Goal: Task Accomplishment & Management: Manage account settings

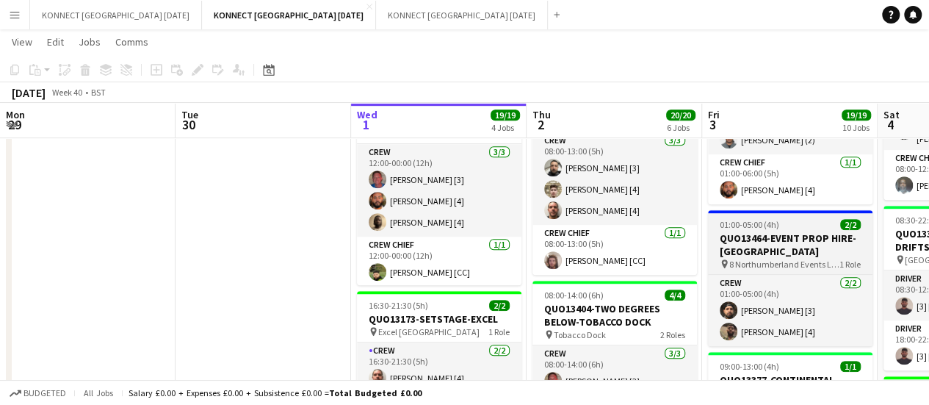
scroll to position [0, 422]
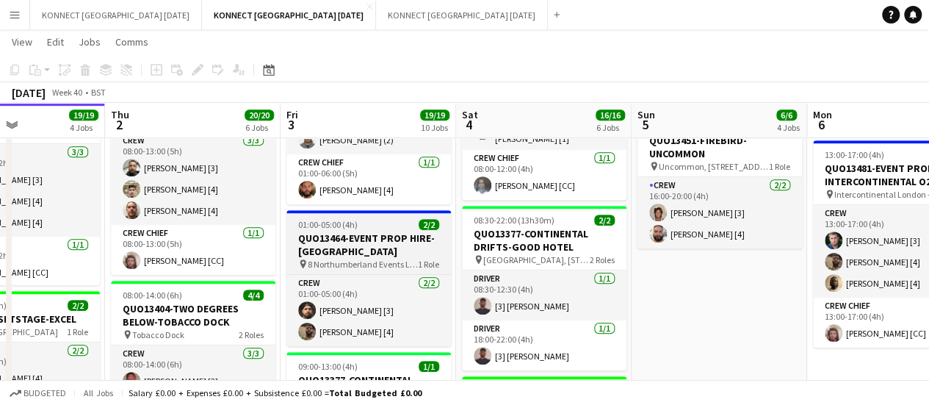
click at [345, 238] on h3 "QUO13464-EVENT PROP HIRE-[GEOGRAPHIC_DATA]" at bounding box center [369, 244] width 165 height 26
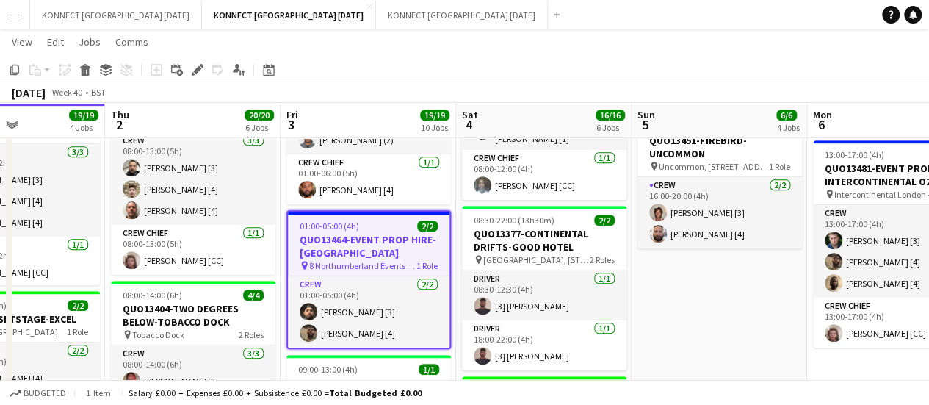
click at [197, 68] on icon at bounding box center [197, 70] width 8 height 8
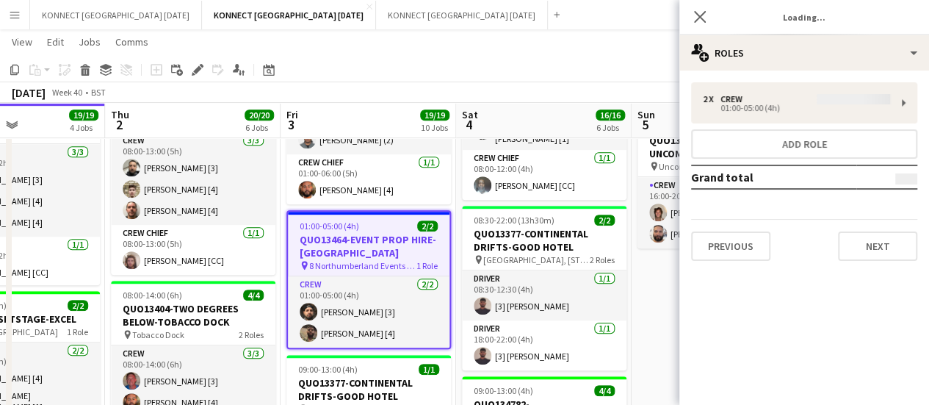
type input "**********"
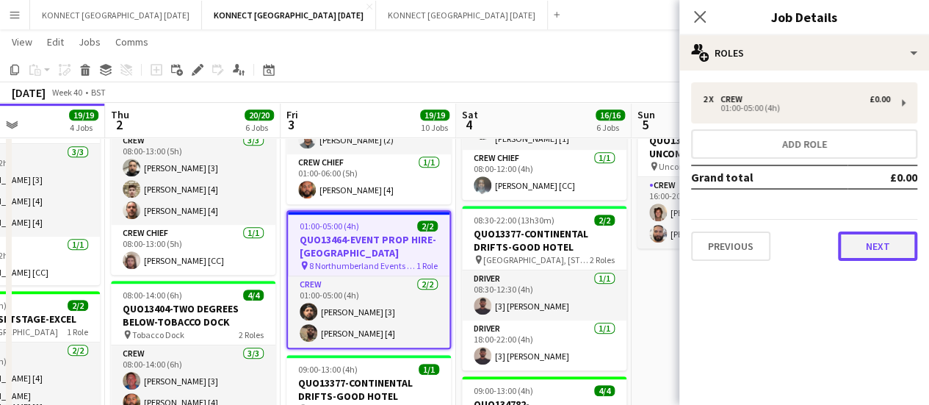
click at [885, 246] on button "Next" at bounding box center [877, 245] width 79 height 29
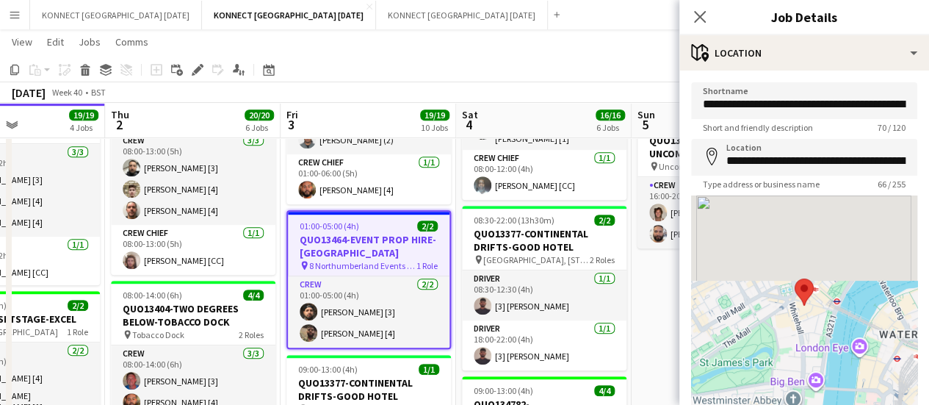
scroll to position [114, 0]
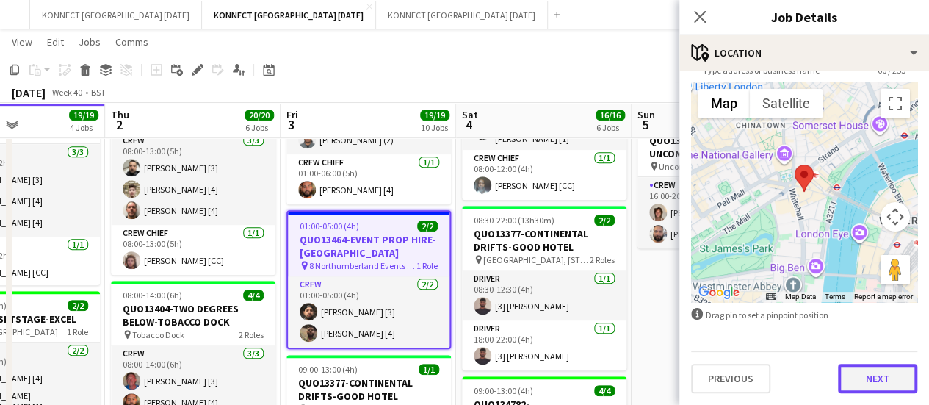
click at [867, 389] on button "Next" at bounding box center [877, 378] width 79 height 29
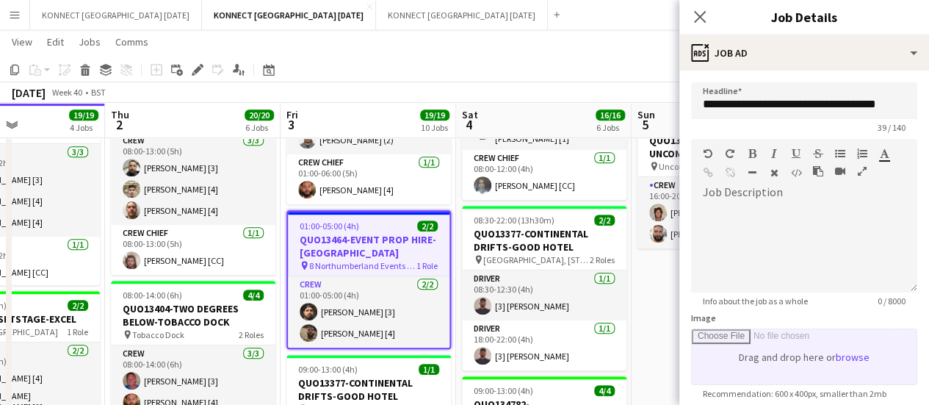
scroll to position [0, 0]
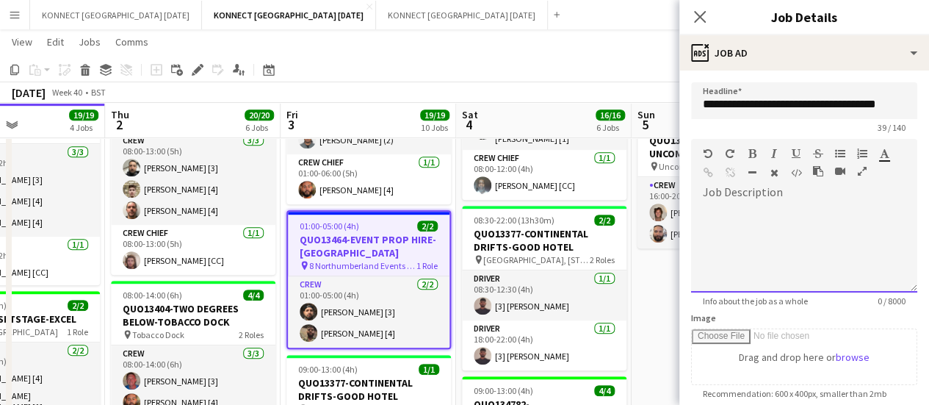
click at [795, 229] on div at bounding box center [804, 248] width 226 height 88
paste div
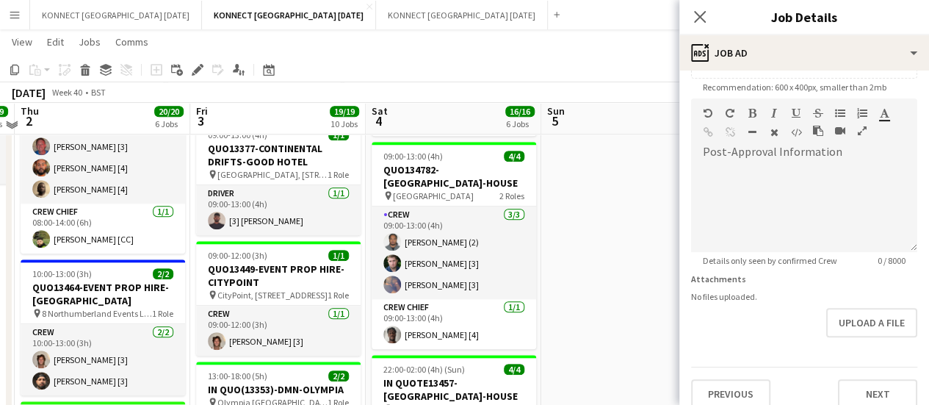
scroll to position [616, 0]
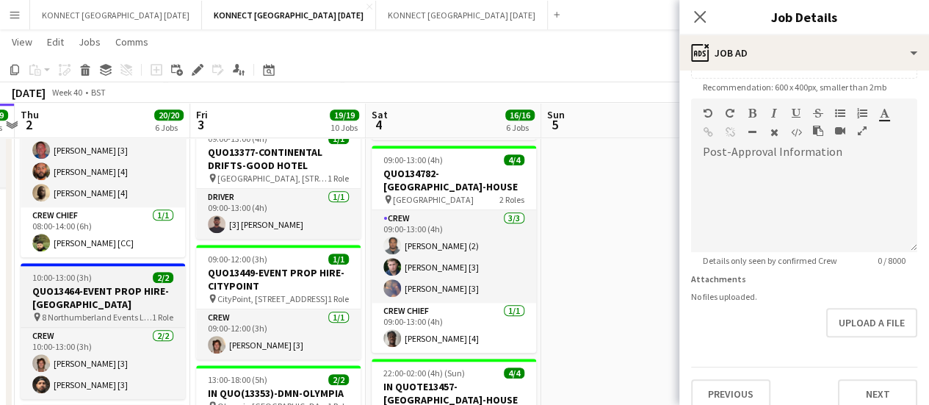
click at [103, 295] on h3 "QUO13464-EVENT PROP HIRE-[GEOGRAPHIC_DATA]" at bounding box center [103, 297] width 165 height 26
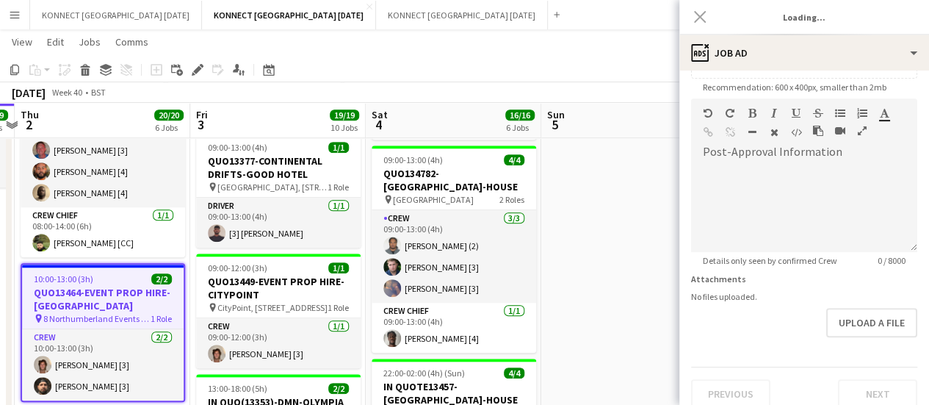
type input "**********"
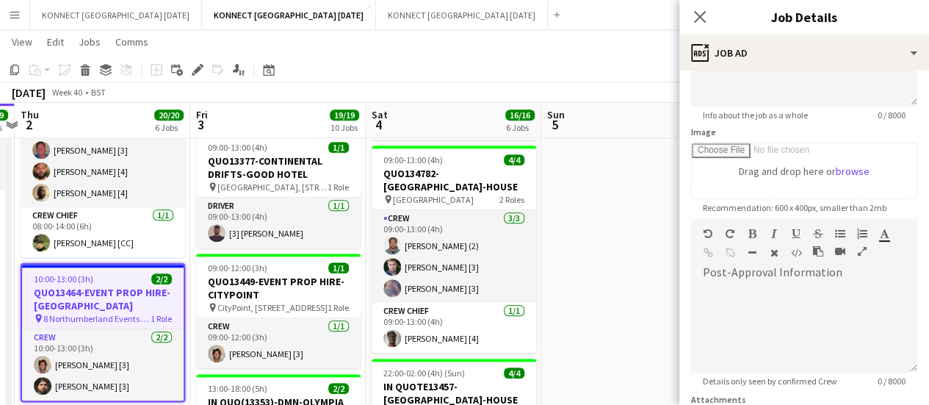
scroll to position [0, 0]
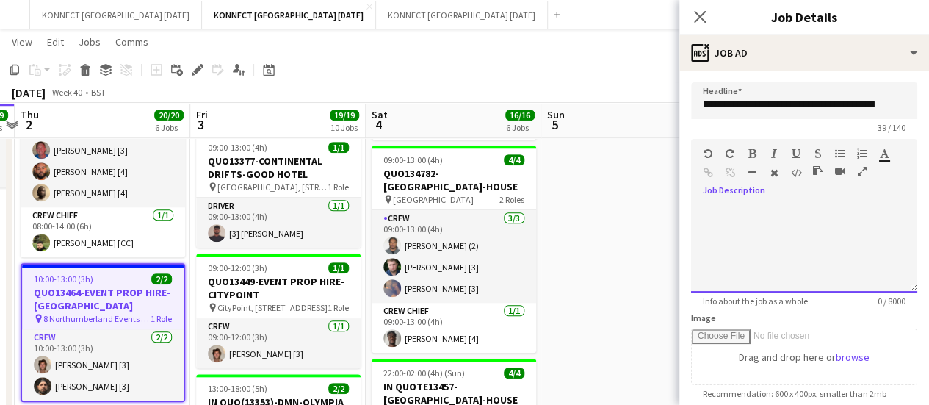
click at [773, 221] on div at bounding box center [804, 248] width 226 height 88
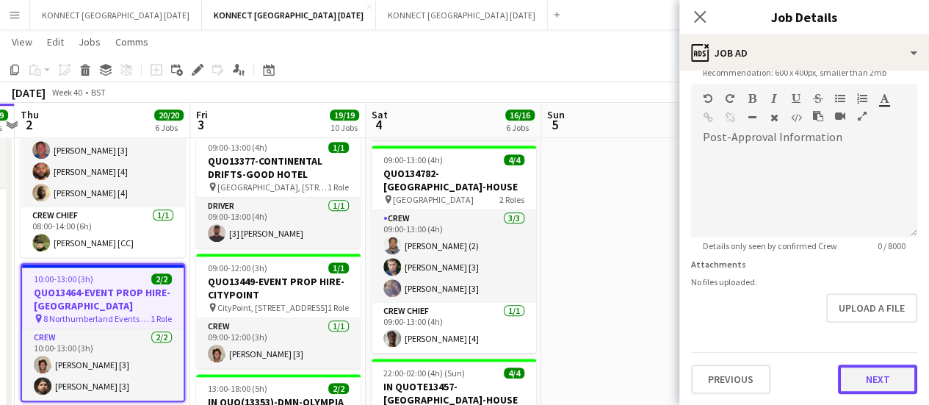
click at [839, 376] on button "Next" at bounding box center [877, 378] width 79 height 29
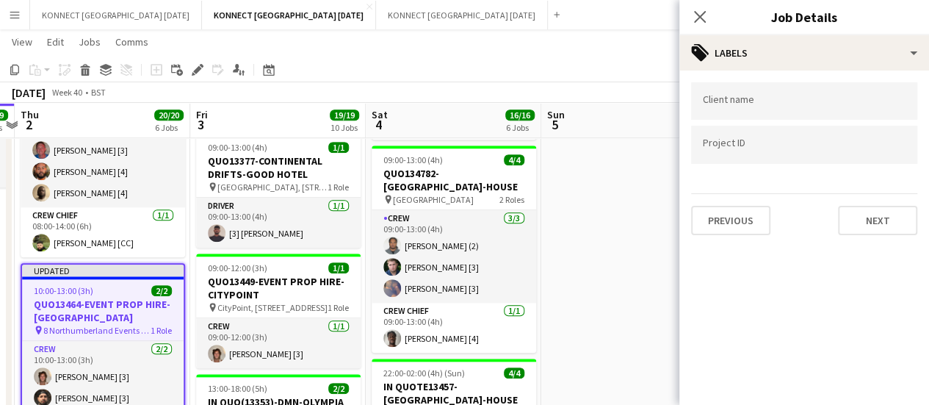
scroll to position [0, 0]
click at [885, 217] on button "Next" at bounding box center [877, 220] width 79 height 29
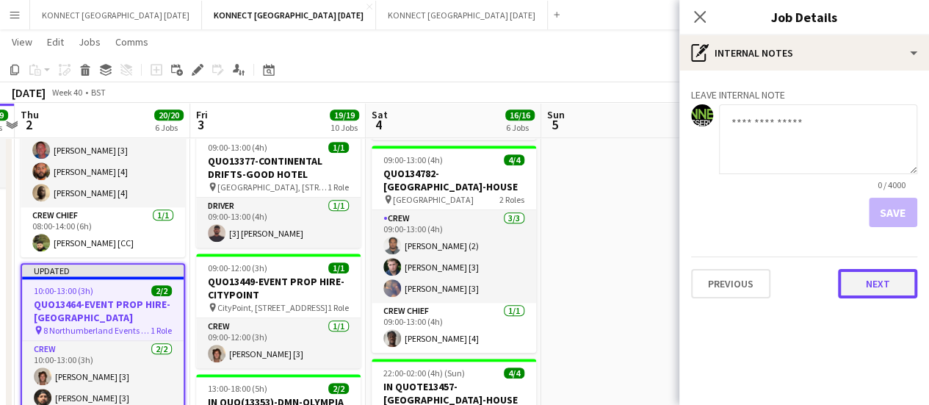
click at [862, 296] on button "Next" at bounding box center [877, 283] width 79 height 29
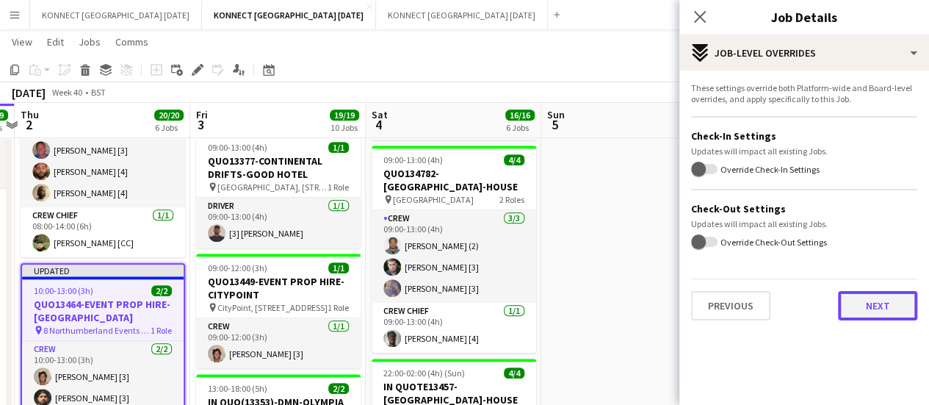
click at [858, 313] on button "Next" at bounding box center [877, 305] width 79 height 29
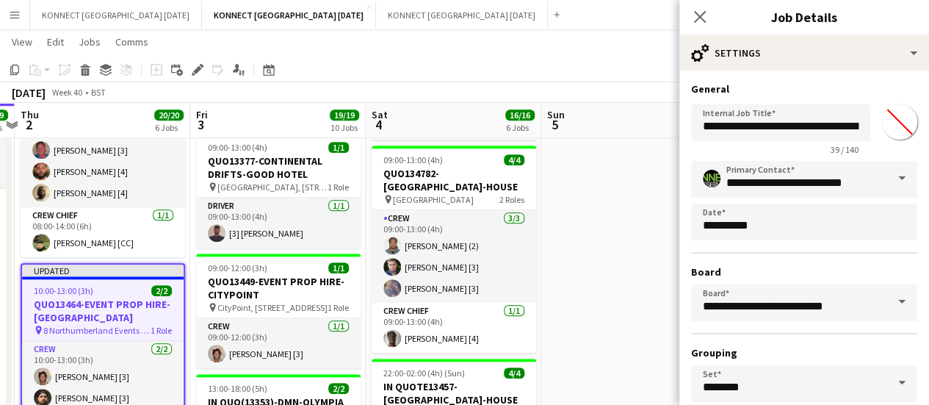
click at [897, 122] on input "*******" at bounding box center [900, 122] width 53 height 53
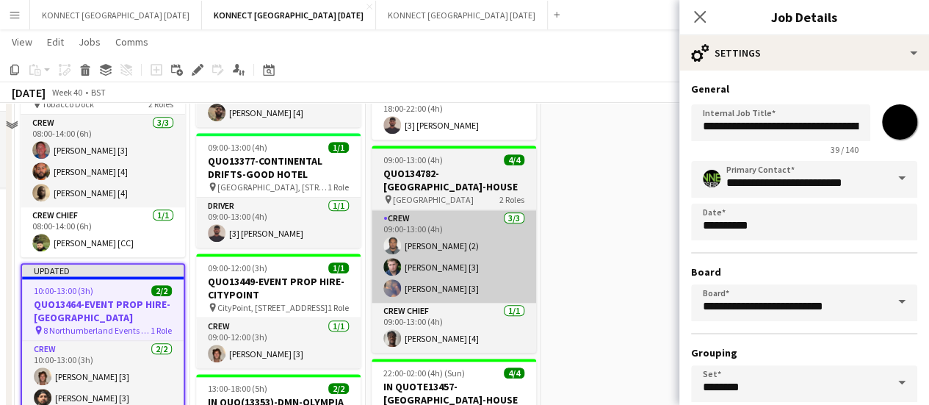
scroll to position [393, 0]
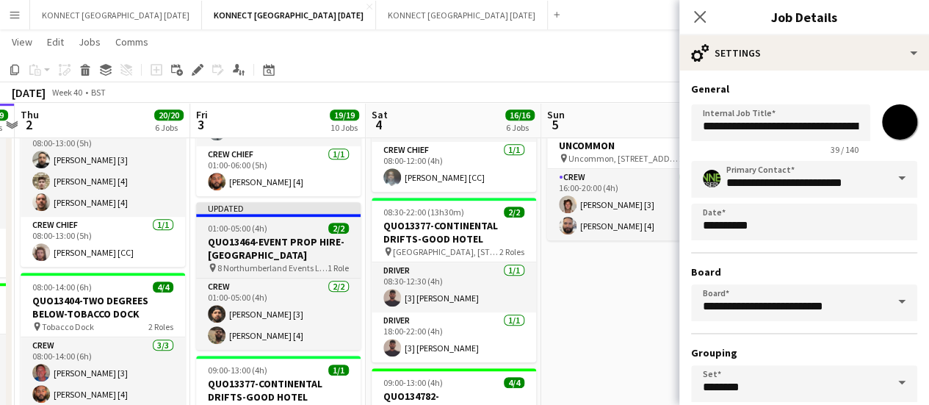
click at [301, 243] on h3 "QUO13464-EVENT PROP HIRE-[GEOGRAPHIC_DATA]" at bounding box center [278, 248] width 165 height 26
type input "*******"
type input "**********"
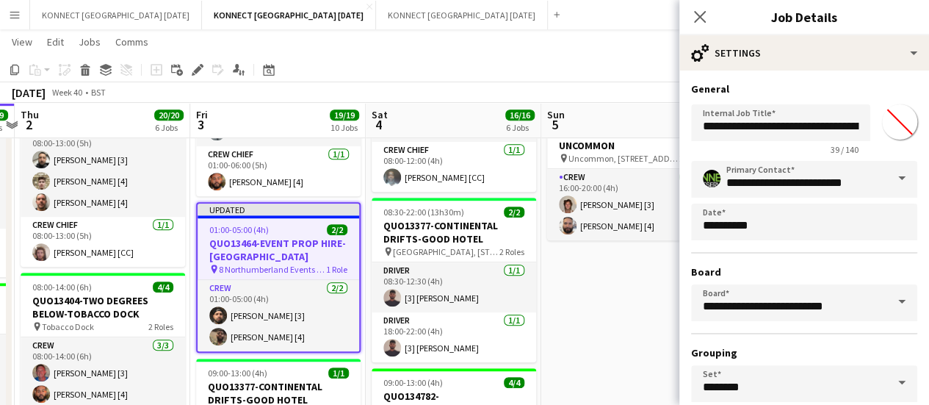
click at [902, 121] on input "*******" at bounding box center [900, 122] width 53 height 53
type input "*******"
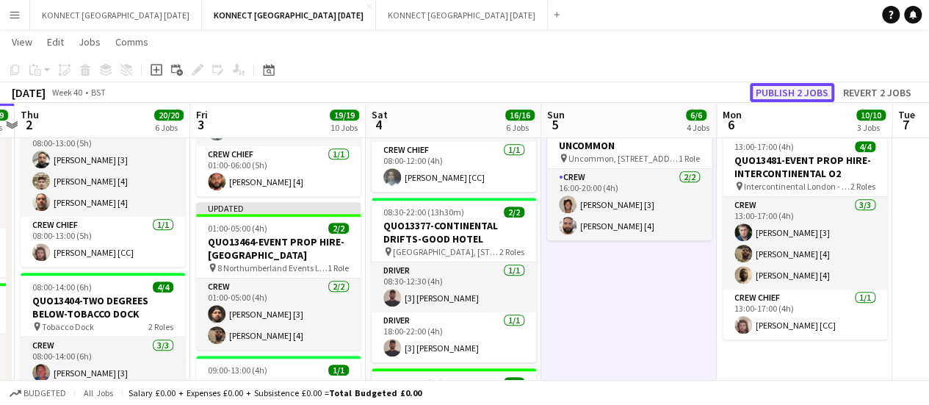
click at [766, 90] on button "Publish 2 jobs" at bounding box center [792, 92] width 84 height 19
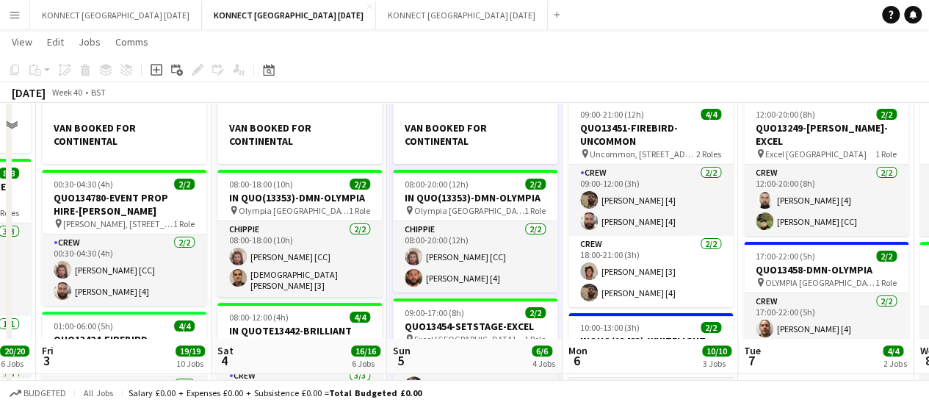
scroll to position [363, 0]
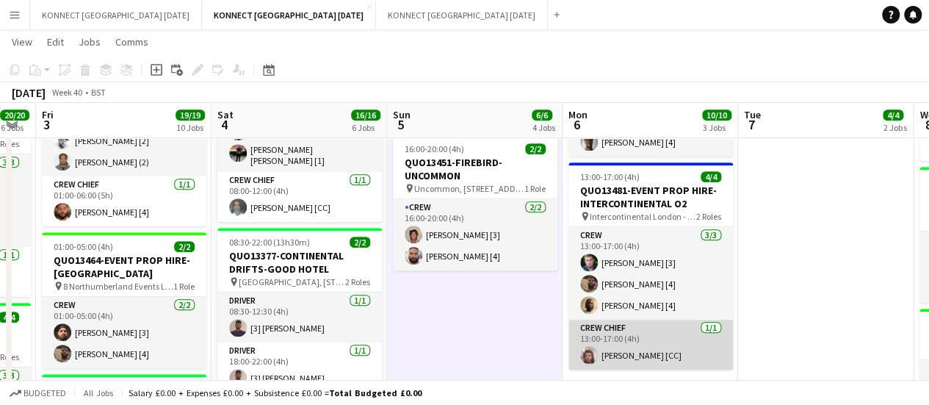
click at [647, 334] on app-card-role "Crew Chief [DATE] 13:00-17:00 (4h) [PERSON_NAME] [CC]" at bounding box center [651, 345] width 165 height 50
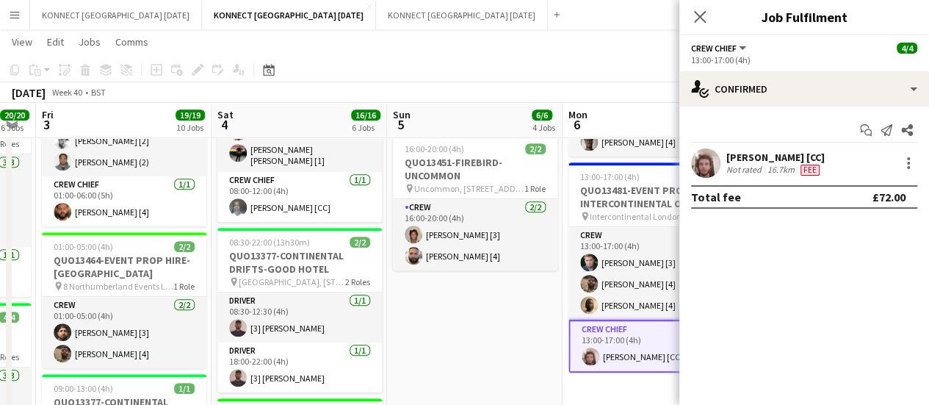
click at [756, 148] on div "Start chat Send notification Share [PERSON_NAME] [CC] Not rated 16.7km Fee Tota…" at bounding box center [805, 164] width 250 height 114
click at [753, 165] on div "Not rated" at bounding box center [746, 170] width 38 height 12
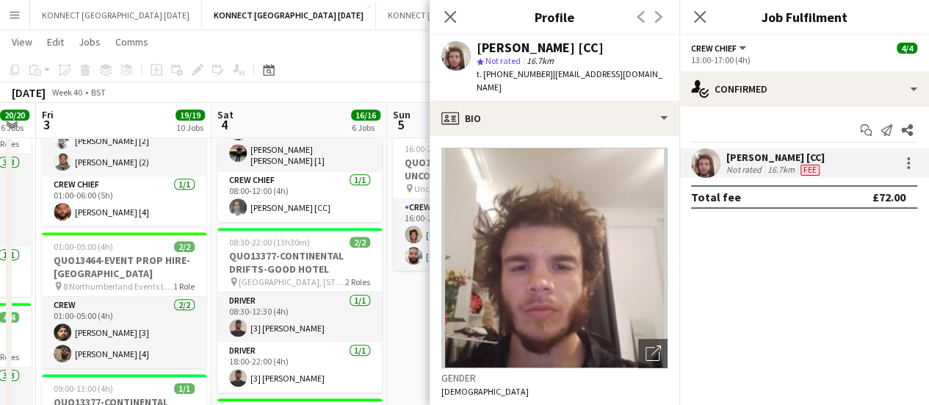
drag, startPoint x: 483, startPoint y: 74, endPoint x: 547, endPoint y: 80, distance: 64.2
click at [547, 80] on div "t. [PHONE_NUMBER] | [EMAIL_ADDRESS][DOMAIN_NAME]" at bounding box center [572, 81] width 191 height 26
copy span "[PHONE_NUMBER]"
click at [373, 55] on app-page-menu "View Day view expanded Day view collapsed Month view Date picker Jump to [DATE]…" at bounding box center [464, 43] width 929 height 28
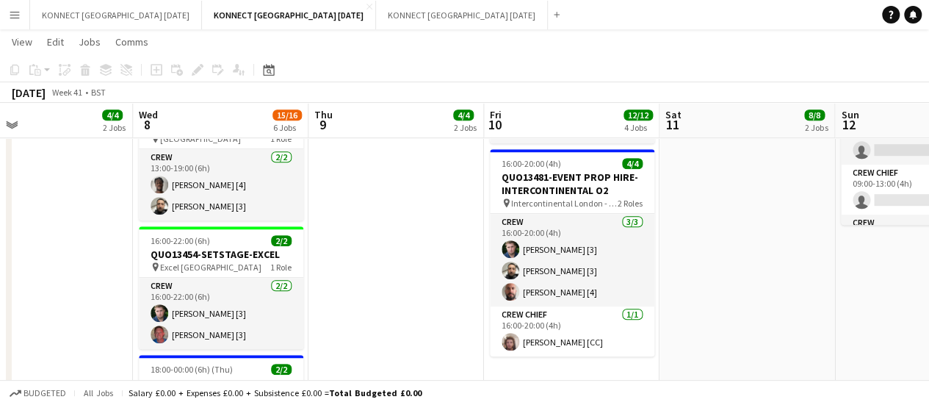
scroll to position [0, 570]
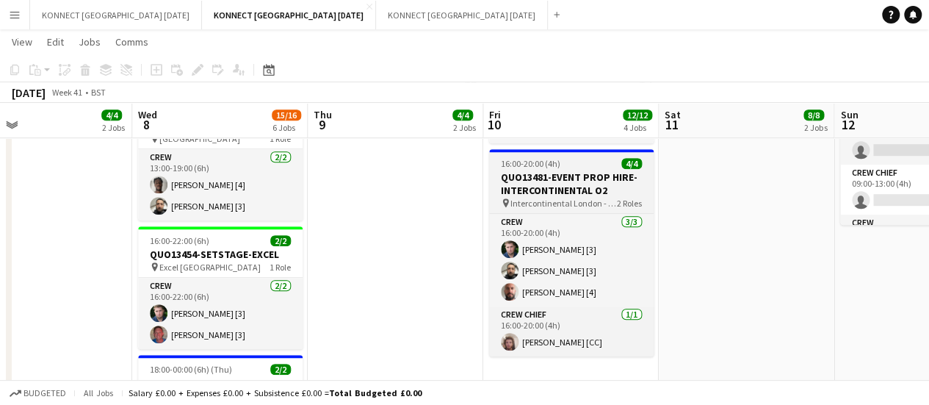
click at [524, 190] on h3 "QUO13481-EVENT PROP HIRE-INTERCONTINENTAL O2" at bounding box center [571, 183] width 165 height 26
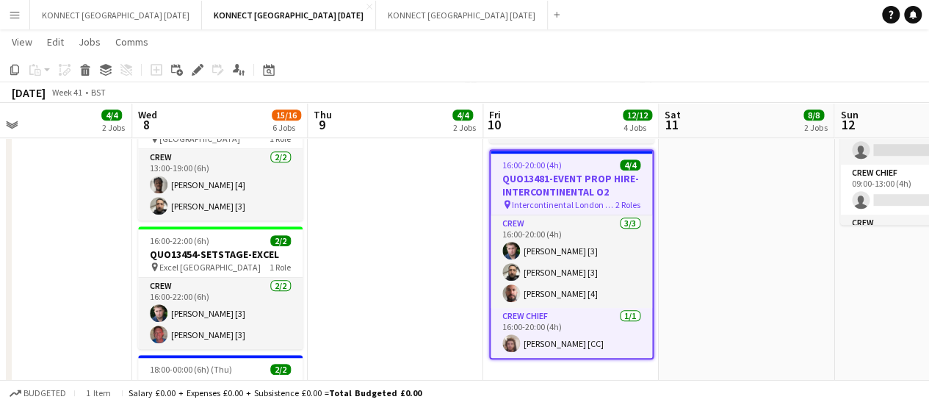
click at [193, 71] on icon "Edit" at bounding box center [198, 70] width 12 height 12
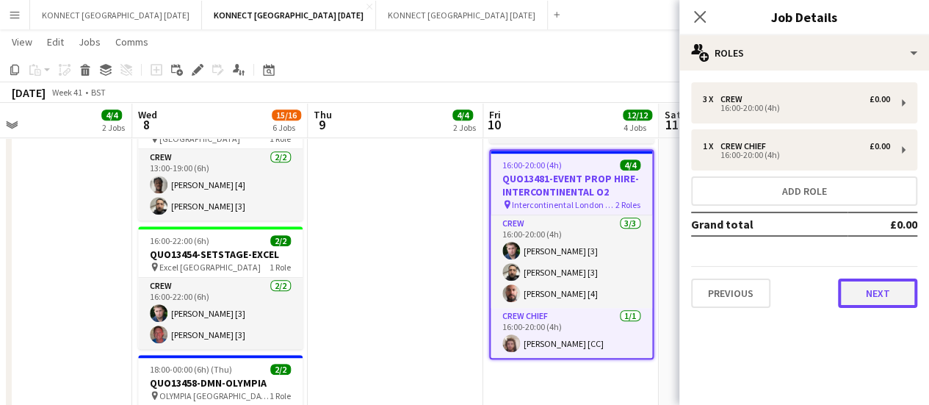
click at [870, 304] on button "Next" at bounding box center [877, 292] width 79 height 29
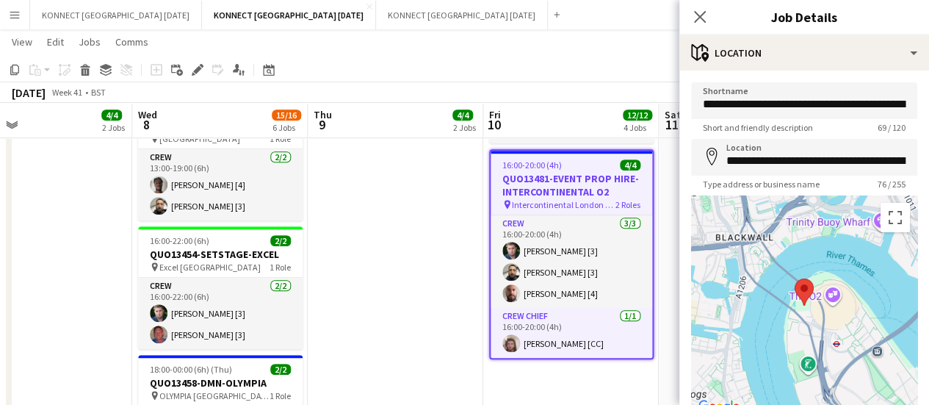
scroll to position [106, 0]
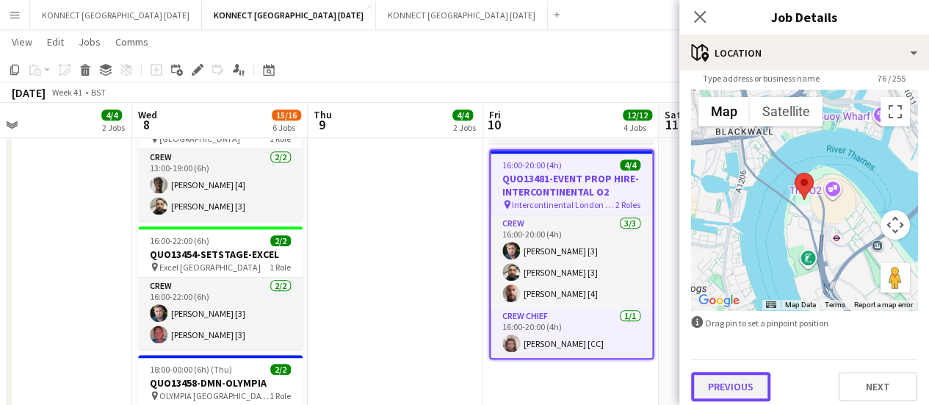
click at [757, 373] on button "Previous" at bounding box center [730, 386] width 79 height 29
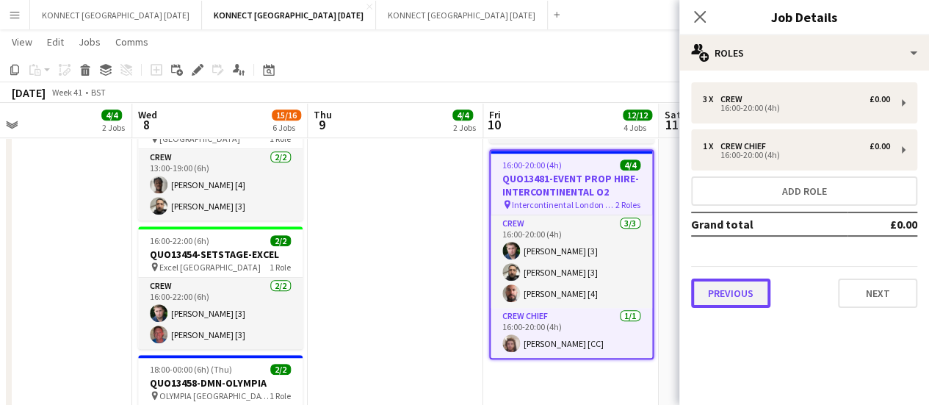
click at [726, 303] on button "Previous" at bounding box center [730, 292] width 79 height 29
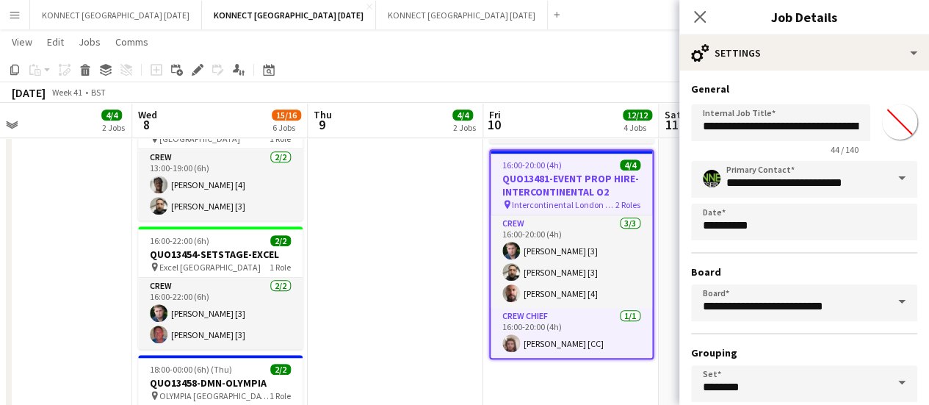
click at [886, 118] on input "*******" at bounding box center [900, 122] width 53 height 53
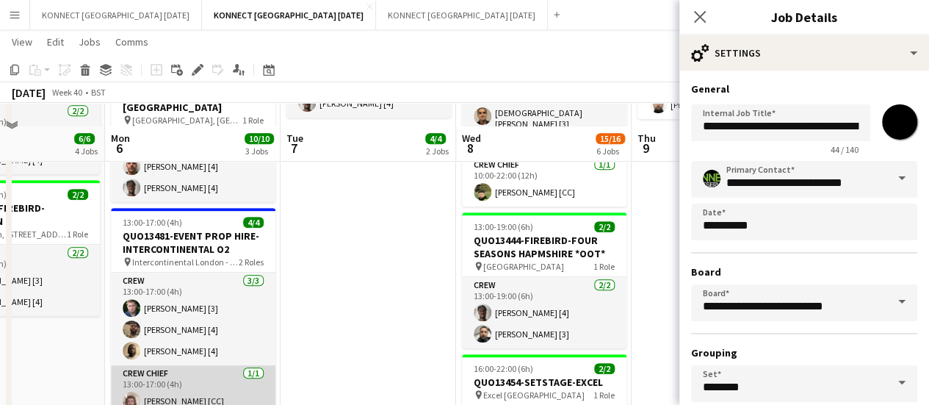
scroll to position [314, 0]
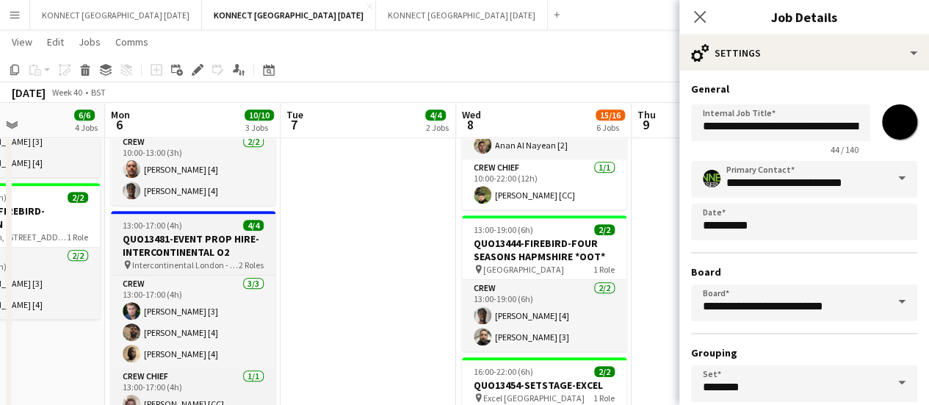
click at [181, 241] on h3 "QUO13481-EVENT PROP HIRE-INTERCONTINENTAL O2" at bounding box center [193, 245] width 165 height 26
type input "*******"
type input "**********"
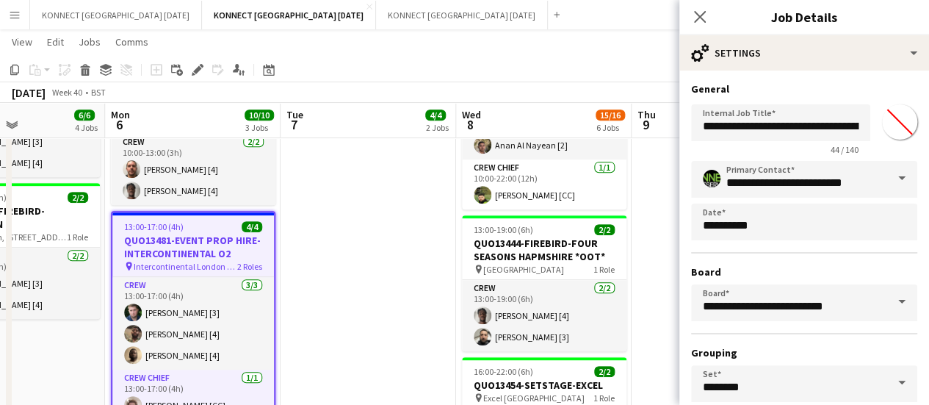
click at [896, 123] on input "*******" at bounding box center [900, 122] width 53 height 53
type input "*******"
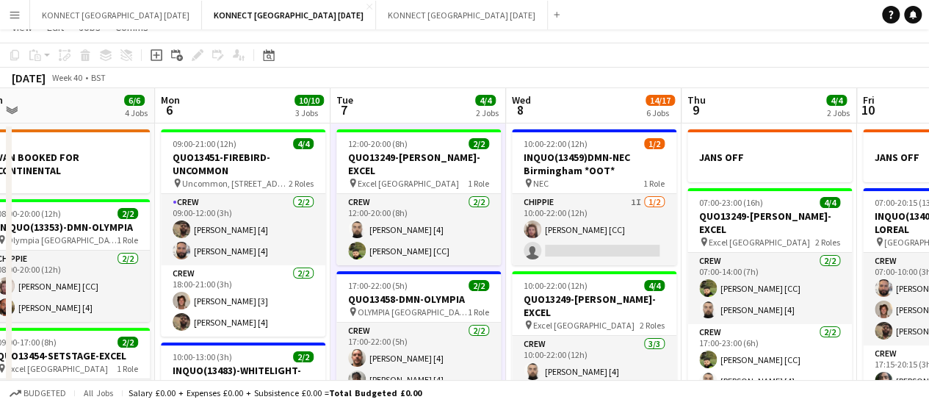
scroll to position [0, 0]
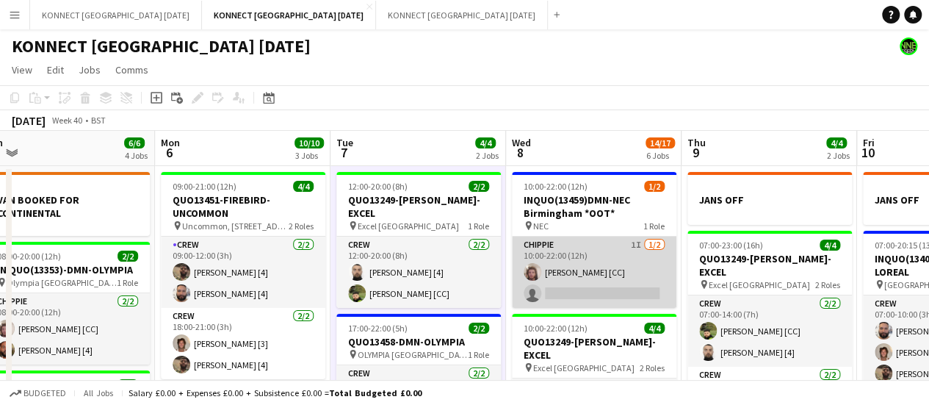
click at [588, 276] on app-card-role "CHIPPIE 1I [DATE] 10:00-22:00 (12h) [PERSON_NAME] [CC] single-neutral-actions" at bounding box center [594, 272] width 165 height 71
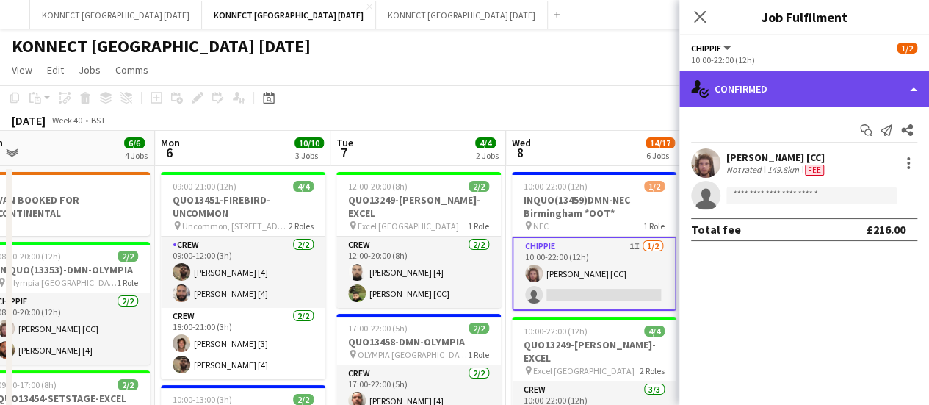
click at [789, 96] on div "single-neutral-actions-check-2 Confirmed" at bounding box center [805, 88] width 250 height 35
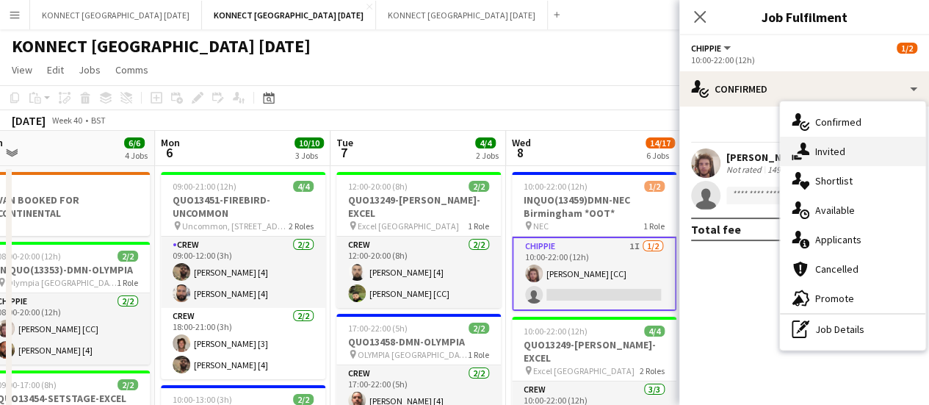
click at [801, 151] on icon at bounding box center [803, 149] width 12 height 12
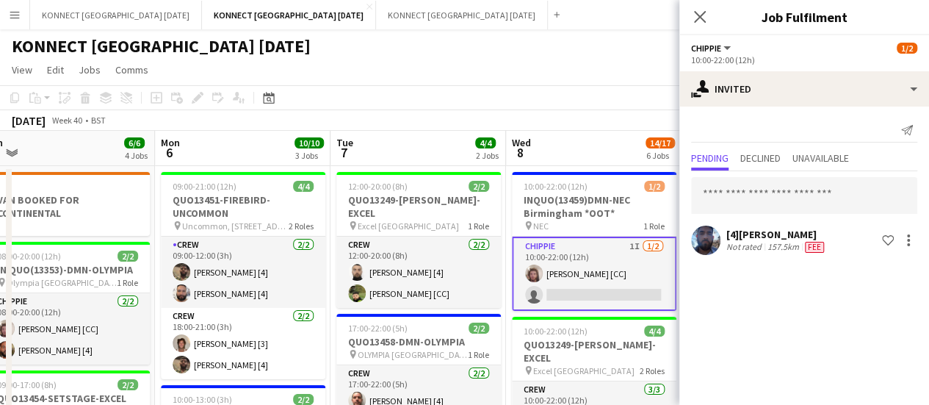
click at [547, 105] on app-toolbar "Copy Paste Paste Ctrl+V Paste with crew Ctrl+Shift+V Paste linked Job [GEOGRAPH…" at bounding box center [464, 97] width 929 height 25
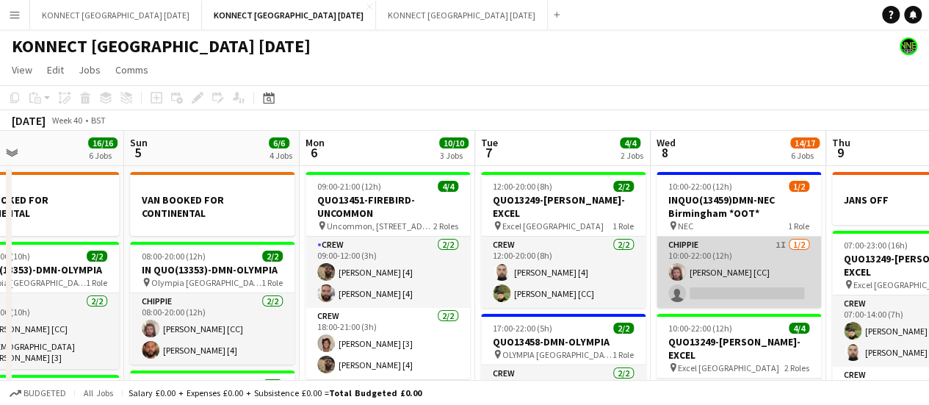
click at [774, 276] on app-card-role "CHIPPIE 1I [DATE] 10:00-22:00 (12h) [PERSON_NAME] [CC] single-neutral-actions" at bounding box center [739, 272] width 165 height 71
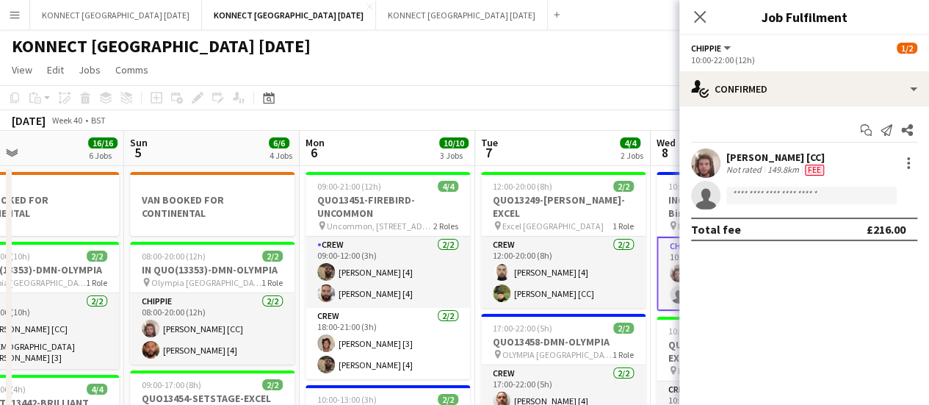
click at [791, 110] on div "Start chat Send notification Share [PERSON_NAME] [CC] Not rated 149.8km Fee sin…" at bounding box center [805, 180] width 250 height 146
click at [780, 59] on div "10:00-22:00 (12h)" at bounding box center [804, 59] width 226 height 11
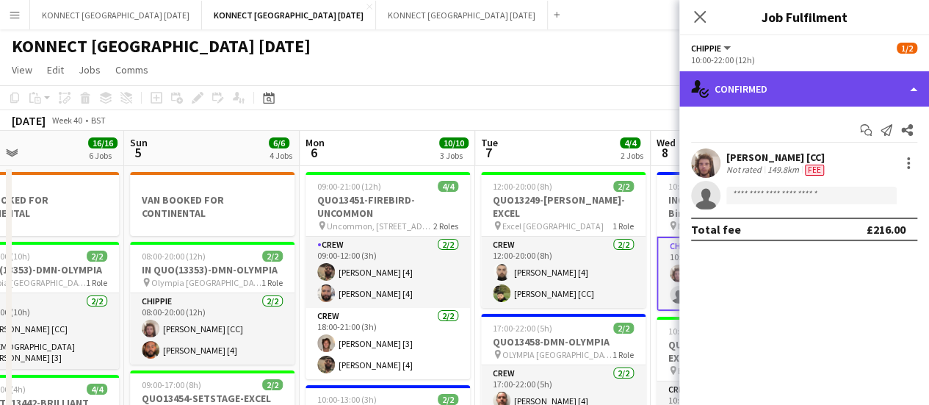
click at [783, 73] on div "single-neutral-actions-check-2 Confirmed" at bounding box center [805, 88] width 250 height 35
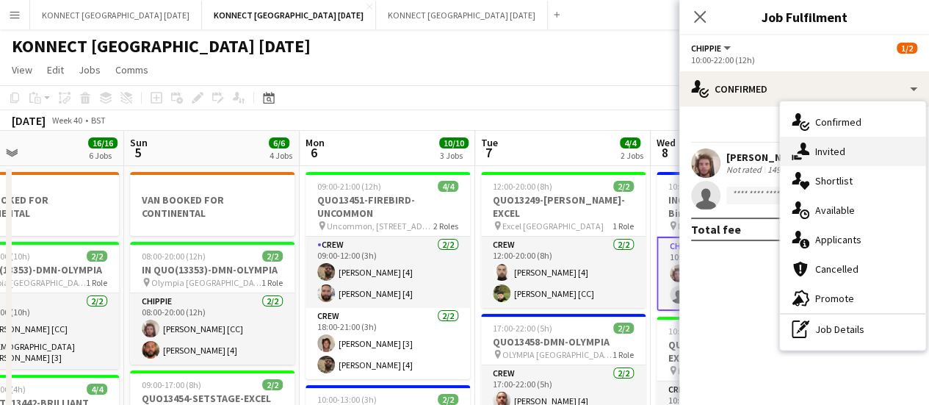
click at [824, 152] on span "Invited" at bounding box center [831, 151] width 30 height 13
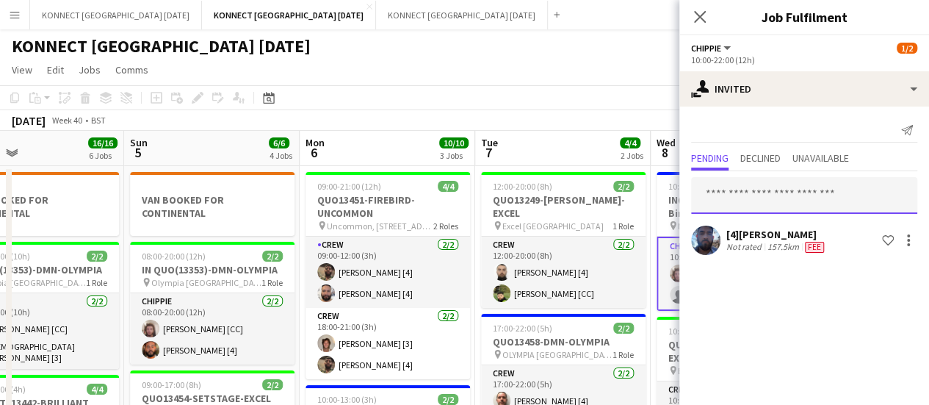
click at [801, 195] on input "text" at bounding box center [804, 195] width 226 height 37
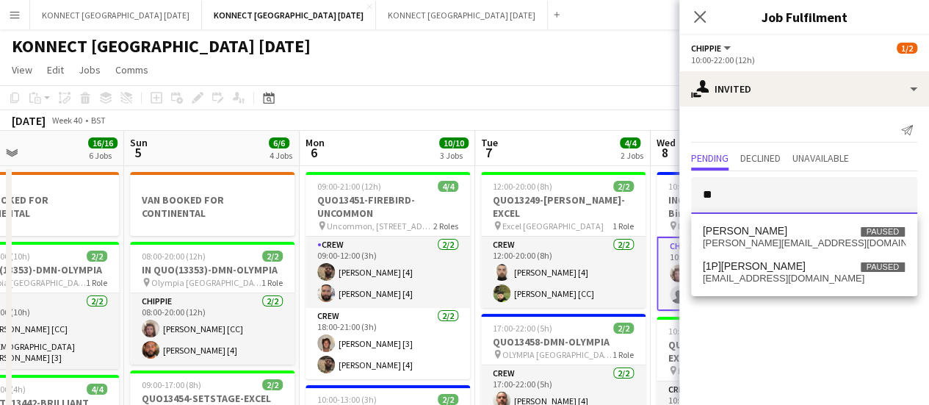
type input "*"
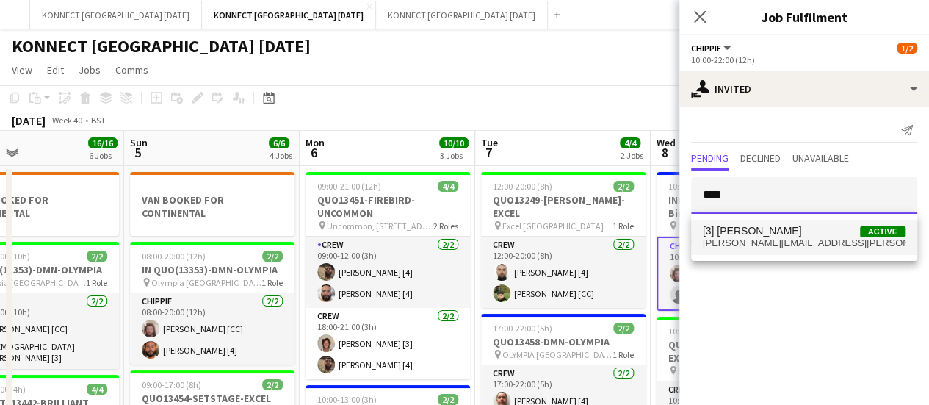
type input "****"
click at [774, 239] on span "[PERSON_NAME][EMAIL_ADDRESS][PERSON_NAME][DOMAIN_NAME]" at bounding box center [804, 243] width 203 height 12
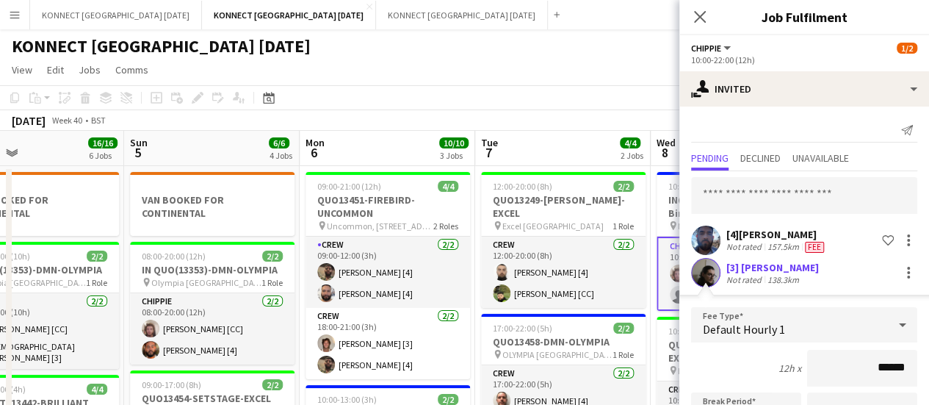
scroll to position [229, 0]
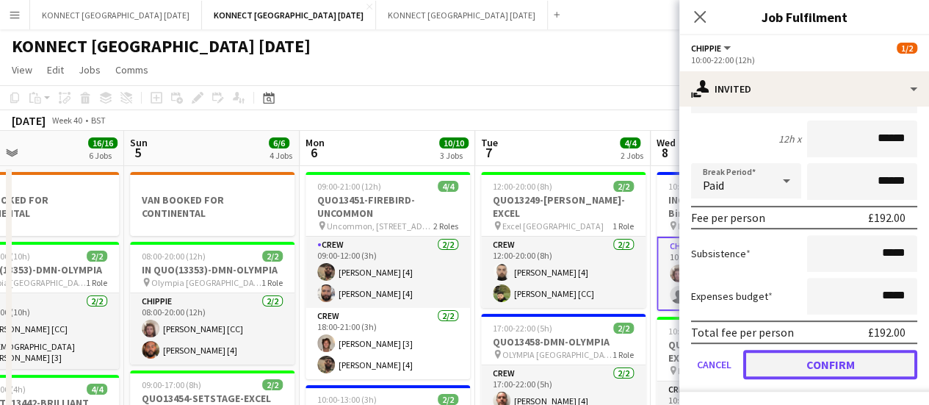
click at [799, 368] on button "Confirm" at bounding box center [831, 364] width 174 height 29
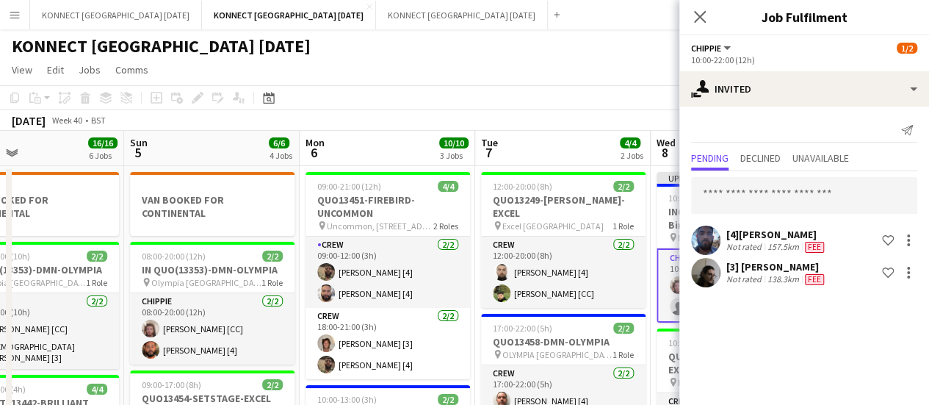
scroll to position [0, 0]
click at [580, 74] on app-page-menu "View Day view expanded Day view collapsed Month view Date picker Jump to [DATE]…" at bounding box center [464, 71] width 929 height 28
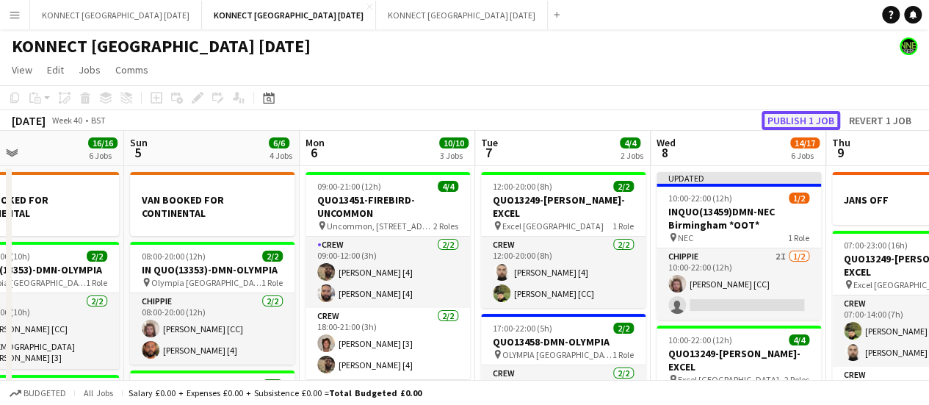
click at [789, 120] on button "Publish 1 job" at bounding box center [801, 120] width 79 height 19
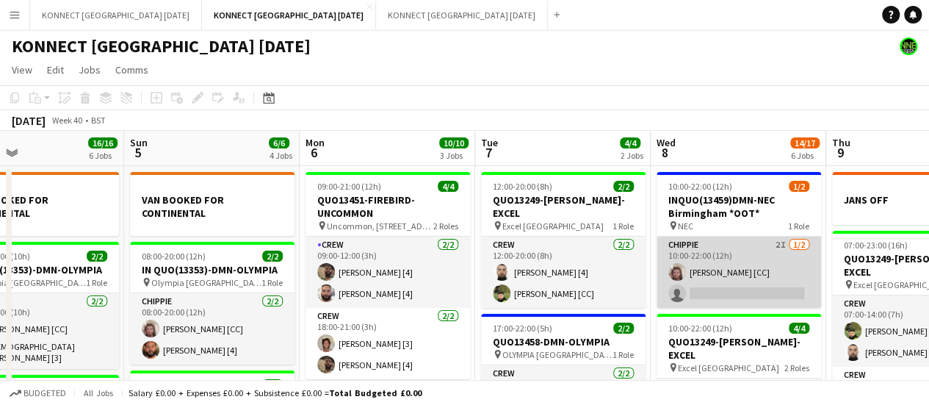
click at [744, 270] on app-card-role "CHIPPIE 2I [DATE] 10:00-22:00 (12h) [PERSON_NAME] [CC] single-neutral-actions" at bounding box center [739, 272] width 165 height 71
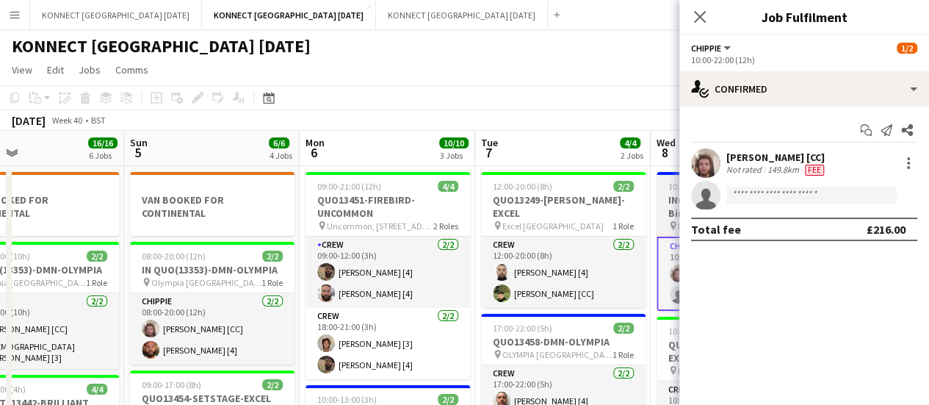
click at [671, 209] on h3 "INQUO(13459)DMN-NEC Birmingham *OOT*" at bounding box center [739, 206] width 165 height 26
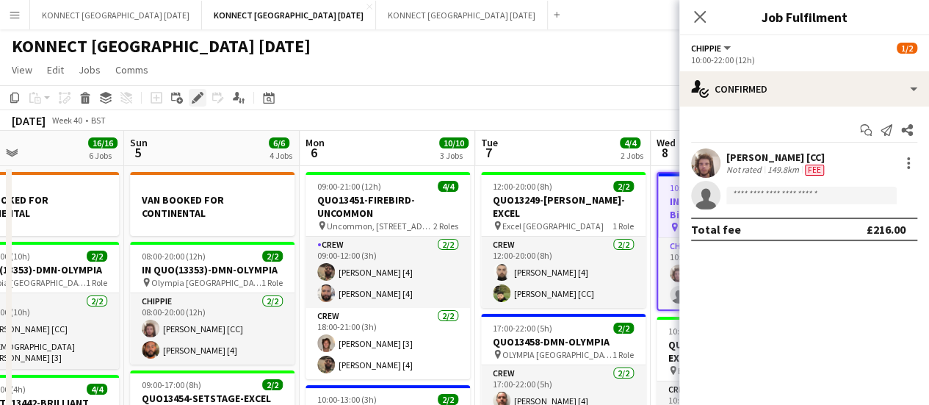
click at [203, 93] on icon at bounding box center [202, 94] width 4 height 4
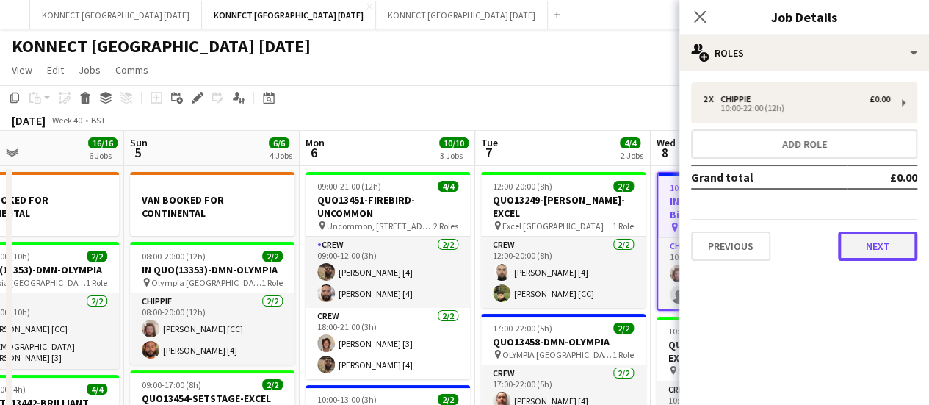
click at [889, 245] on button "Next" at bounding box center [877, 245] width 79 height 29
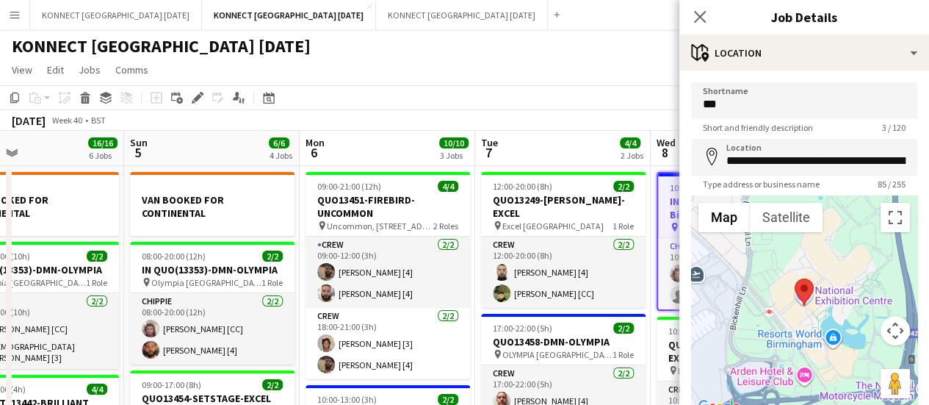
scroll to position [114, 0]
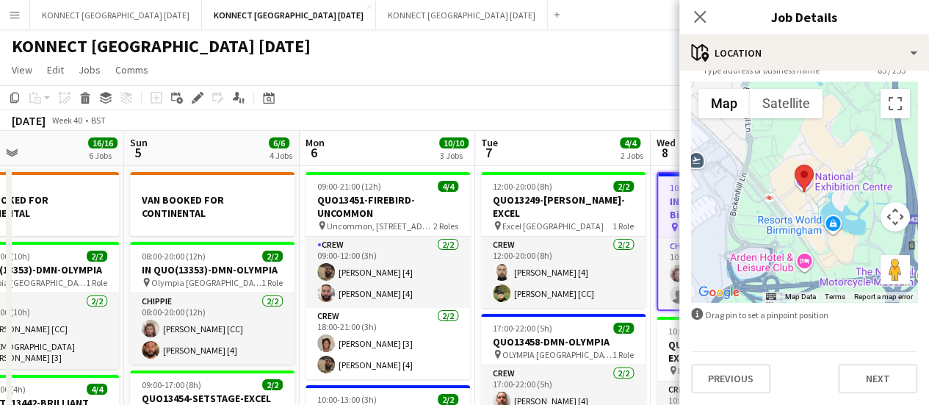
click at [874, 397] on div "**********" at bounding box center [805, 181] width 250 height 448
click at [877, 381] on button "Next" at bounding box center [877, 378] width 79 height 29
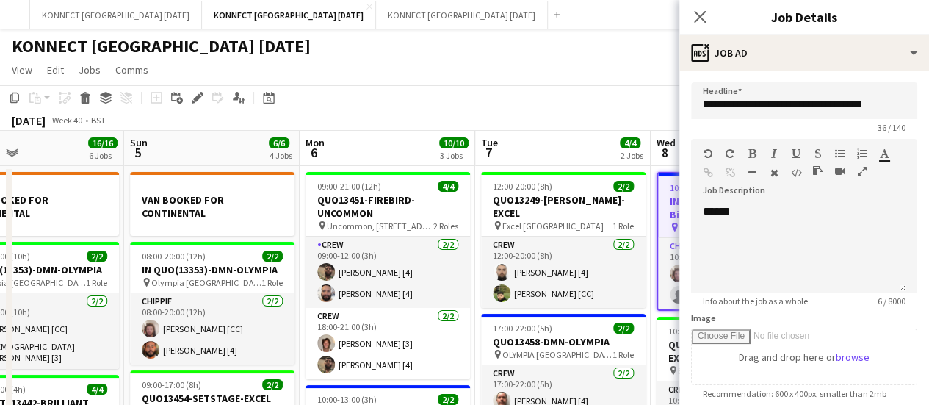
scroll to position [0, 0]
click at [568, 116] on div "[DATE] Week 40 • BST" at bounding box center [464, 120] width 929 height 21
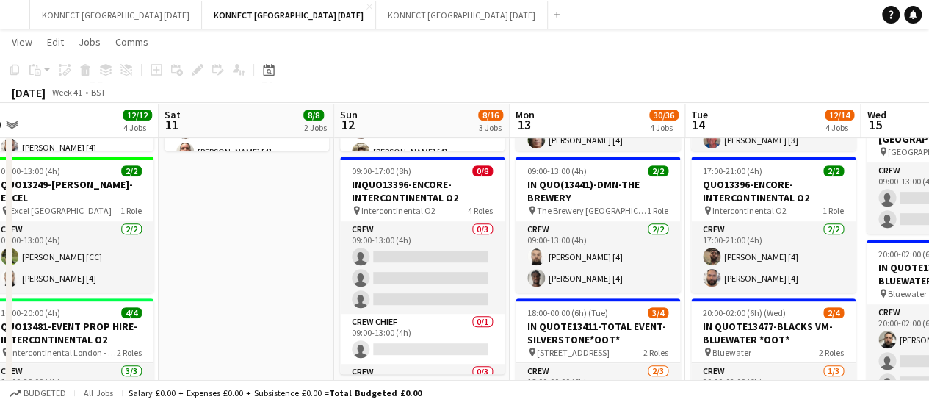
scroll to position [297, 0]
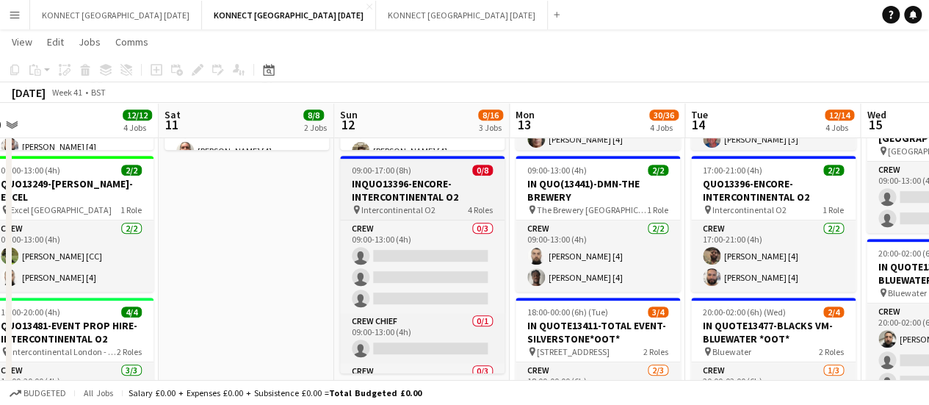
click at [397, 176] on app-job-card "09:00-17:00 (8h) 0/8 INQUO13396-ENCORE-INTERCONTINENTAL O2 pin Intercontinental…" at bounding box center [422, 264] width 165 height 217
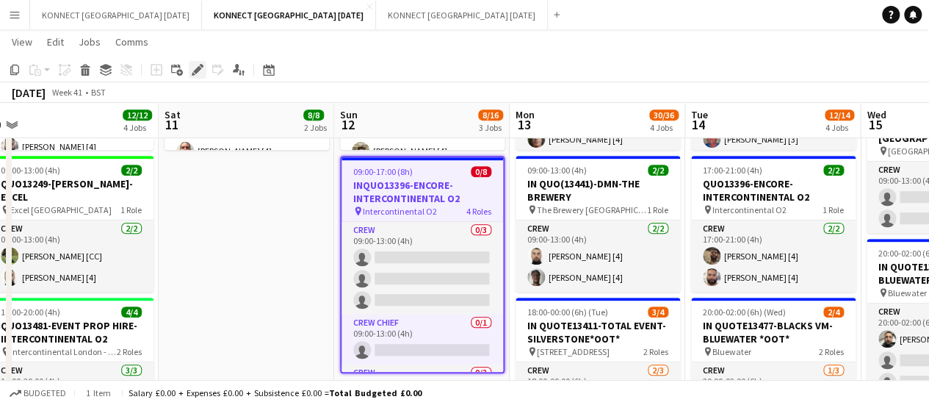
click at [201, 70] on icon "Edit" at bounding box center [198, 70] width 12 height 12
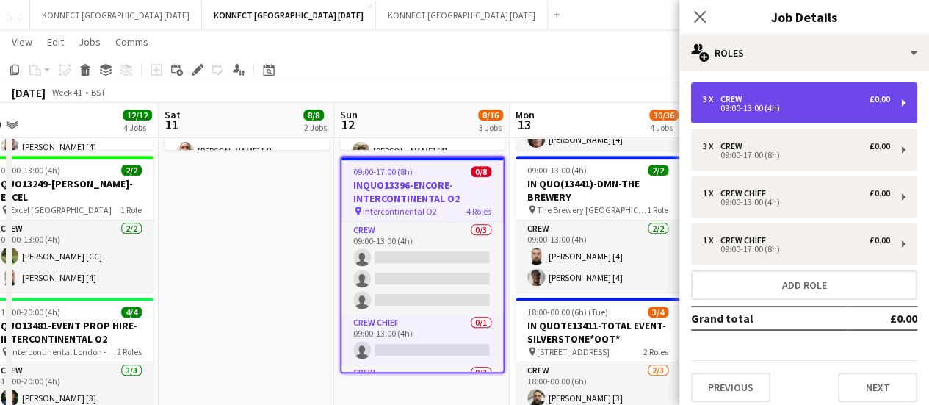
click at [724, 101] on div "Crew" at bounding box center [735, 99] width 28 height 10
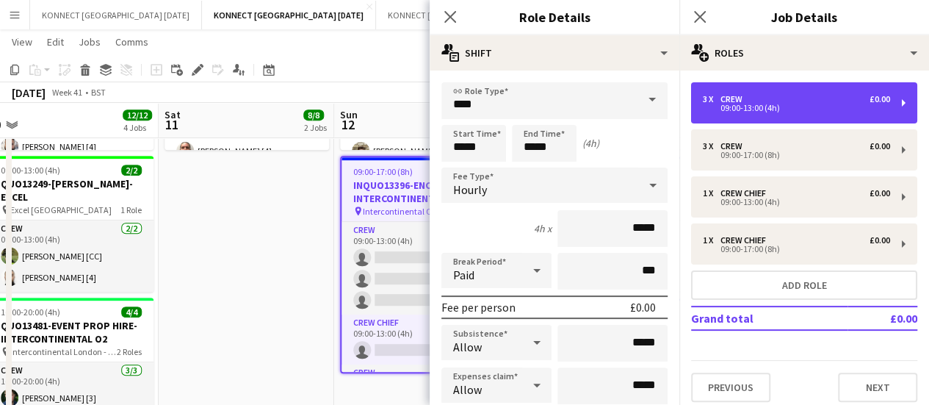
scroll to position [157, 0]
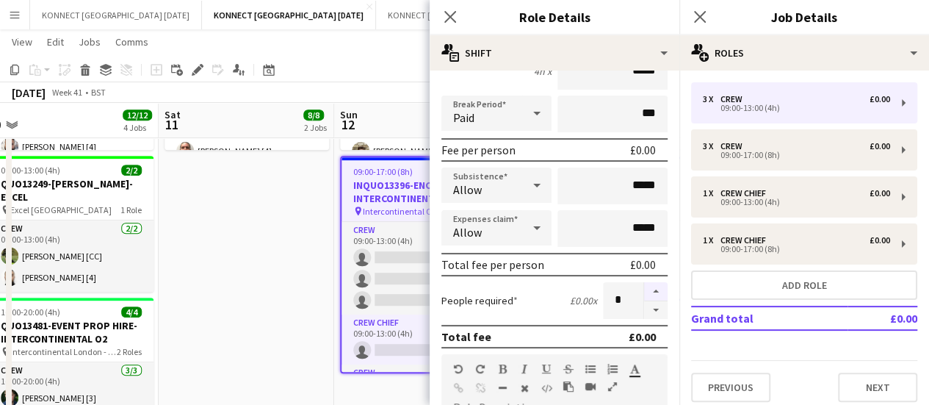
click at [651, 286] on button "button" at bounding box center [656, 291] width 24 height 19
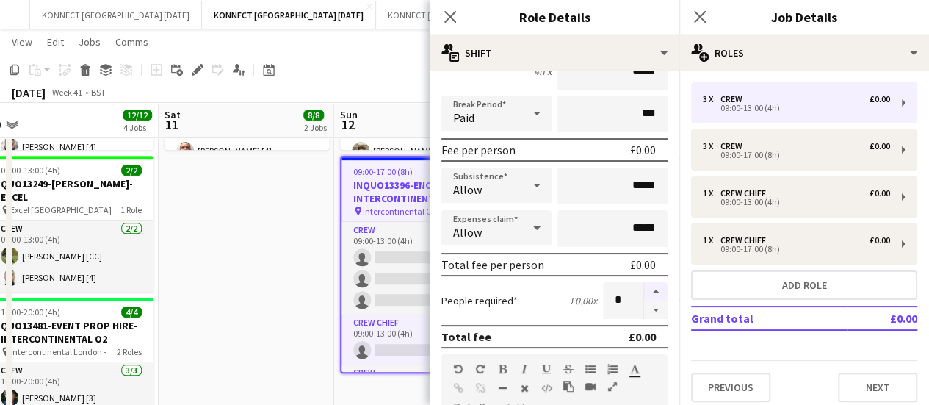
click at [651, 286] on button "button" at bounding box center [656, 291] width 24 height 19
click at [652, 293] on button "button" at bounding box center [656, 291] width 24 height 19
type input "**"
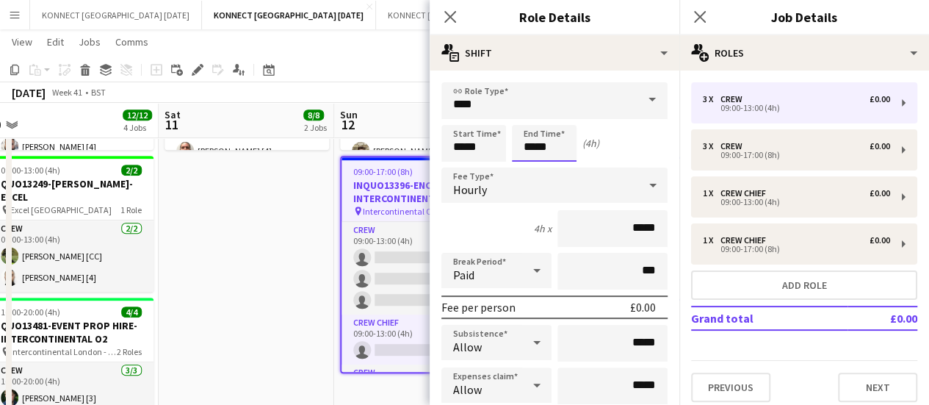
click at [539, 141] on input "*****" at bounding box center [544, 143] width 65 height 37
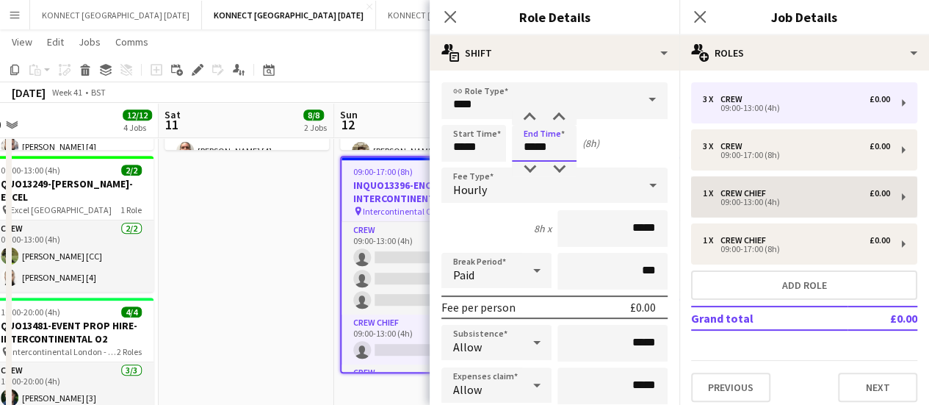
type input "*****"
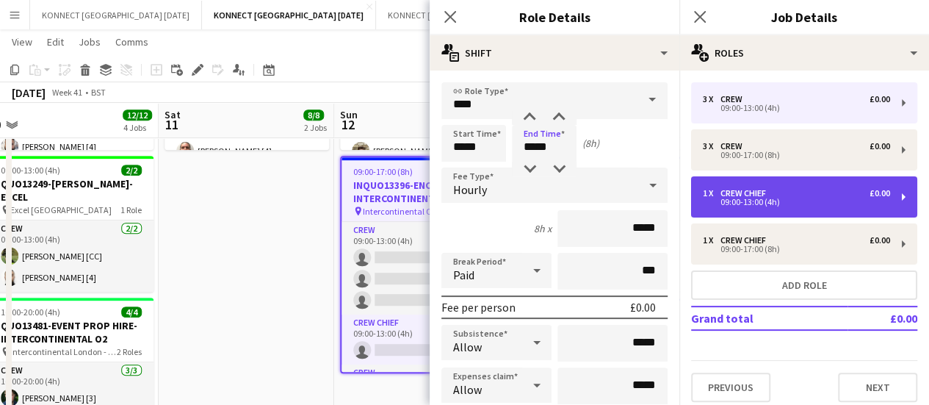
click at [738, 201] on div "09:00-13:00 (4h)" at bounding box center [796, 201] width 187 height 7
type input "**********"
type input "*****"
type input "*"
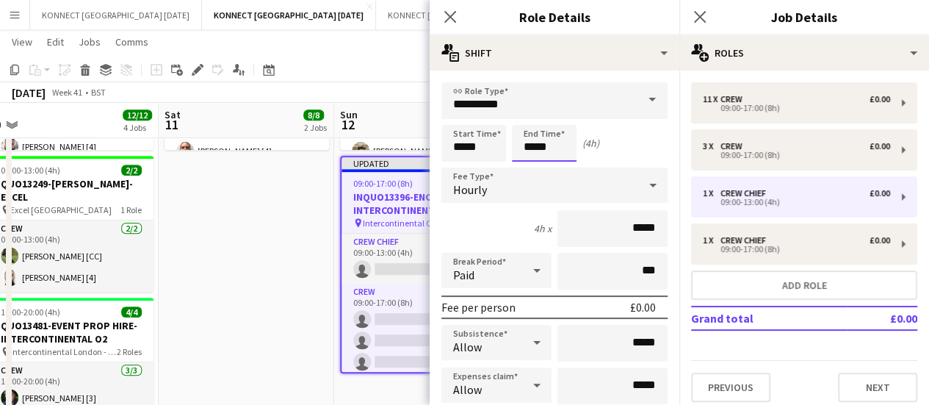
click at [541, 148] on input "*****" at bounding box center [544, 143] width 65 height 37
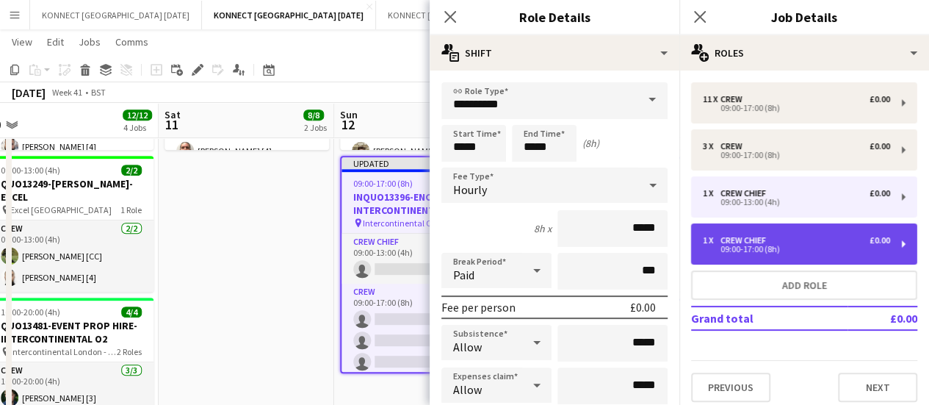
click at [748, 235] on div "Crew Chief" at bounding box center [746, 240] width 51 height 10
type input "*****"
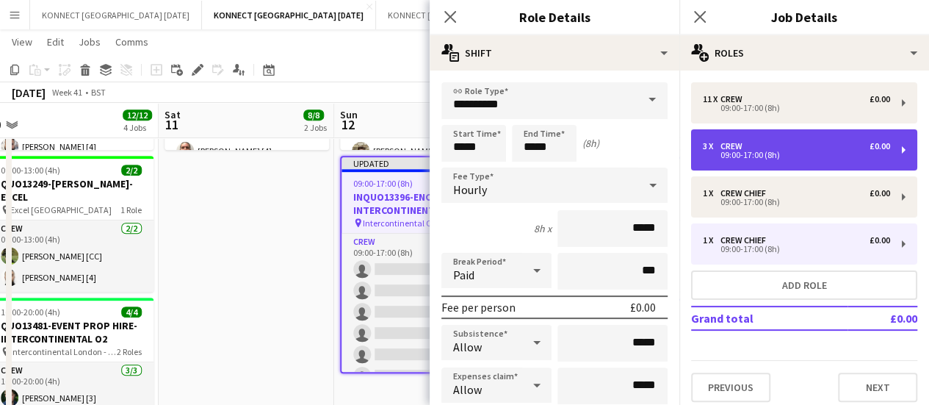
click at [733, 158] on div "09:00-17:00 (8h)" at bounding box center [796, 154] width 187 height 7
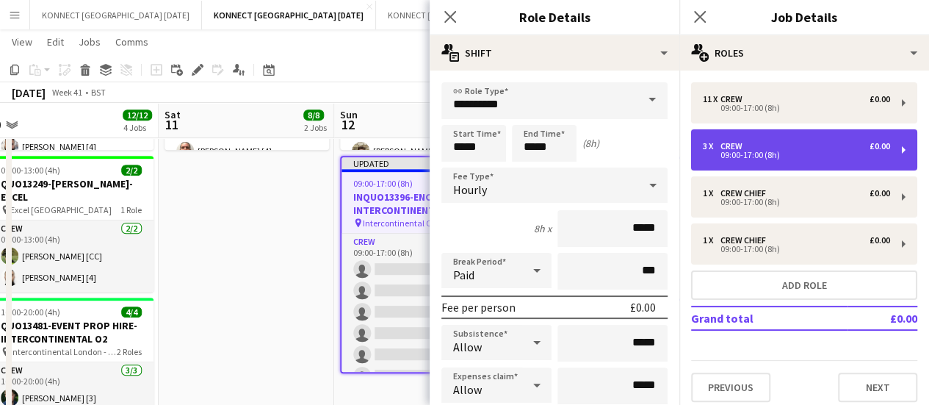
type input "****"
type input "*"
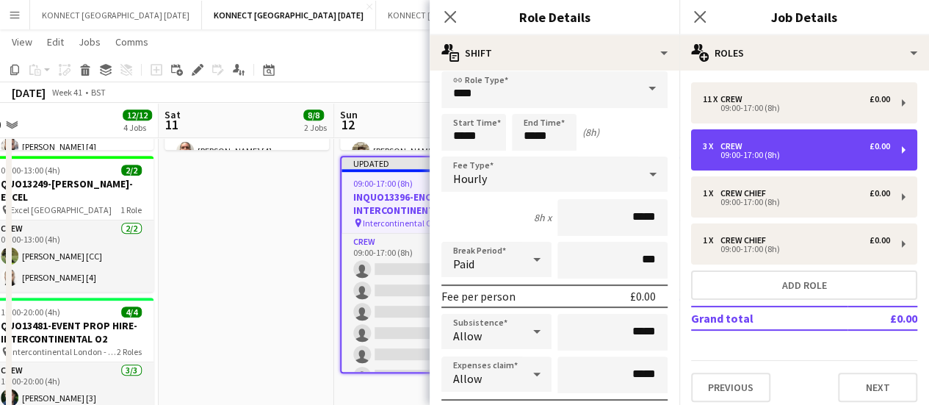
scroll to position [10, 0]
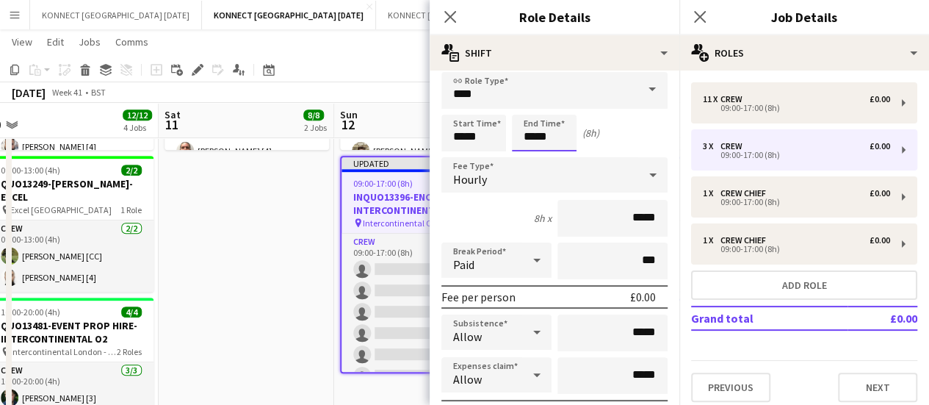
click at [544, 145] on input "*****" at bounding box center [544, 133] width 65 height 37
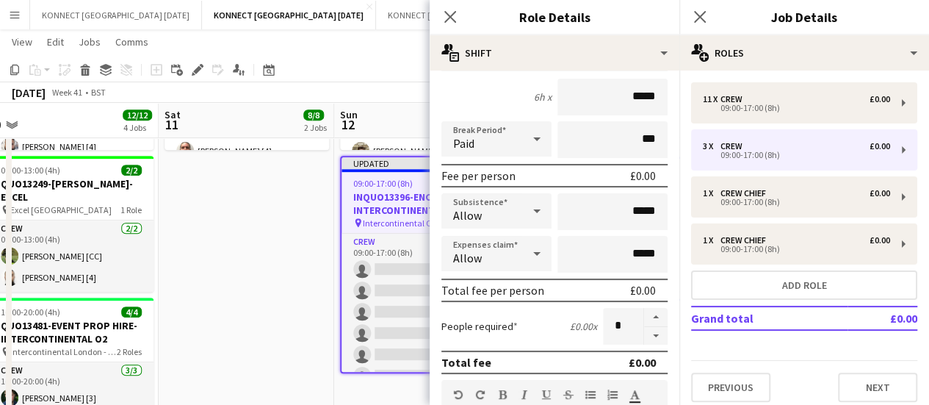
scroll to position [132, 0]
type input "*****"
click at [652, 314] on button "button" at bounding box center [656, 316] width 24 height 19
type input "*"
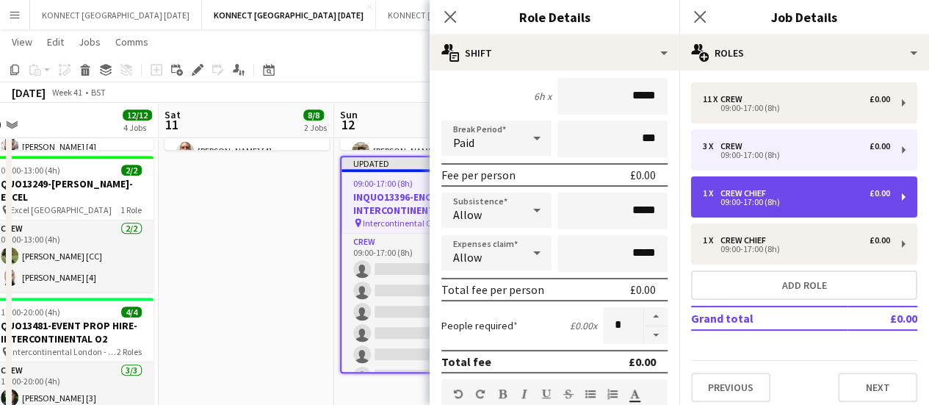
click at [745, 202] on div "09:00-17:00 (8h)" at bounding box center [796, 201] width 187 height 7
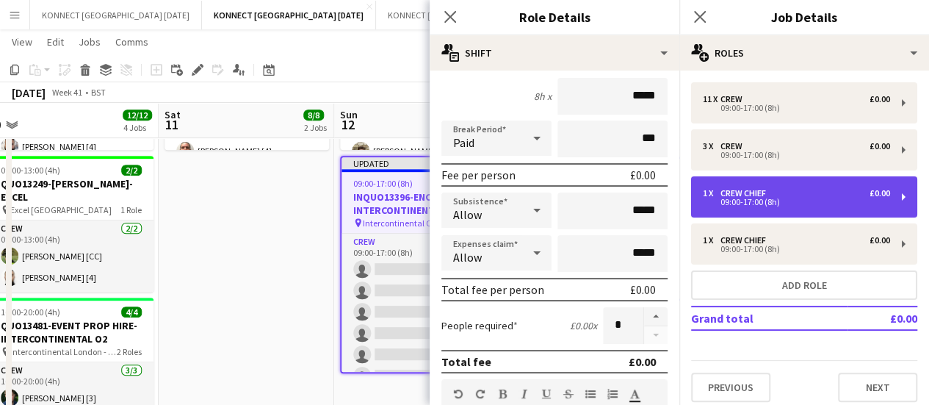
type input "**********"
type input "*****"
type input "*"
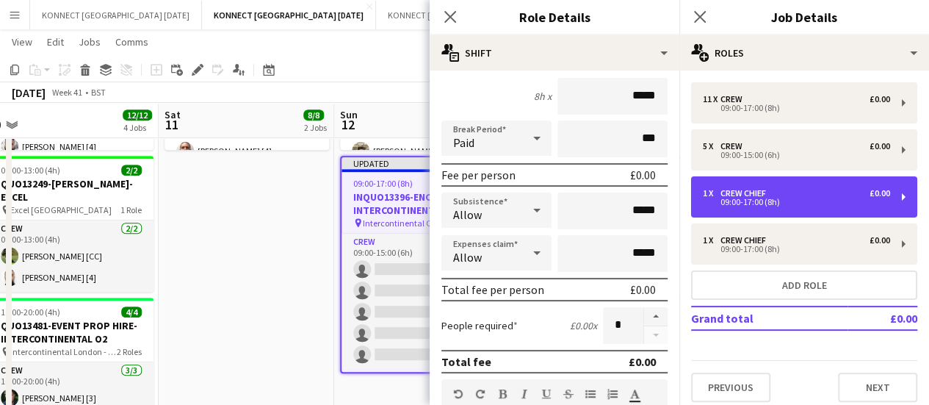
scroll to position [0, 0]
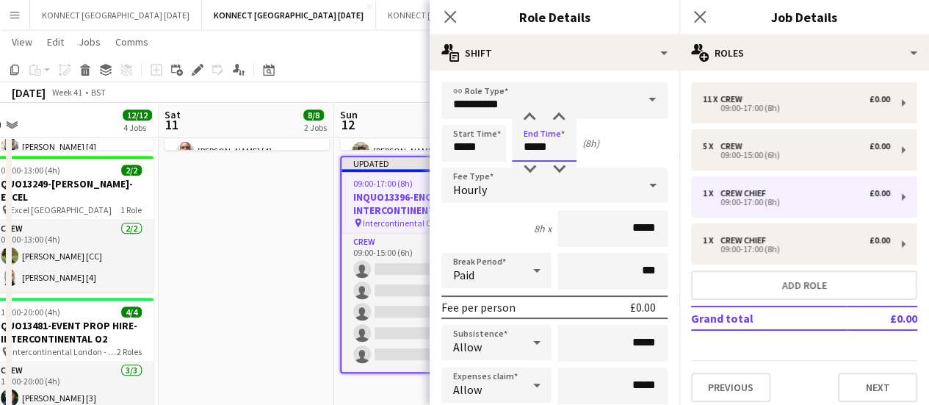
click at [539, 134] on input "*****" at bounding box center [544, 143] width 65 height 37
type input "*****"
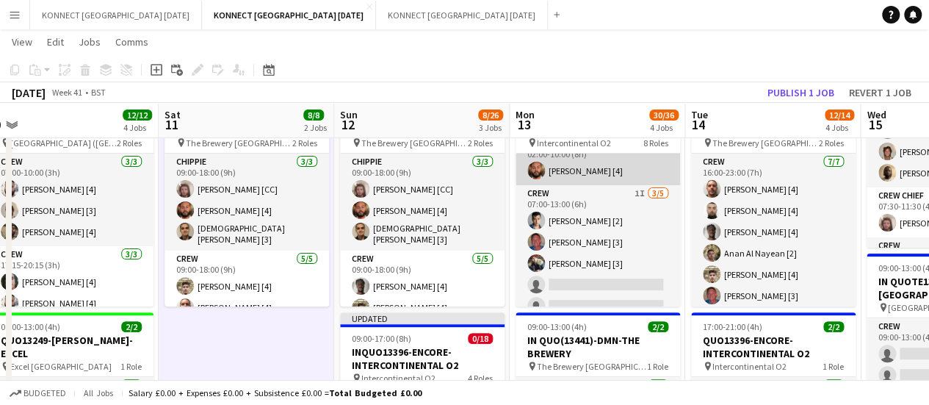
scroll to position [255, 0]
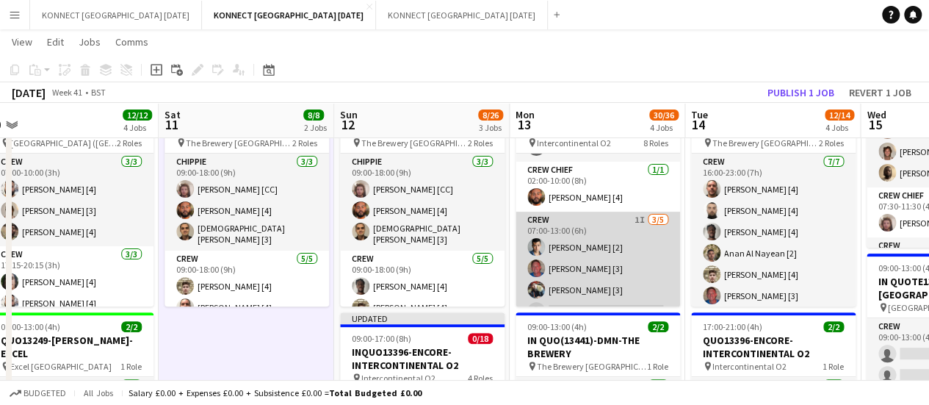
click at [570, 262] on app-card-role "Crew 1I [DATE] 07:00-13:00 (6h) [PERSON_NAME] [2] [PERSON_NAME] [3] [PERSON_NAM…" at bounding box center [598, 279] width 165 height 135
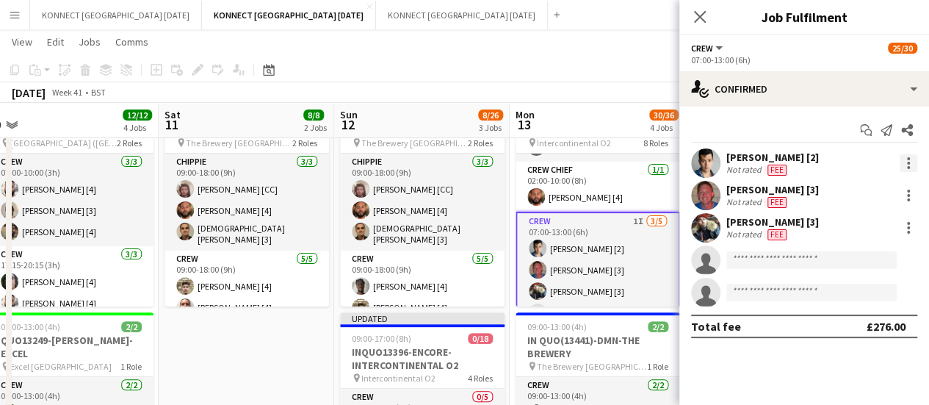
click at [911, 160] on div at bounding box center [909, 163] width 18 height 18
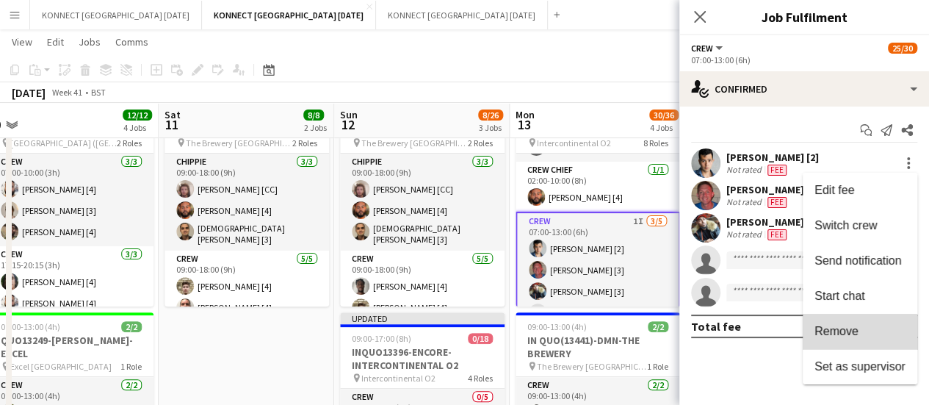
click at [855, 342] on button "Remove" at bounding box center [860, 331] width 115 height 35
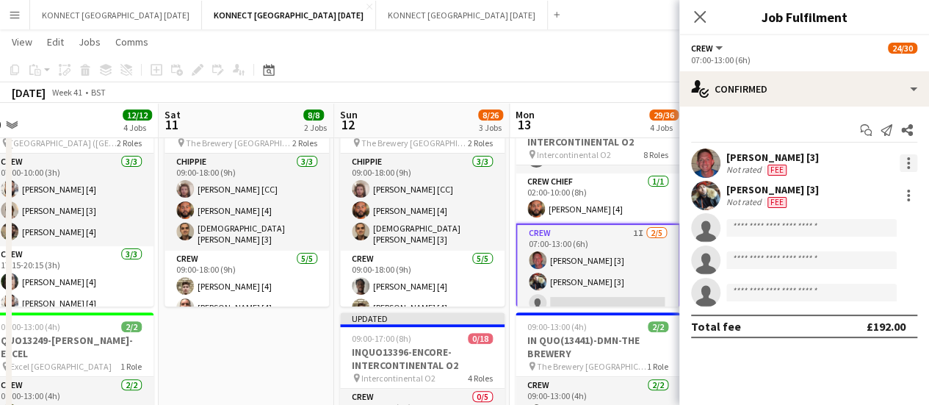
click at [913, 165] on div at bounding box center [909, 163] width 18 height 18
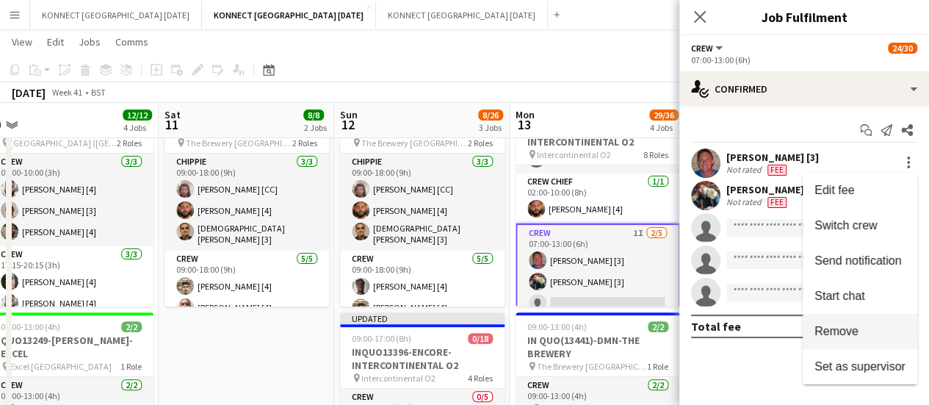
click at [870, 323] on button "Remove" at bounding box center [860, 331] width 115 height 35
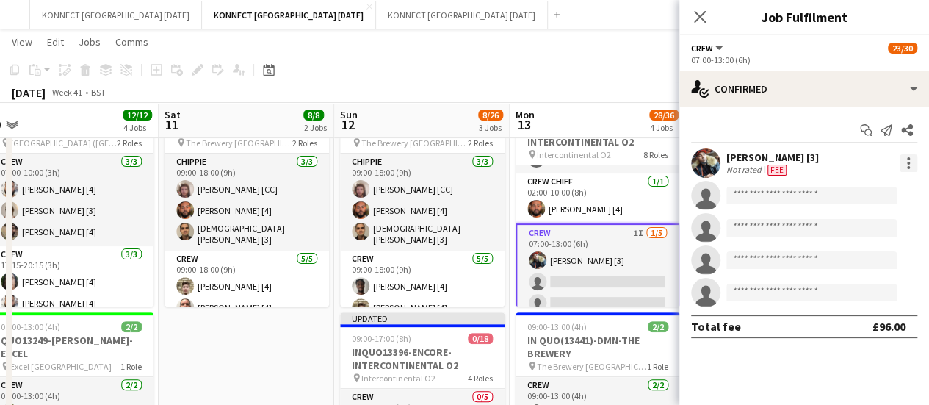
click at [909, 166] on div at bounding box center [908, 167] width 3 height 3
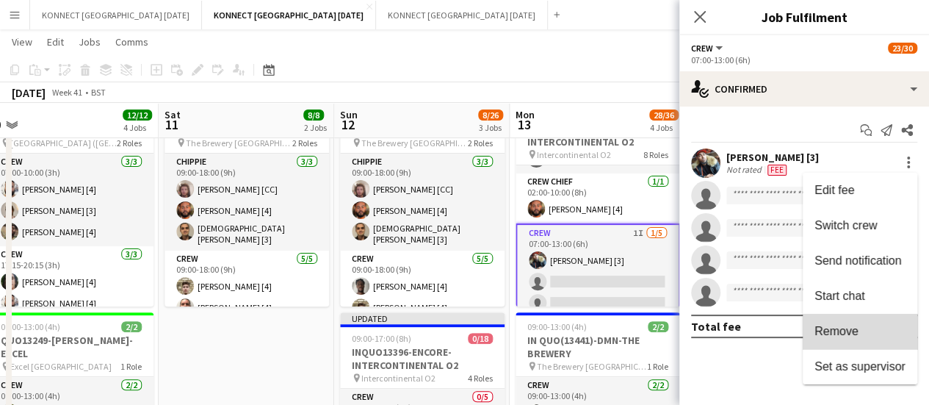
click at [865, 336] on span "Remove" at bounding box center [860, 331] width 91 height 13
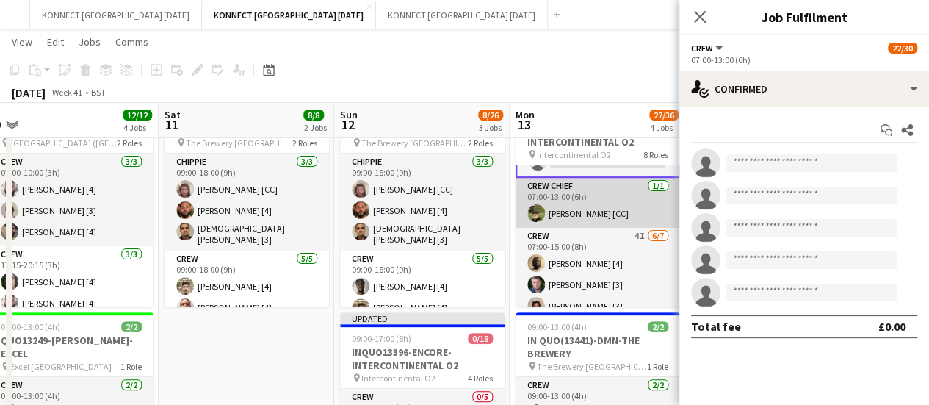
click at [603, 205] on app-card-role "Crew Chief [DATE] 07:00-13:00 (6h) [PERSON_NAME] [CC]" at bounding box center [598, 203] width 165 height 50
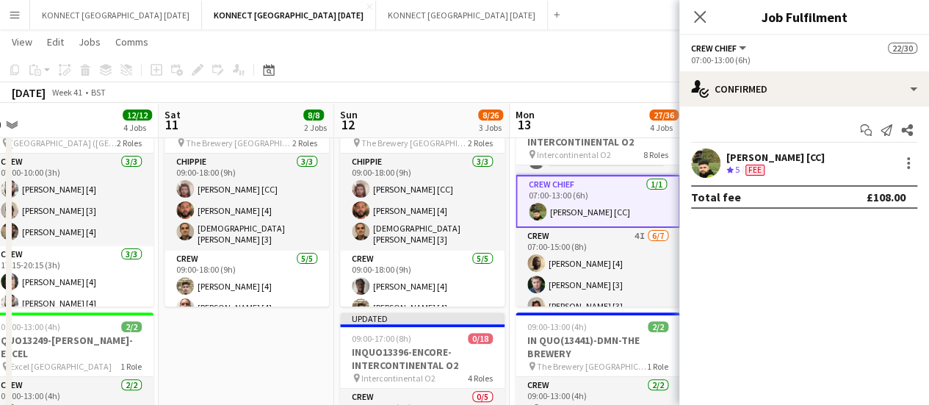
scroll to position [437, 0]
click at [914, 165] on div at bounding box center [909, 163] width 18 height 18
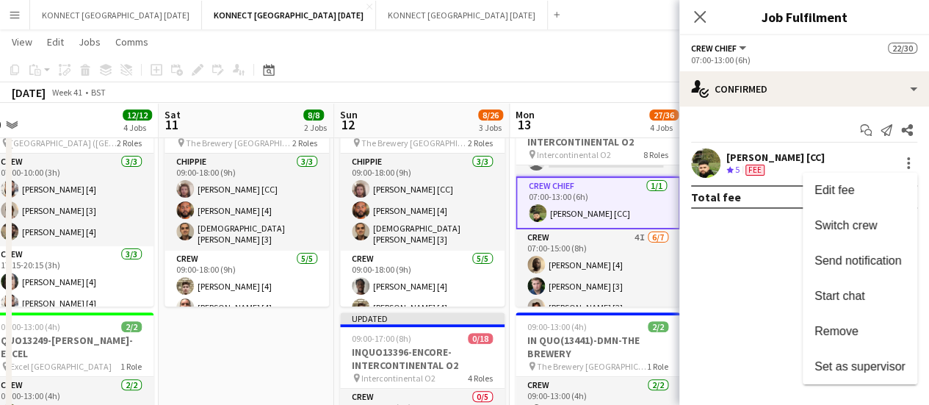
drag, startPoint x: 848, startPoint y: 335, endPoint x: 759, endPoint y: 383, distance: 100.9
click at [759, 383] on div at bounding box center [464, 202] width 929 height 405
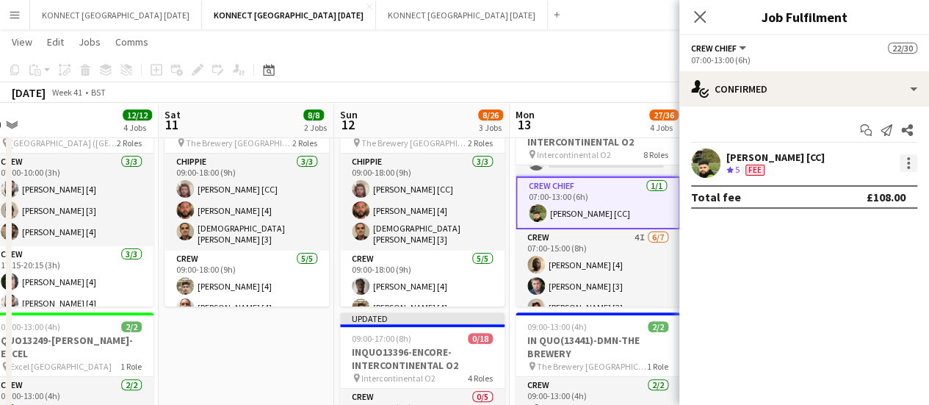
click at [913, 167] on div at bounding box center [909, 163] width 18 height 18
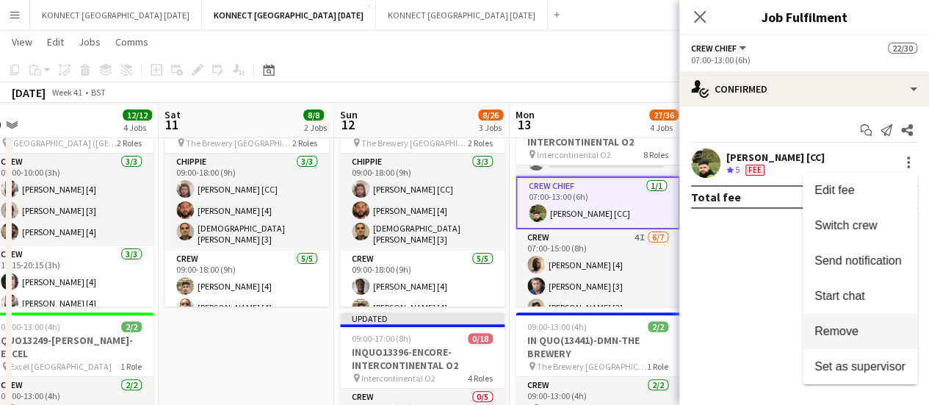
click at [827, 339] on button "Remove" at bounding box center [860, 331] width 115 height 35
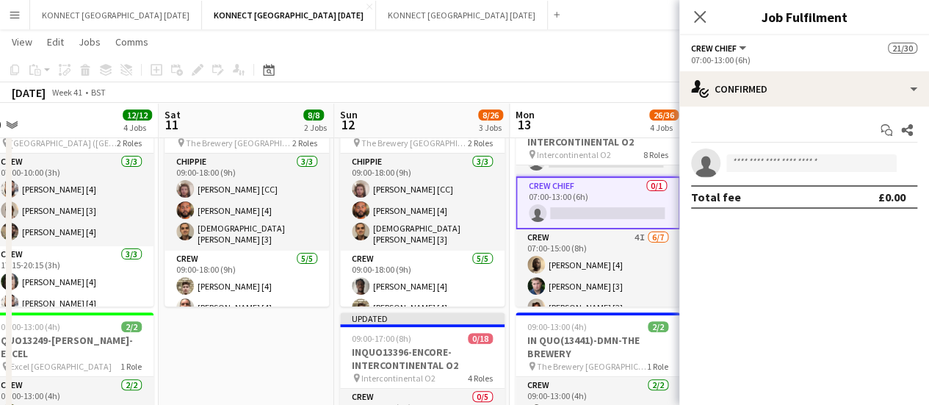
click at [600, 5] on app-navbar "Menu Boards Boards Boards All jobs Status Workforce Workforce My Workforce Recr…" at bounding box center [464, 14] width 929 height 29
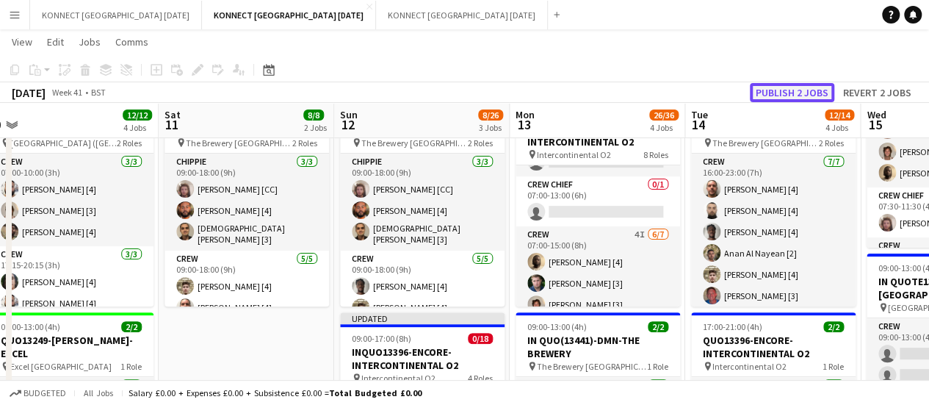
click at [808, 88] on button "Publish 2 jobs" at bounding box center [792, 92] width 84 height 19
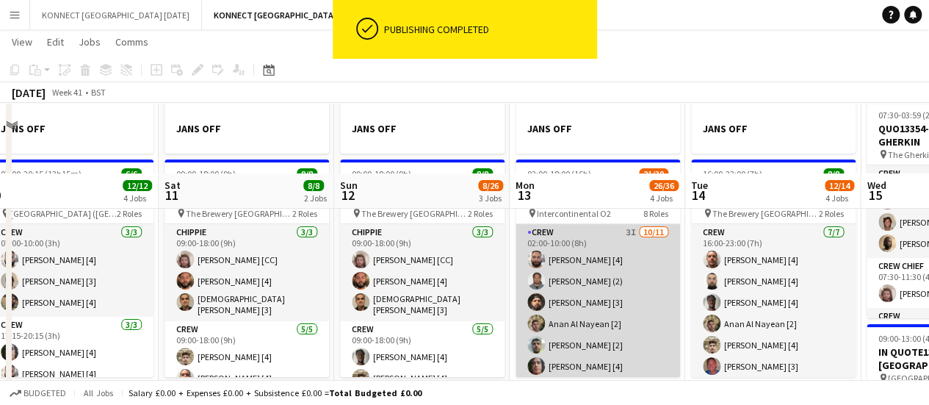
scroll to position [66, 0]
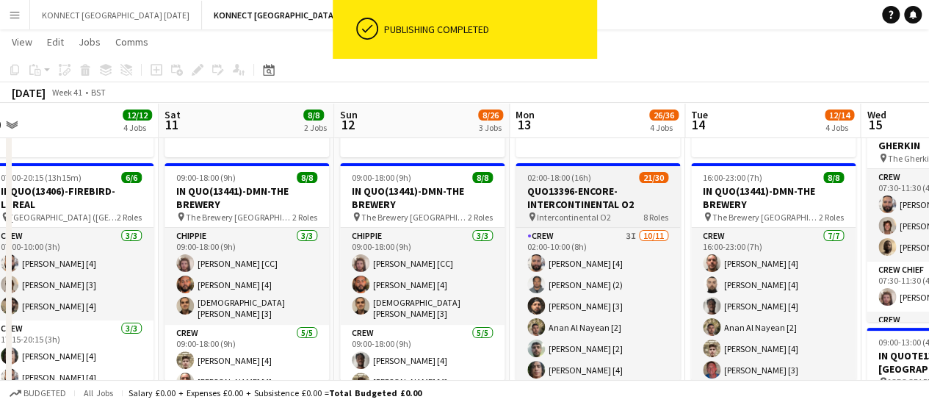
click at [575, 203] on h3 "QUO13396-ENCORE-INTERCONTINENTAL O2" at bounding box center [598, 197] width 165 height 26
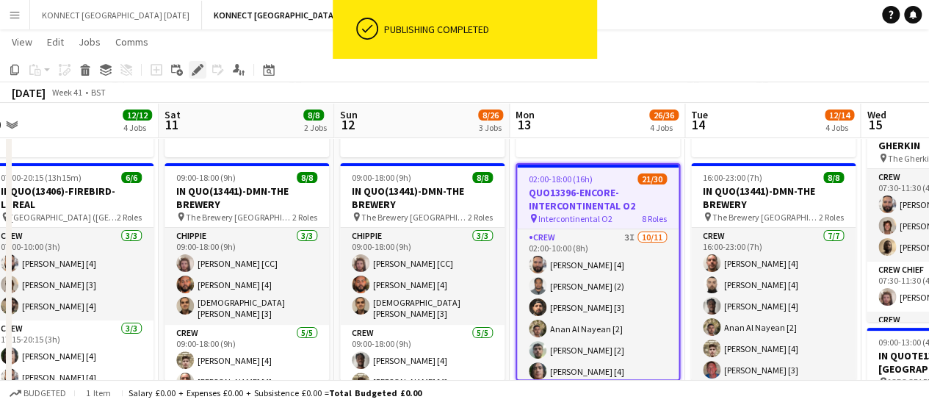
click at [197, 75] on icon "Edit" at bounding box center [198, 70] width 12 height 12
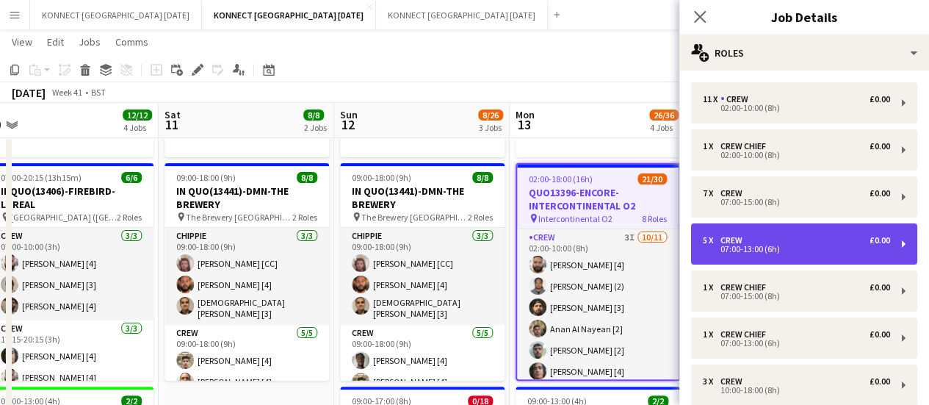
click at [754, 231] on div "5 x Crew £0.00 07:00-13:00 (6h)" at bounding box center [804, 243] width 226 height 41
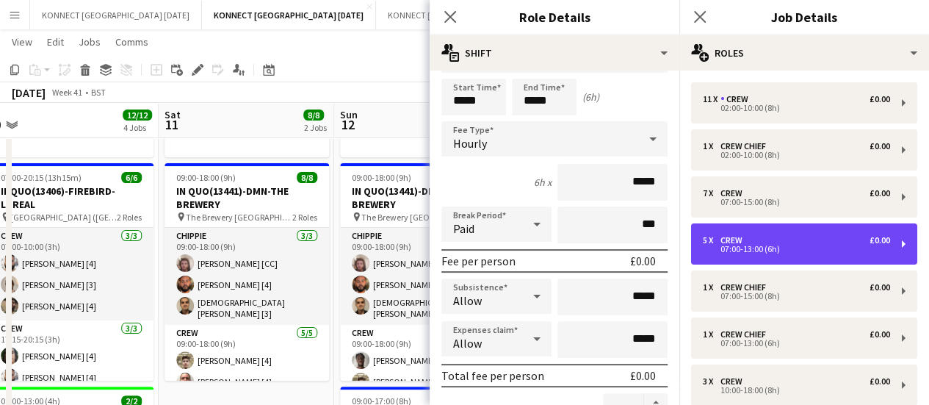
scroll to position [0, 0]
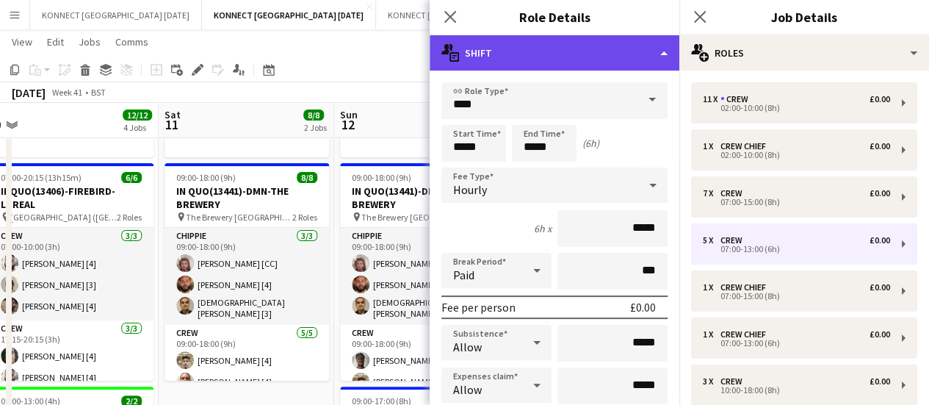
click at [582, 50] on div "multiple-actions-text Shift" at bounding box center [555, 52] width 250 height 35
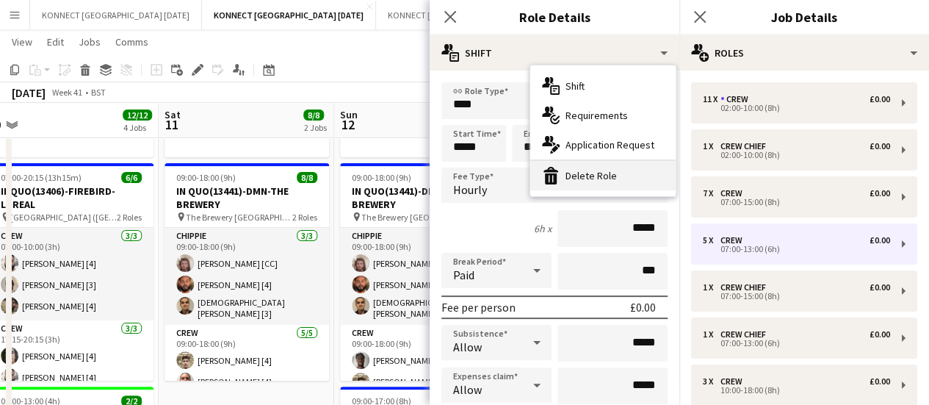
click at [600, 173] on div "bin-2 Delete Role" at bounding box center [602, 175] width 145 height 29
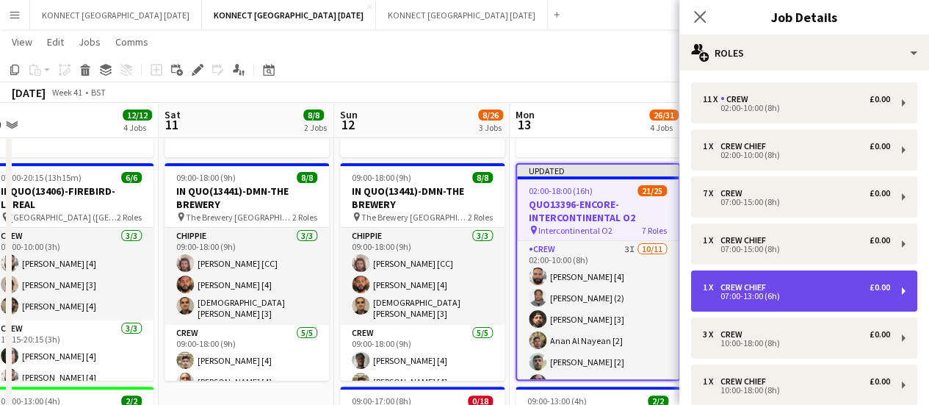
click at [785, 292] on div "1 x Crew Chief £0.00" at bounding box center [796, 287] width 187 height 10
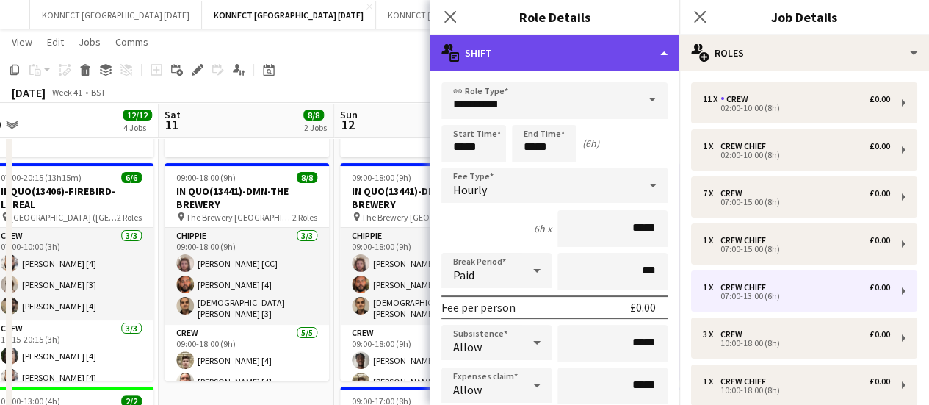
click at [591, 64] on div "multiple-actions-text Shift" at bounding box center [555, 52] width 250 height 35
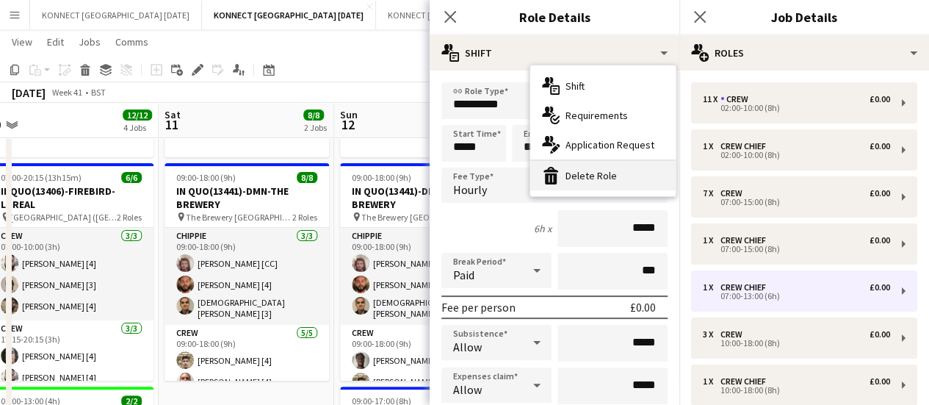
click at [589, 179] on div "bin-2 Delete Role" at bounding box center [602, 175] width 145 height 29
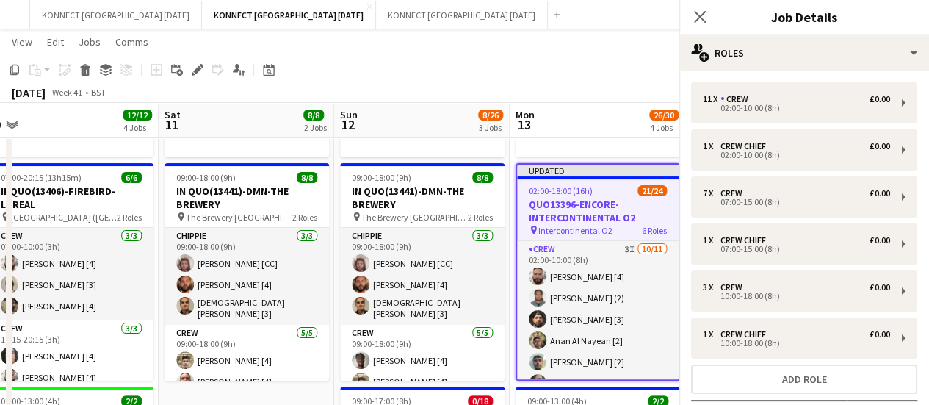
click at [397, 90] on div "[DATE] Week 41 • BST Publish 1 job Revert 1 job" at bounding box center [464, 92] width 929 height 21
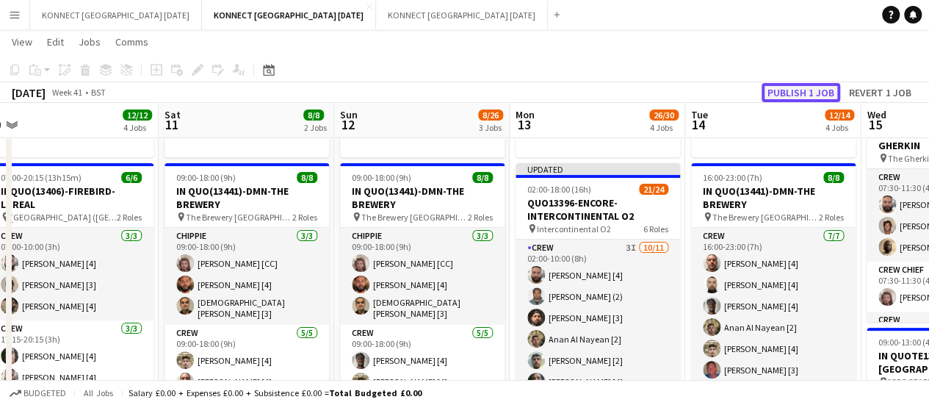
click at [785, 93] on button "Publish 1 job" at bounding box center [801, 92] width 79 height 19
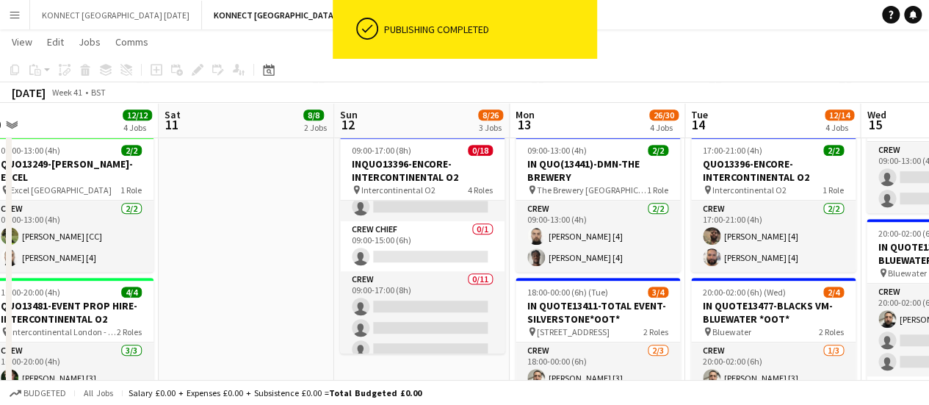
scroll to position [345, 0]
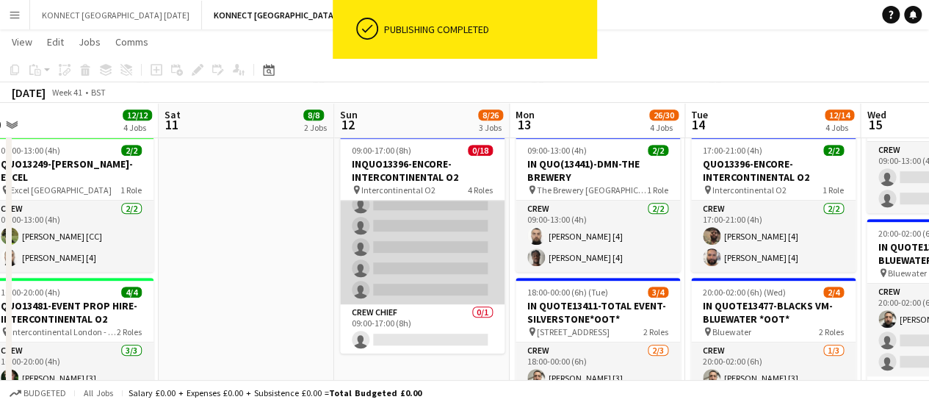
click at [435, 334] on app-card-role "Crew Chief 0/1 09:00-17:00 (8h) single-neutral-actions" at bounding box center [422, 329] width 165 height 50
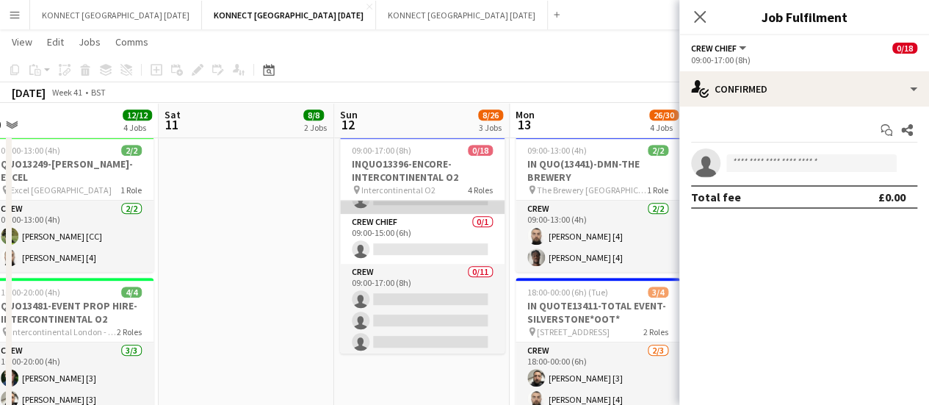
scroll to position [120, 0]
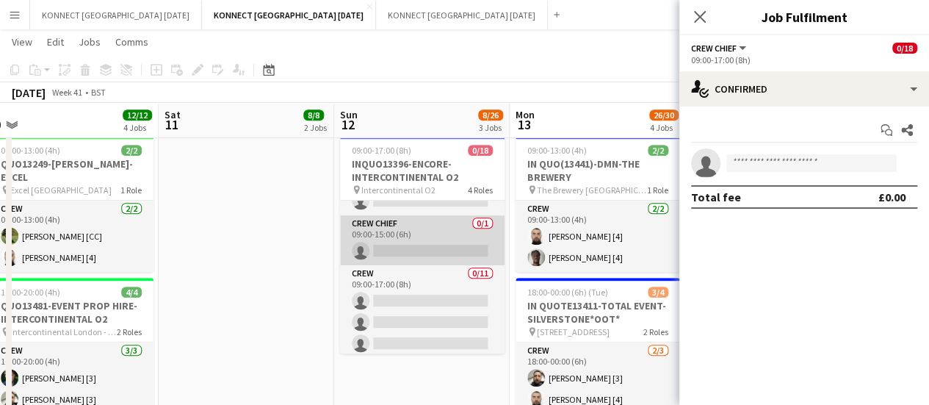
click at [440, 231] on app-card-role "Crew Chief 0/1 09:00-15:00 (6h) single-neutral-actions" at bounding box center [422, 240] width 165 height 50
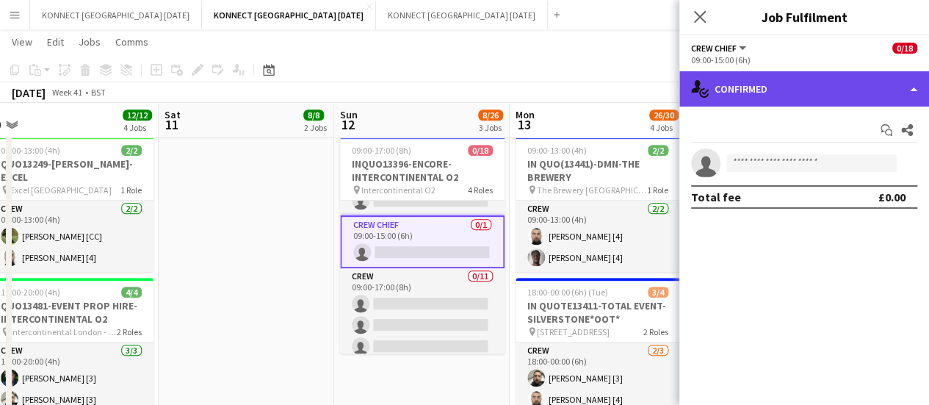
click at [734, 99] on div "single-neutral-actions-check-2 Confirmed" at bounding box center [805, 88] width 250 height 35
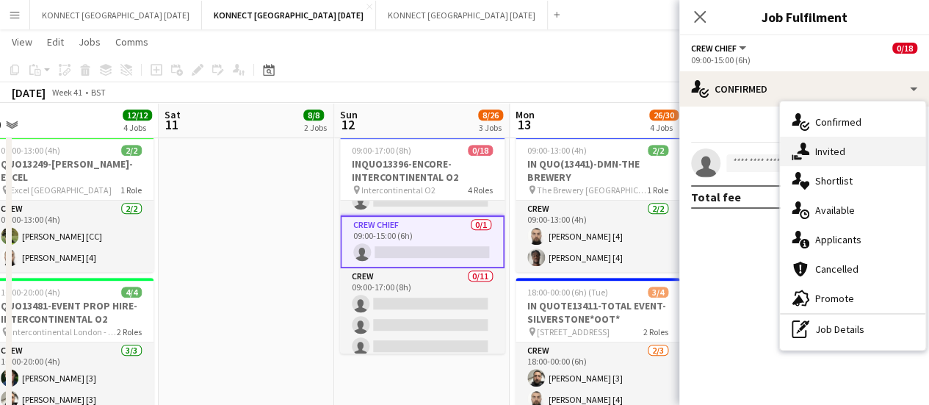
click at [811, 145] on div "single-neutral-actions-share-1 Invited" at bounding box center [852, 151] width 145 height 29
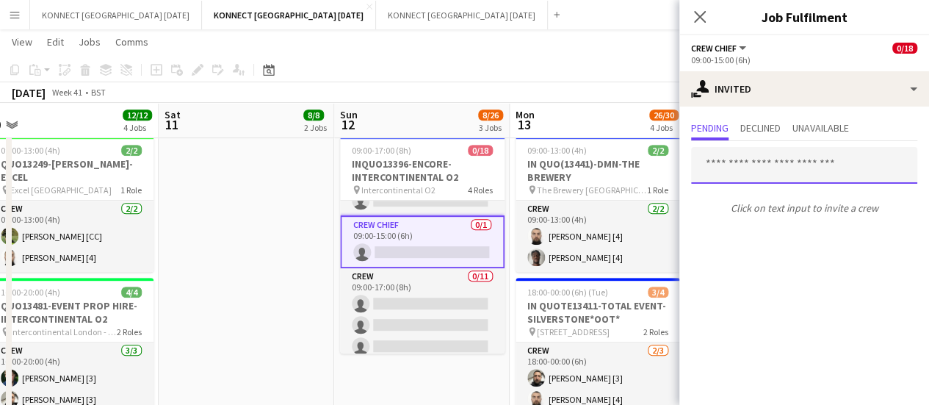
click at [766, 164] on input "text" at bounding box center [804, 165] width 226 height 37
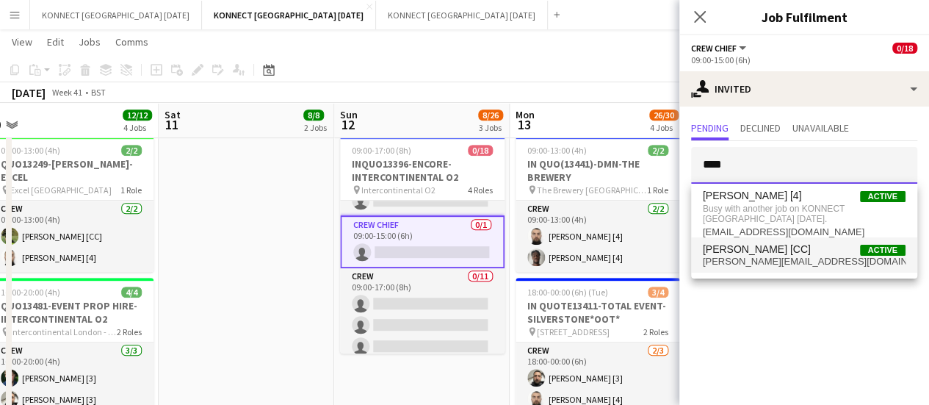
type input "****"
click at [729, 240] on mat-option "[PERSON_NAME] [CC] Active [PERSON_NAME][EMAIL_ADDRESS][DOMAIN_NAME]" at bounding box center [804, 254] width 226 height 35
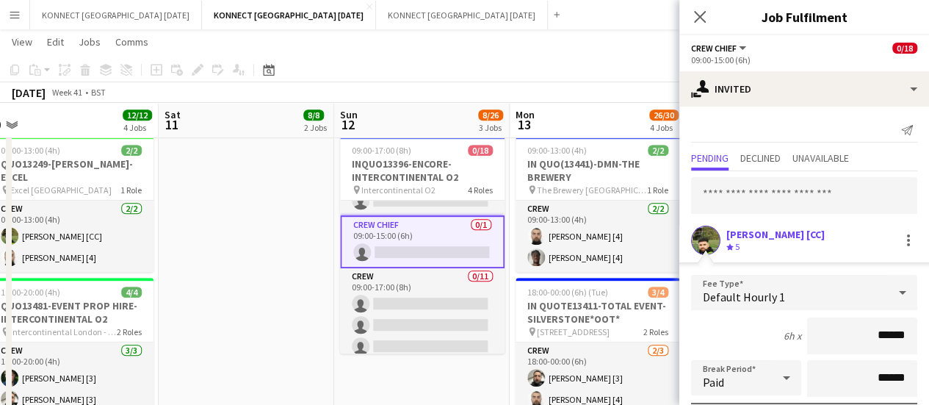
scroll to position [197, 0]
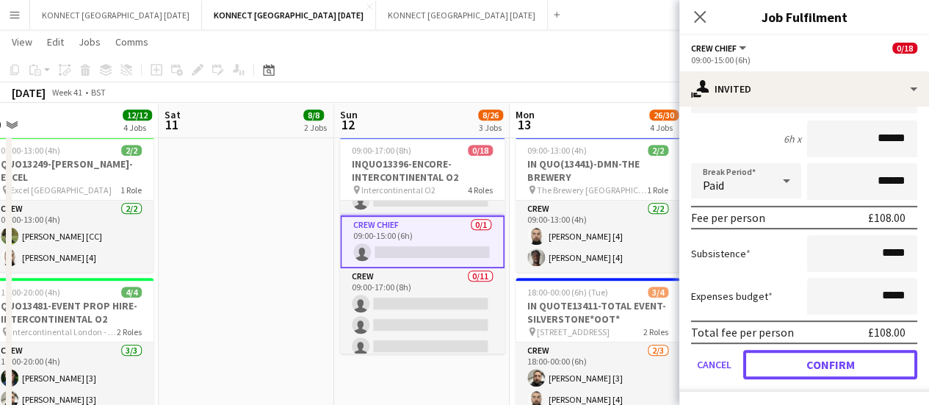
click at [786, 364] on button "Confirm" at bounding box center [831, 364] width 174 height 29
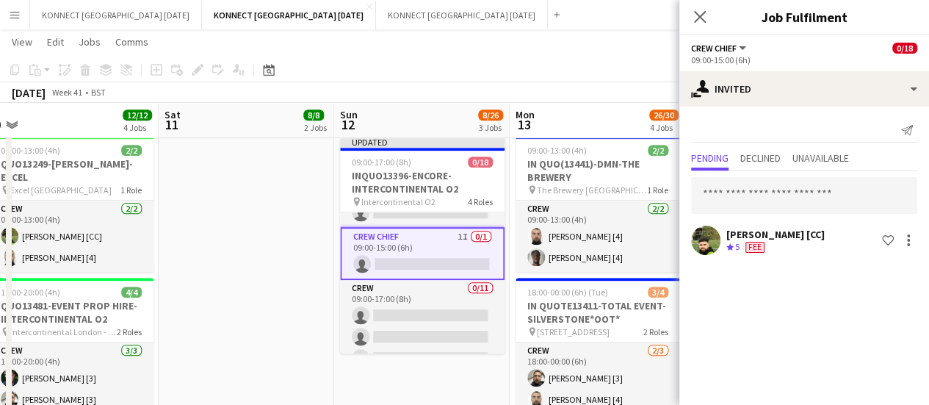
scroll to position [0, 0]
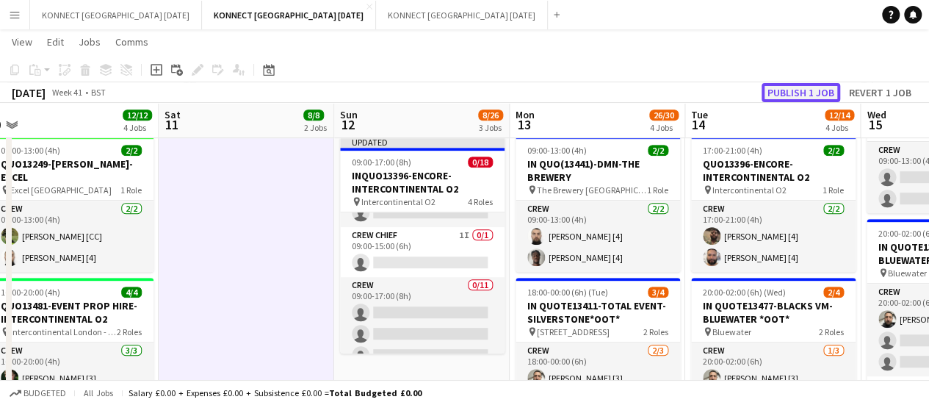
click at [802, 98] on button "Publish 1 job" at bounding box center [801, 92] width 79 height 19
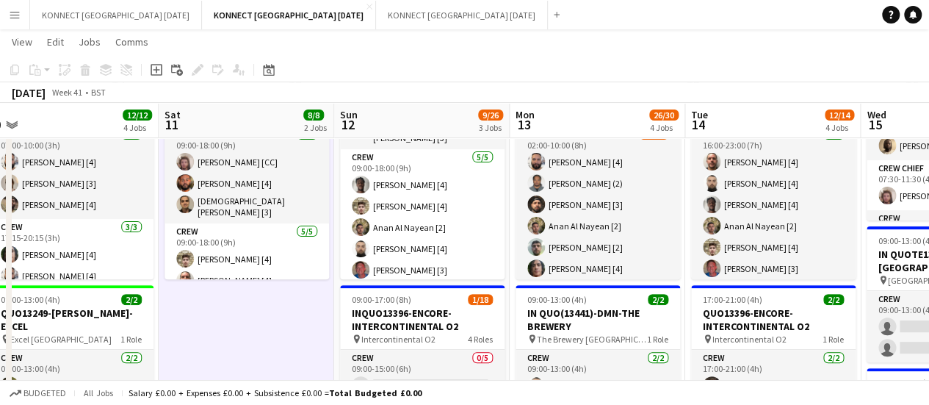
click at [605, 215] on app-card-role "Crew 3I [DATE] 02:00-10:00 (8h) [PERSON_NAME] [4] [PERSON_NAME] (2) [PERSON_NAM…" at bounding box center [598, 257] width 165 height 263
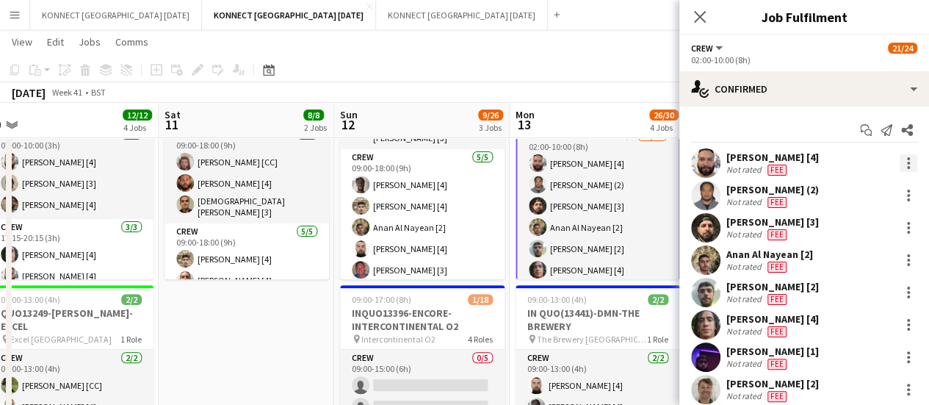
click at [902, 162] on div at bounding box center [909, 163] width 18 height 18
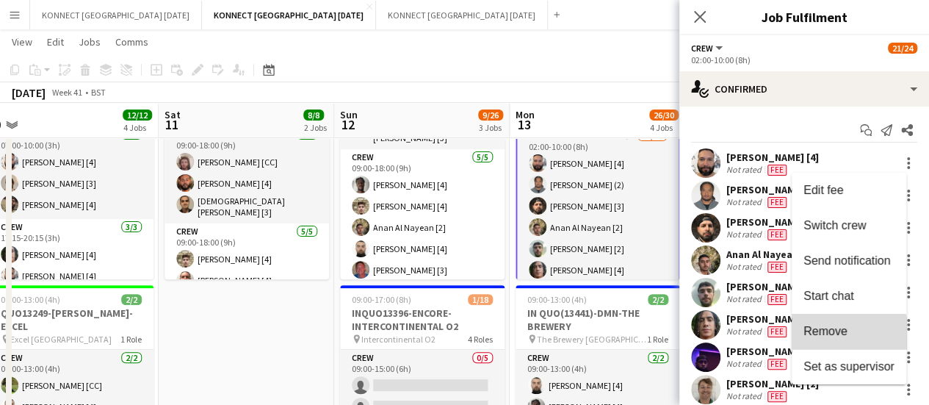
click at [848, 336] on span "Remove" at bounding box center [849, 331] width 91 height 13
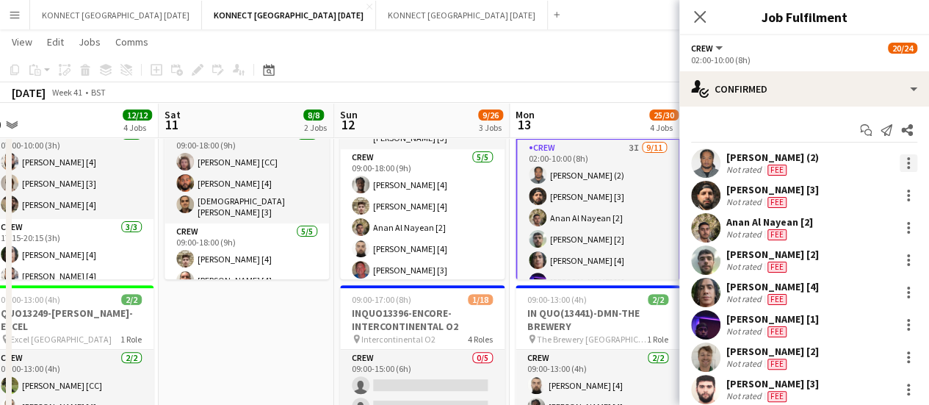
click at [900, 159] on div at bounding box center [909, 163] width 18 height 18
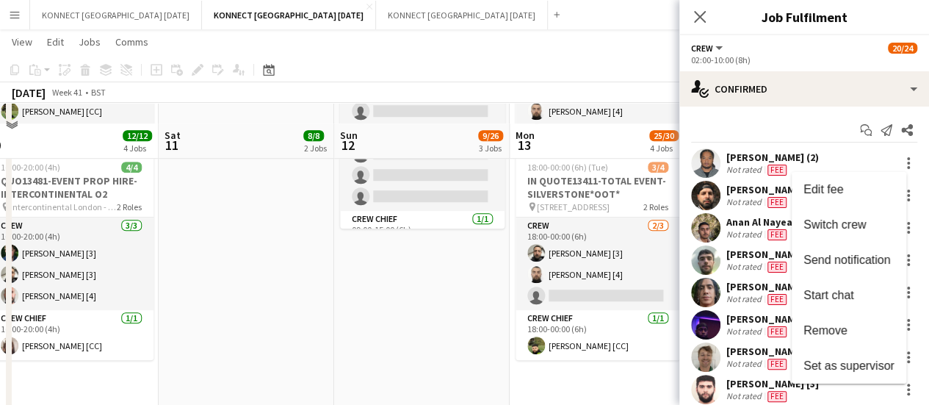
scroll to position [431, 0]
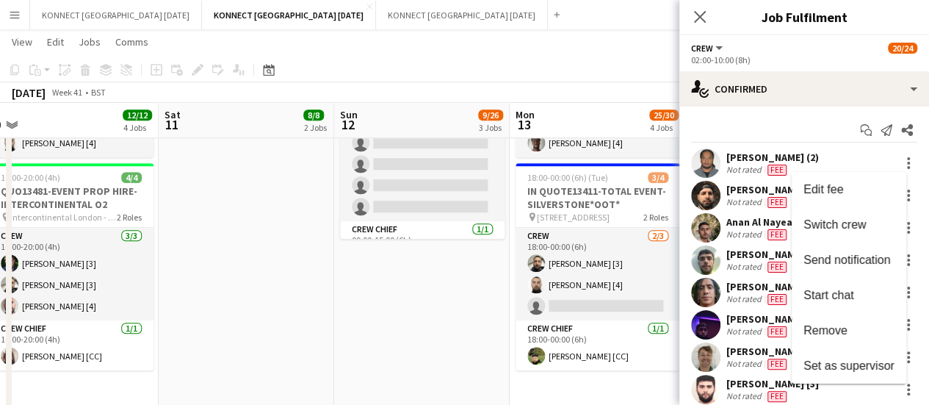
click at [425, 217] on div at bounding box center [464, 202] width 929 height 405
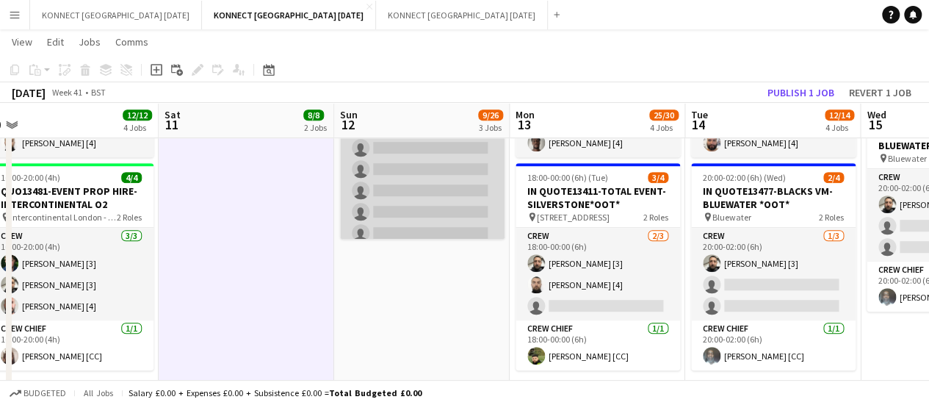
click at [442, 168] on app-card-role "Crew 0/11 09:00-17:00 (8h) single-neutral-actions single-neutral-actions single…" at bounding box center [422, 116] width 165 height 263
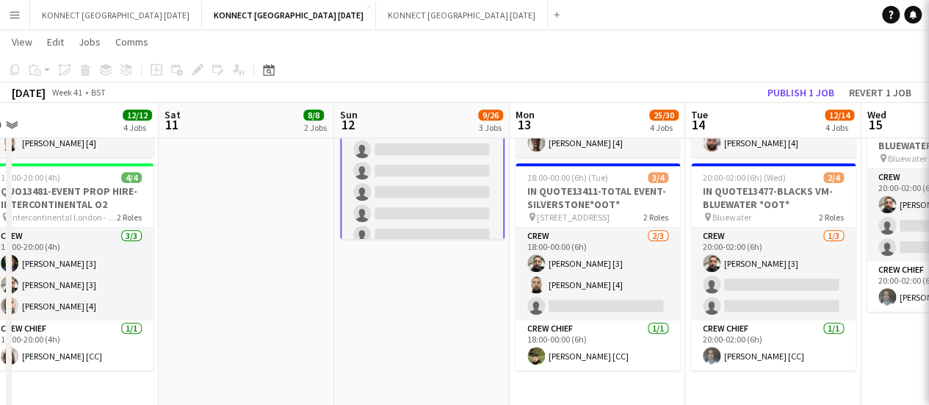
scroll to position [288, 0]
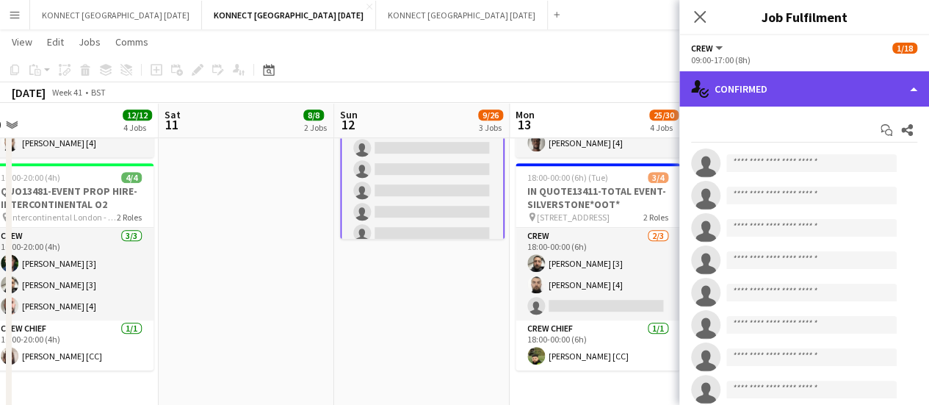
click at [863, 83] on div "single-neutral-actions-check-2 Confirmed" at bounding box center [805, 88] width 250 height 35
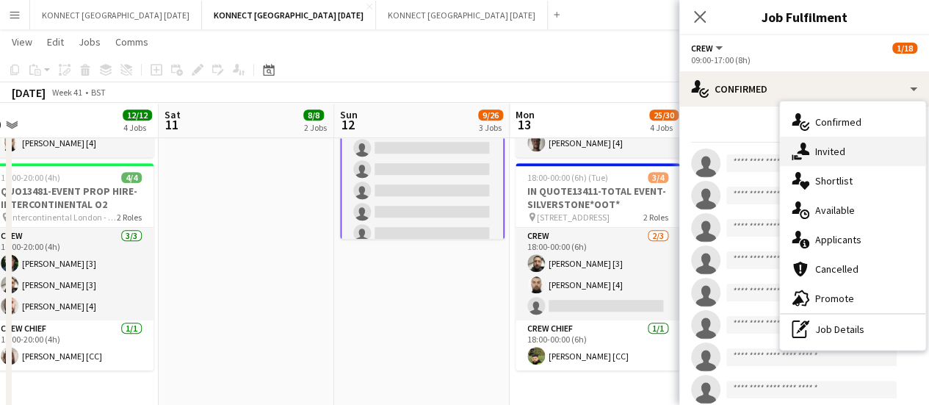
click at [843, 151] on span "Invited" at bounding box center [831, 151] width 30 height 13
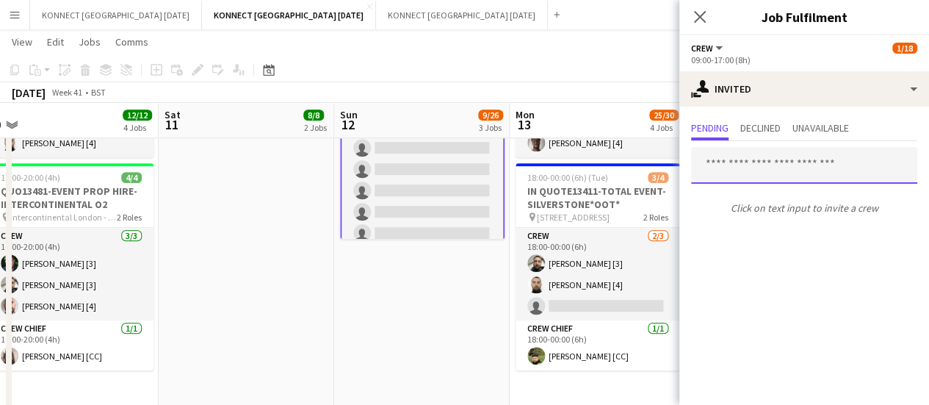
click at [780, 156] on input "text" at bounding box center [804, 165] width 226 height 37
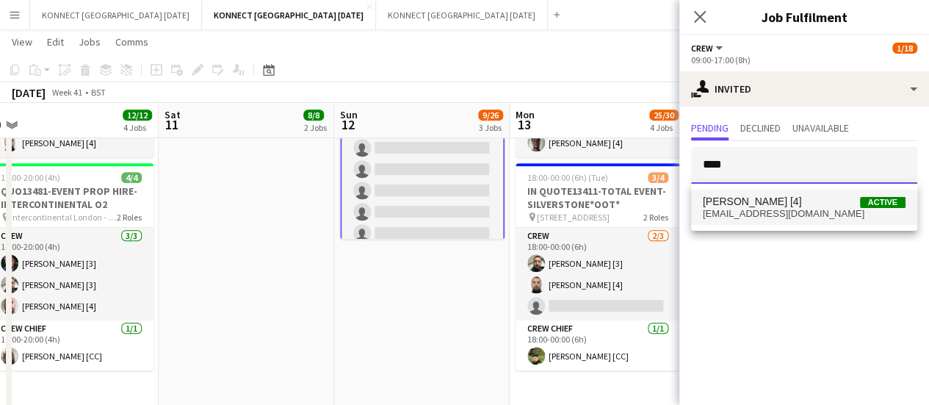
type input "****"
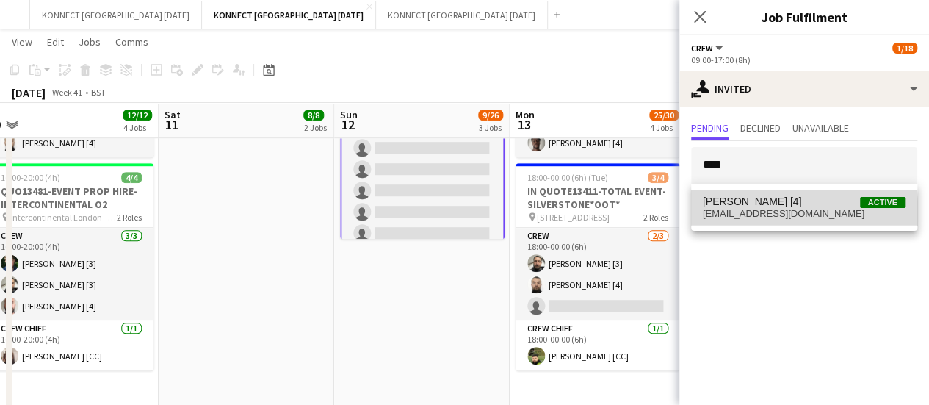
click at [727, 217] on span "[EMAIL_ADDRESS][DOMAIN_NAME]" at bounding box center [804, 214] width 203 height 12
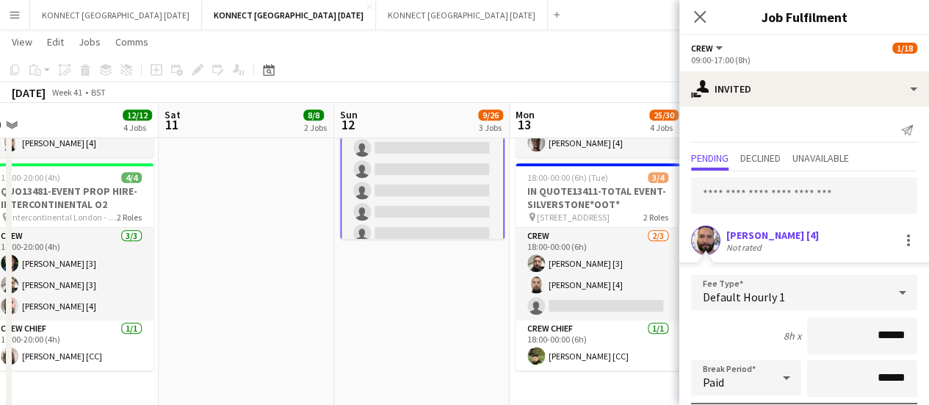
scroll to position [197, 0]
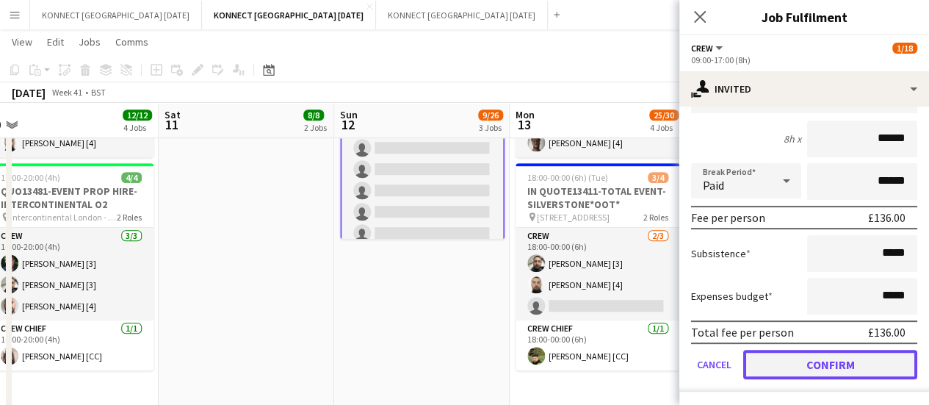
click at [808, 368] on button "Confirm" at bounding box center [831, 364] width 174 height 29
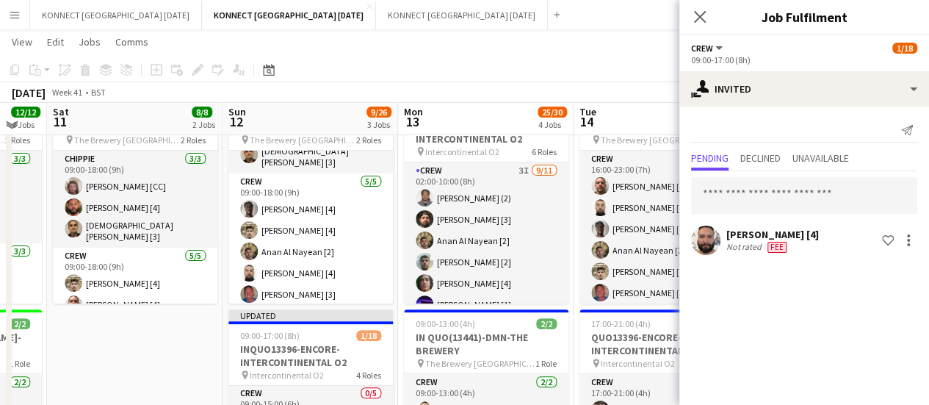
scroll to position [140, 0]
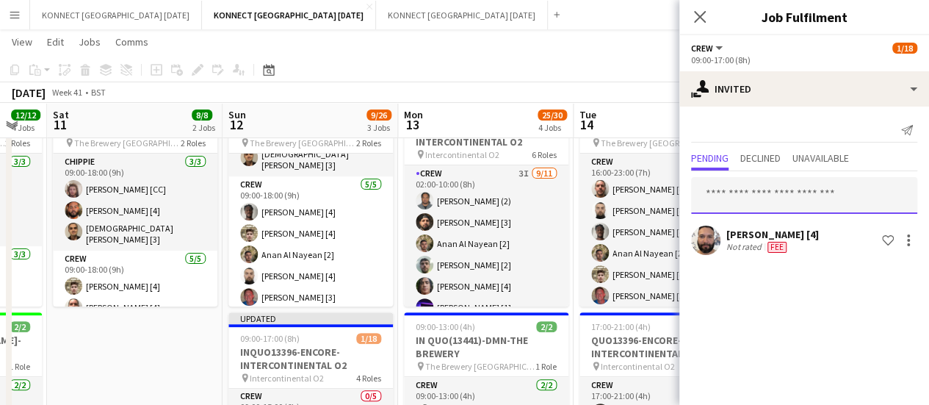
click at [769, 201] on input "text" at bounding box center [804, 195] width 226 height 37
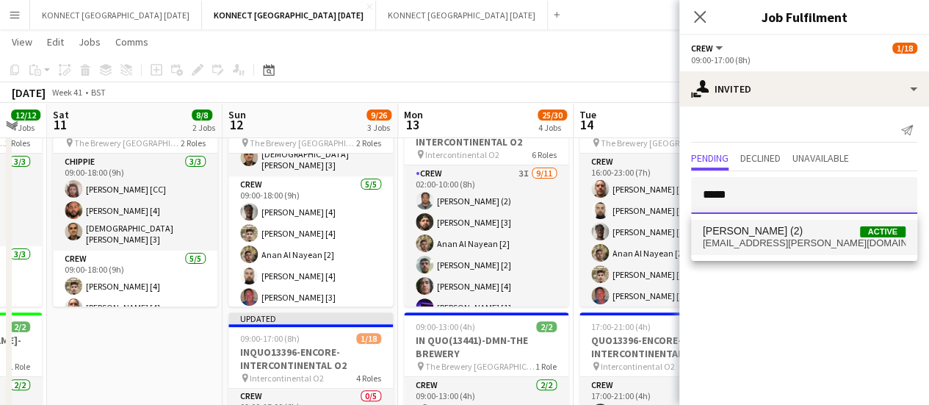
type input "*****"
click at [759, 242] on span "[EMAIL_ADDRESS][PERSON_NAME][DOMAIN_NAME]" at bounding box center [804, 243] width 203 height 12
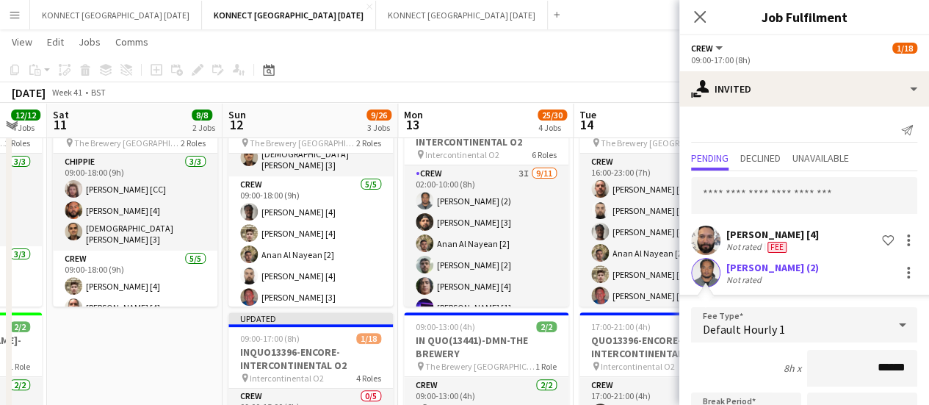
scroll to position [229, 0]
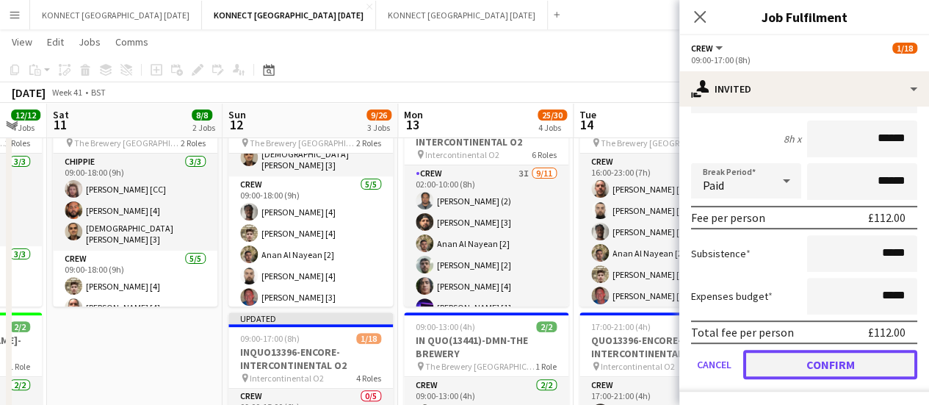
click at [777, 353] on button "Confirm" at bounding box center [831, 364] width 174 height 29
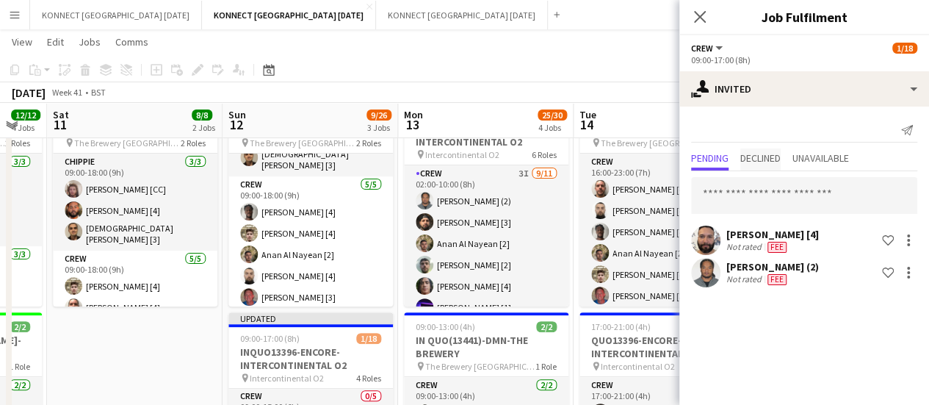
scroll to position [0, 0]
click at [765, 166] on span "Declined" at bounding box center [761, 159] width 40 height 22
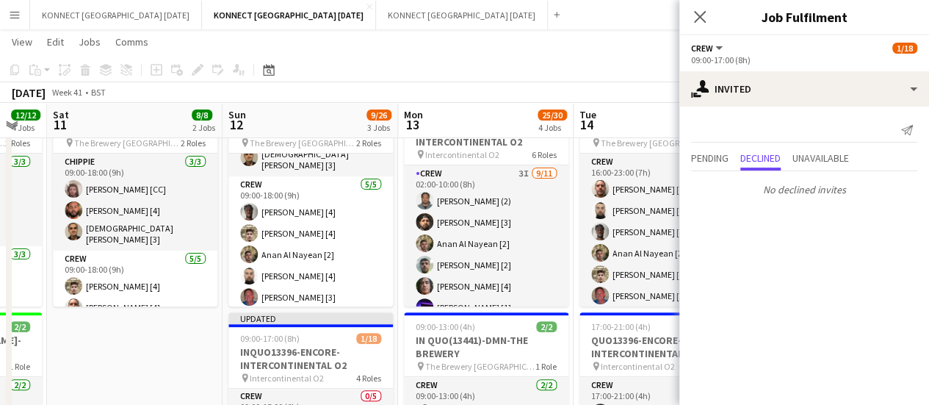
click at [713, 143] on div "Send notification Pending Declined Unavailable No declined invites" at bounding box center [805, 160] width 250 height 107
click at [714, 154] on span "Pending" at bounding box center [709, 158] width 37 height 10
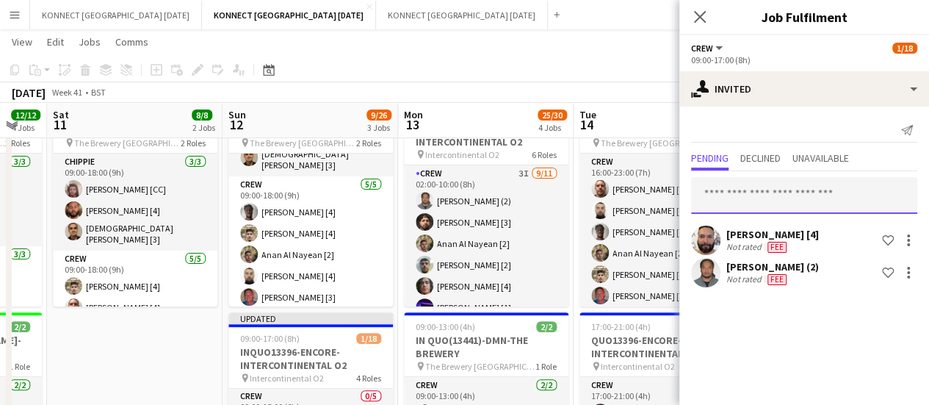
click at [741, 190] on input "text" at bounding box center [804, 195] width 226 height 37
type input "*"
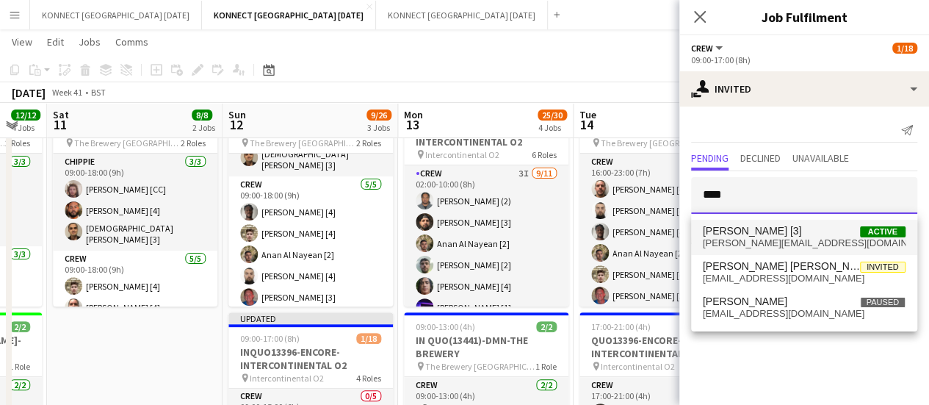
type input "****"
click at [762, 234] on span "[PERSON_NAME] [3]" at bounding box center [752, 231] width 99 height 12
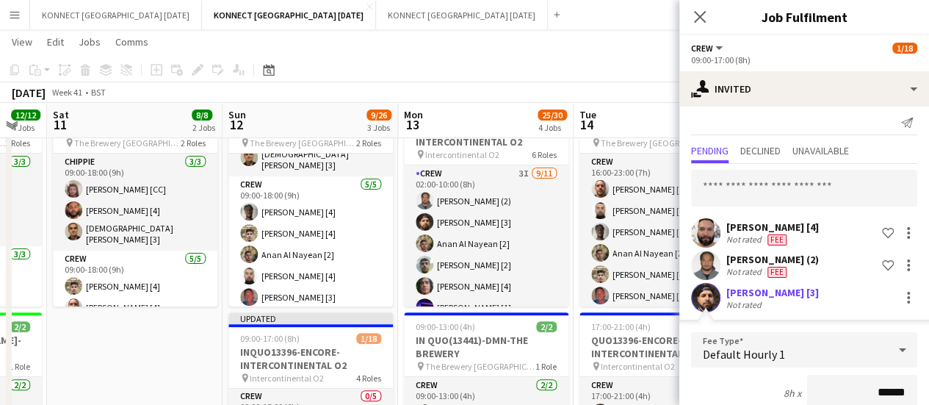
scroll to position [262, 0]
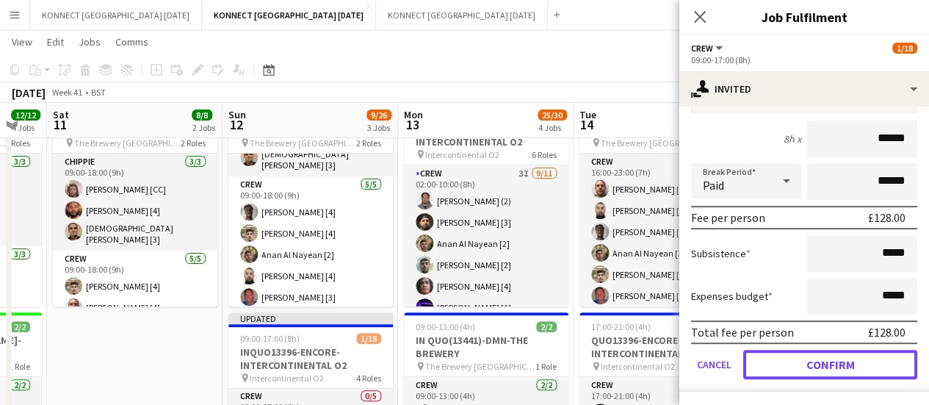
click at [804, 370] on button "Confirm" at bounding box center [831, 364] width 174 height 29
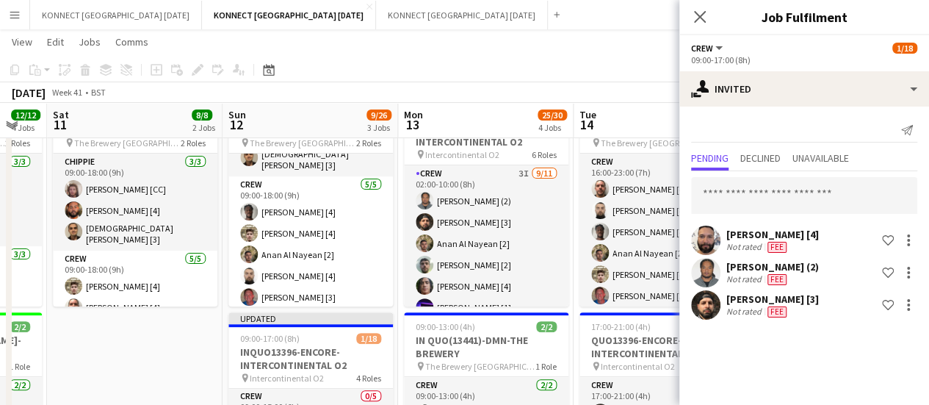
scroll to position [0, 0]
click at [744, 215] on div "[PERSON_NAME] [4] Not rated Fee Shortlist crew [PERSON_NAME] (2) Not rated Fee …" at bounding box center [805, 246] width 250 height 151
click at [745, 208] on input "text" at bounding box center [804, 195] width 226 height 37
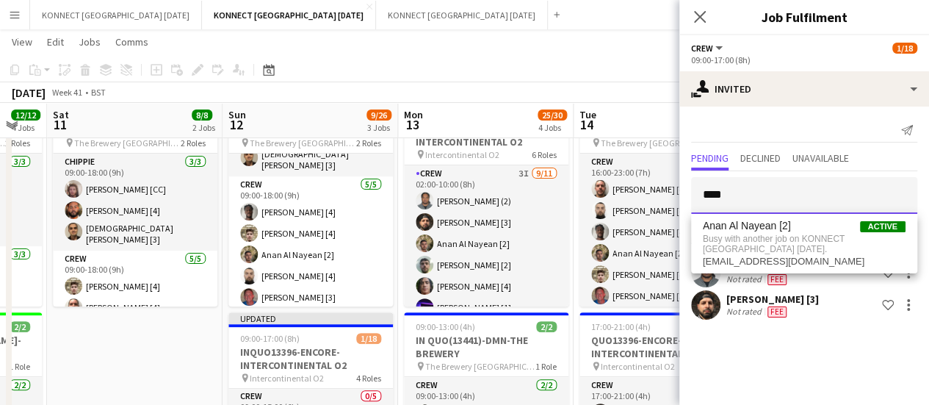
click at [742, 198] on input "****" at bounding box center [804, 195] width 226 height 37
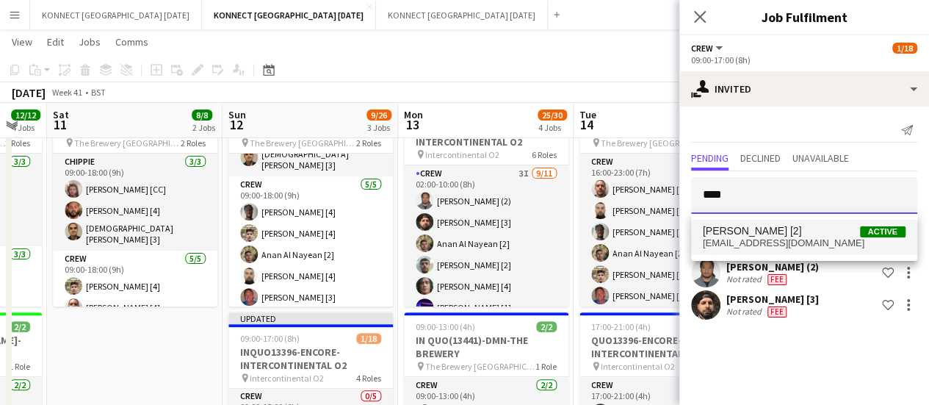
type input "****"
click at [749, 234] on span "[PERSON_NAME] [2] Active" at bounding box center [804, 231] width 203 height 12
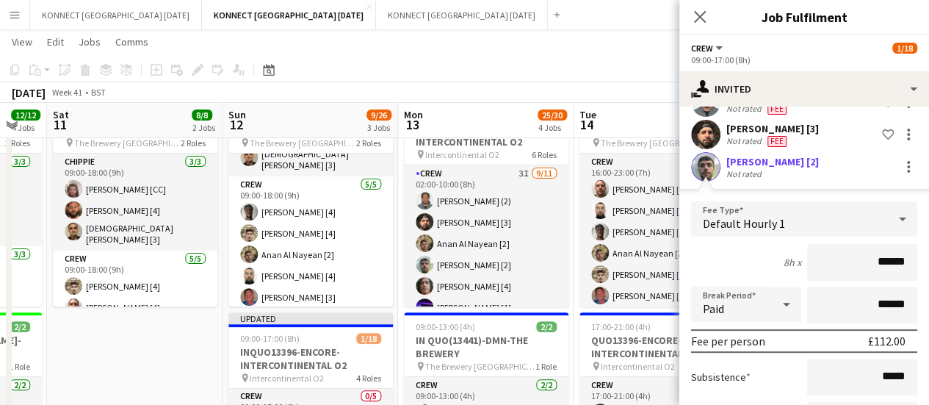
scroll to position [294, 0]
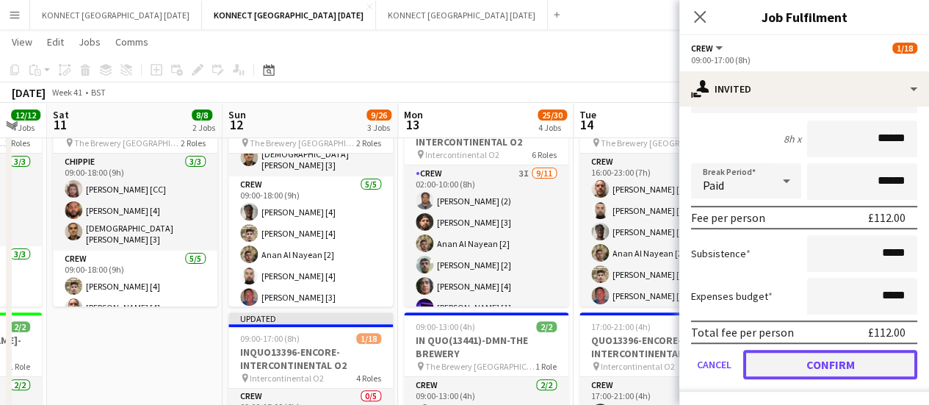
click at [782, 370] on button "Confirm" at bounding box center [831, 364] width 174 height 29
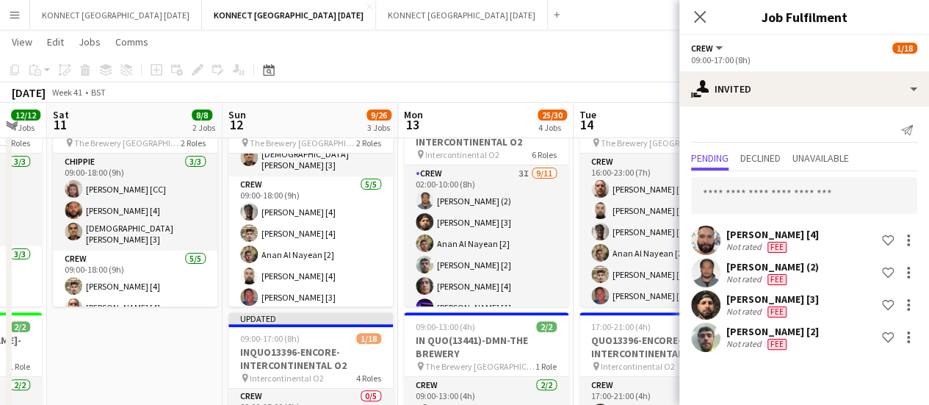
scroll to position [0, 0]
click at [742, 195] on input "text" at bounding box center [804, 195] width 226 height 37
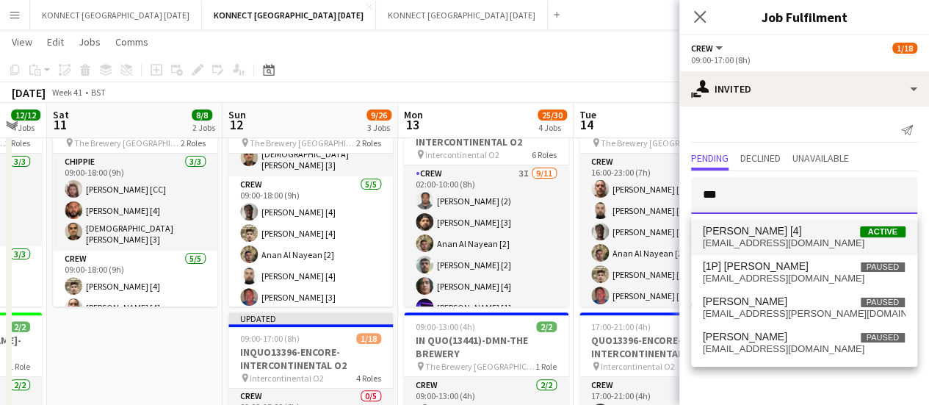
type input "***"
click at [749, 240] on span "[EMAIL_ADDRESS][DOMAIN_NAME]" at bounding box center [804, 243] width 203 height 12
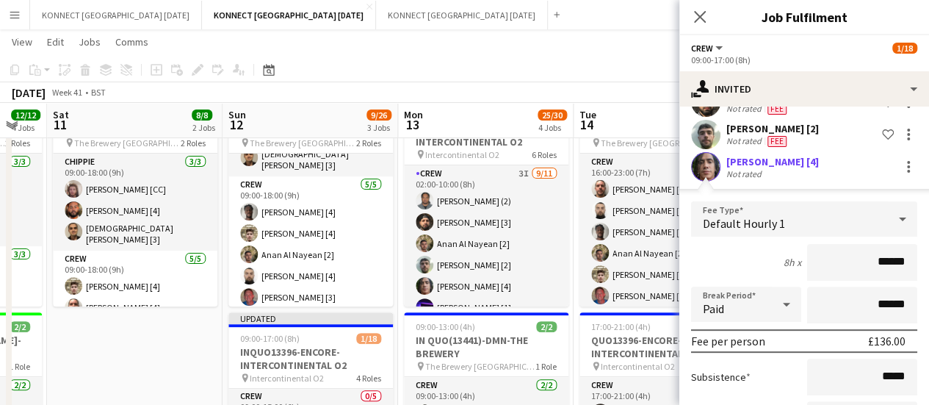
scroll to position [326, 0]
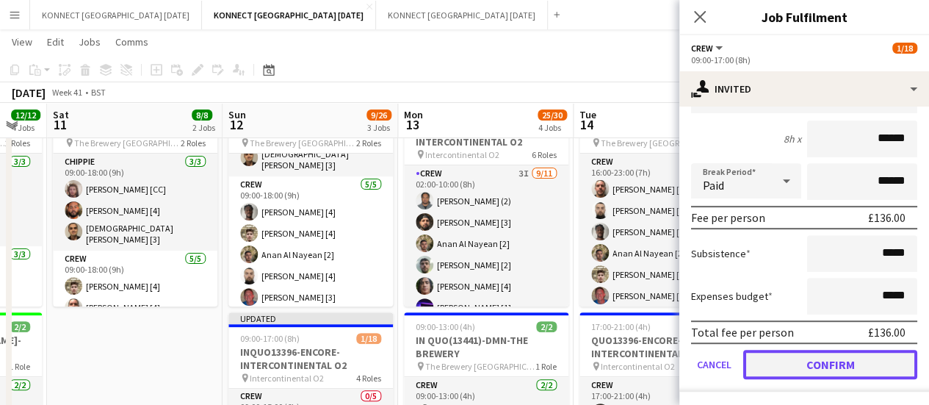
click at [762, 364] on button "Confirm" at bounding box center [831, 364] width 174 height 29
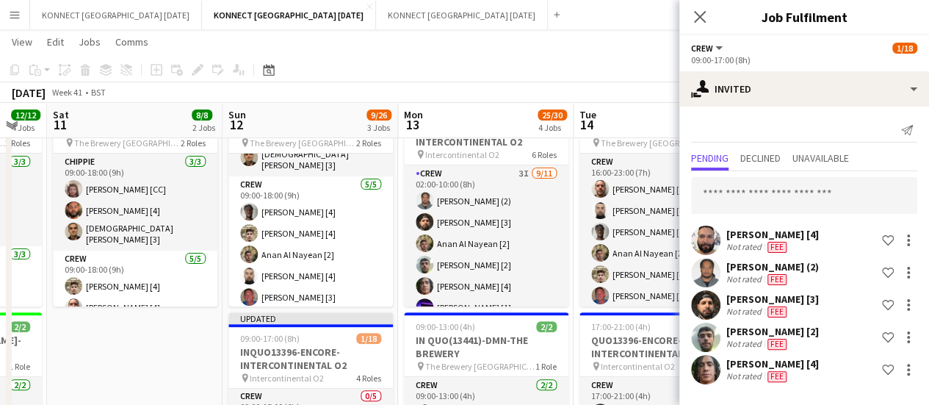
scroll to position [0, 0]
click at [742, 224] on div "[PERSON_NAME] [4] Not rated Fee Shortlist crew [PERSON_NAME] (2) Not rated Fee …" at bounding box center [805, 279] width 250 height 216
click at [738, 205] on input "text" at bounding box center [804, 195] width 226 height 37
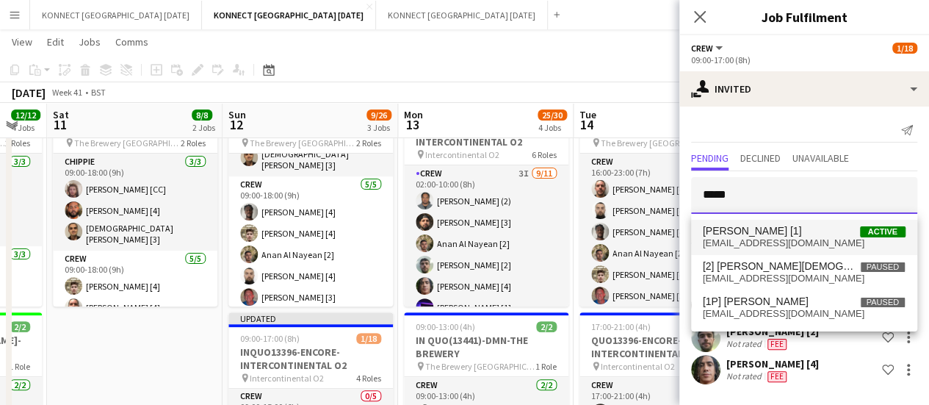
type input "*****"
click at [763, 238] on span "[EMAIL_ADDRESS][DOMAIN_NAME]" at bounding box center [804, 243] width 203 height 12
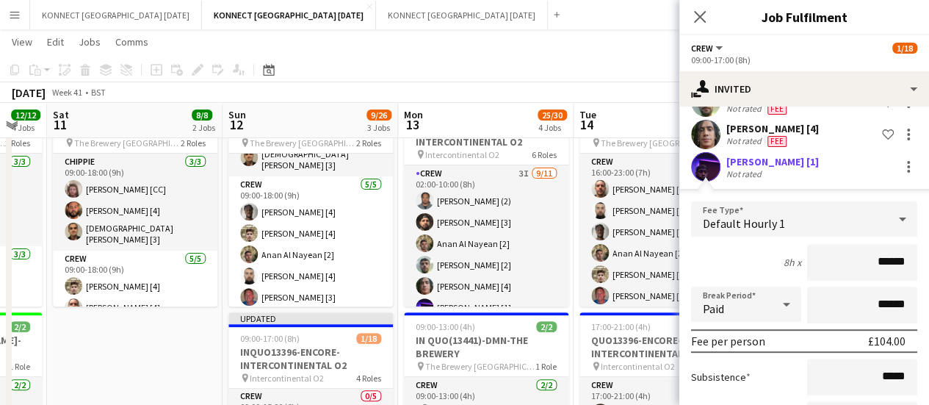
scroll to position [359, 0]
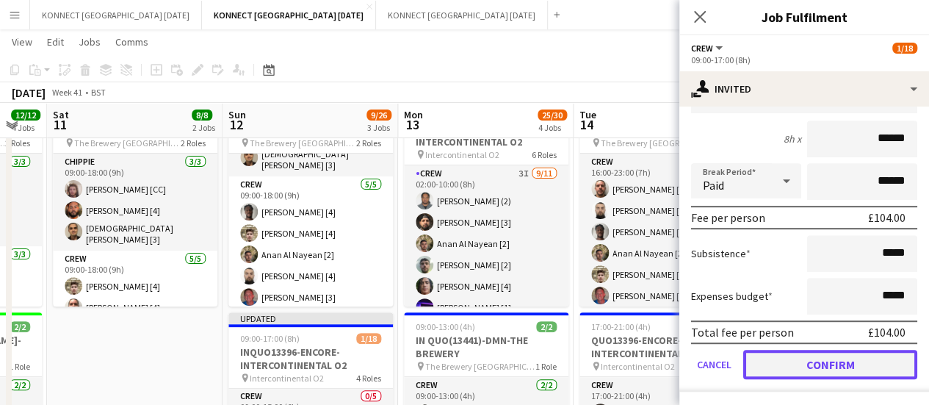
click at [789, 362] on button "Confirm" at bounding box center [831, 364] width 174 height 29
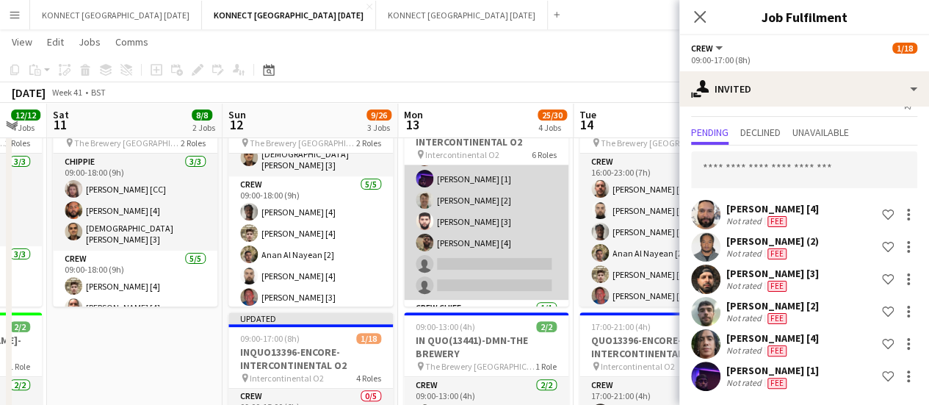
scroll to position [129, 0]
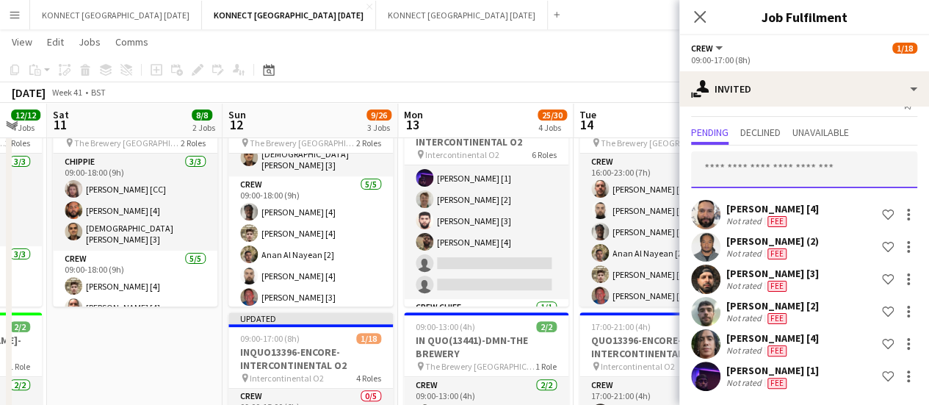
click at [778, 164] on input "text" at bounding box center [804, 169] width 226 height 37
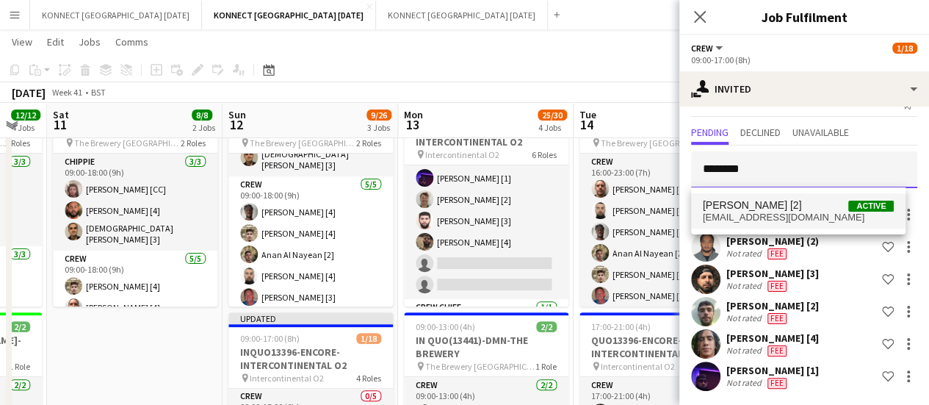
type input "********"
click at [769, 226] on mat-option "[PERSON_NAME] [2] Active [EMAIL_ADDRESS][DOMAIN_NAME]" at bounding box center [798, 210] width 215 height 35
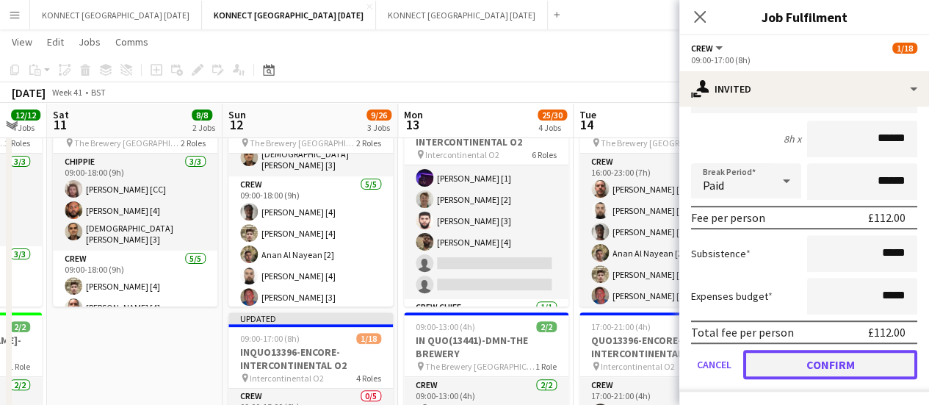
click at [791, 366] on button "Confirm" at bounding box center [831, 364] width 174 height 29
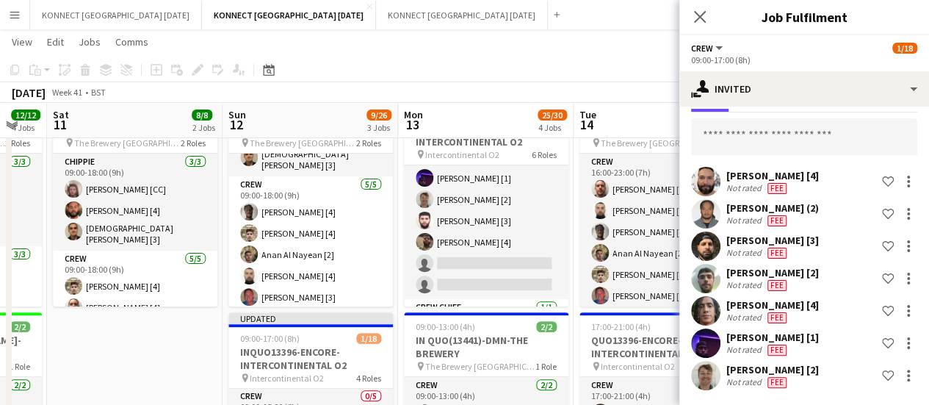
scroll to position [58, 0]
click at [774, 142] on input "text" at bounding box center [804, 137] width 226 height 37
type input "****"
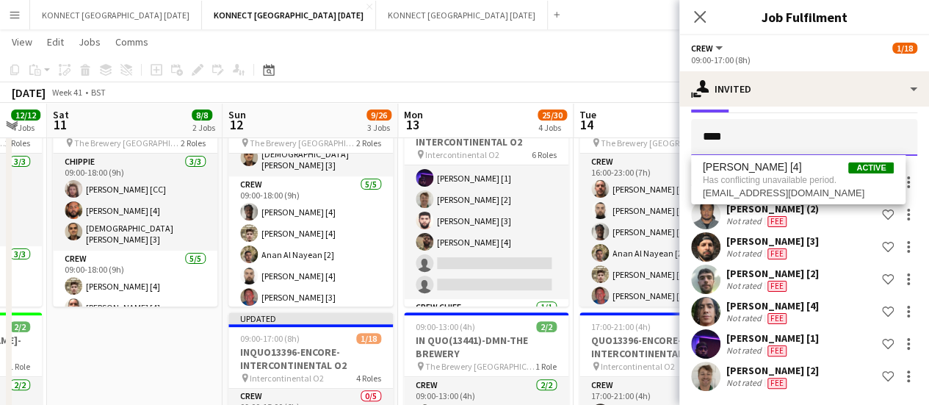
click at [774, 142] on input "****" at bounding box center [804, 137] width 226 height 37
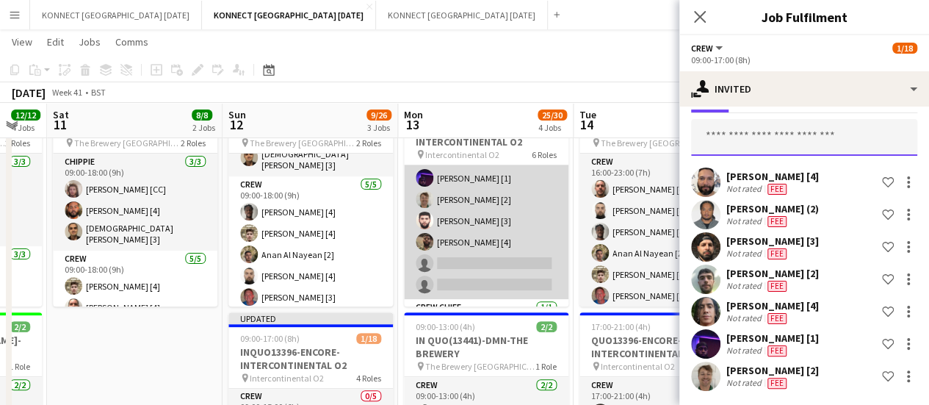
scroll to position [156, 0]
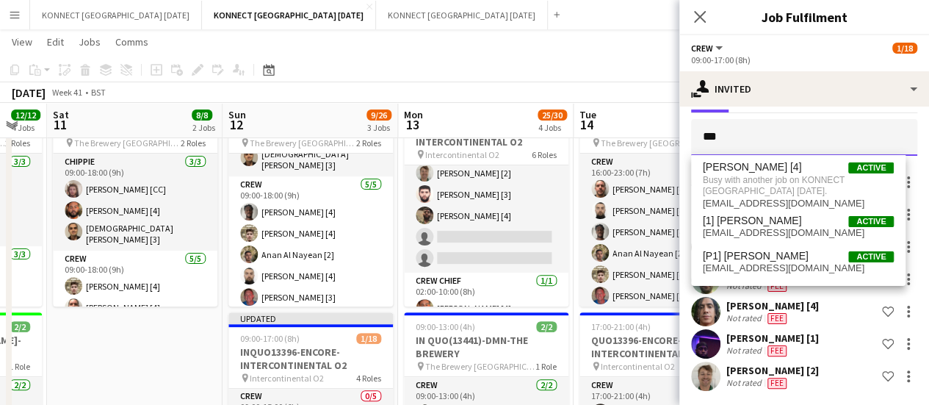
type input "***"
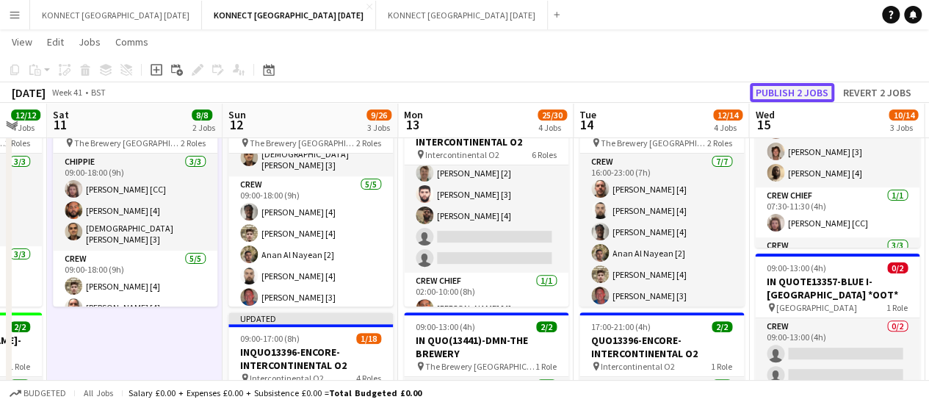
click at [805, 89] on button "Publish 2 jobs" at bounding box center [792, 92] width 84 height 19
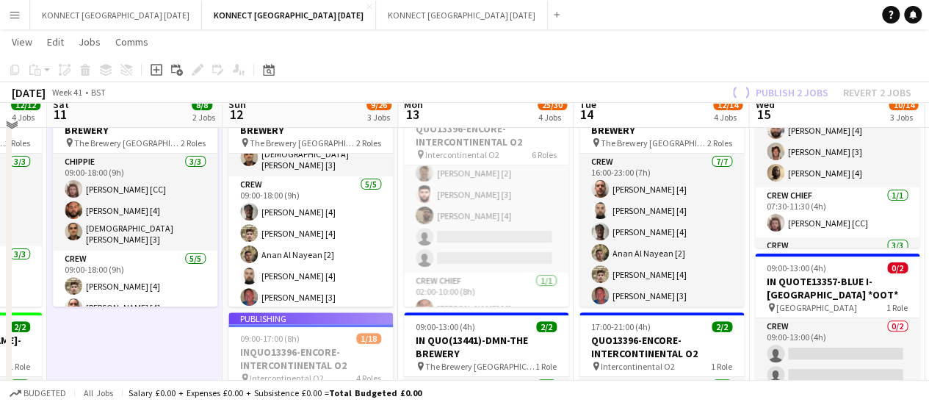
scroll to position [85, 0]
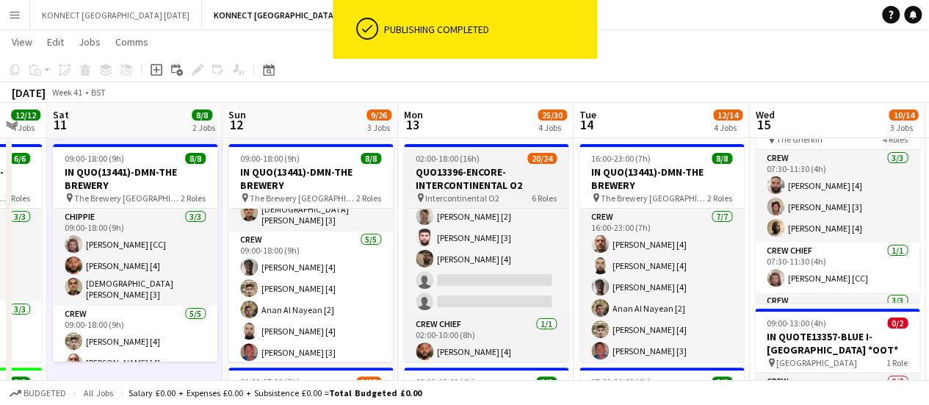
click at [457, 181] on h3 "QUO13396-ENCORE-INTERCONTINENTAL O2" at bounding box center [486, 178] width 165 height 26
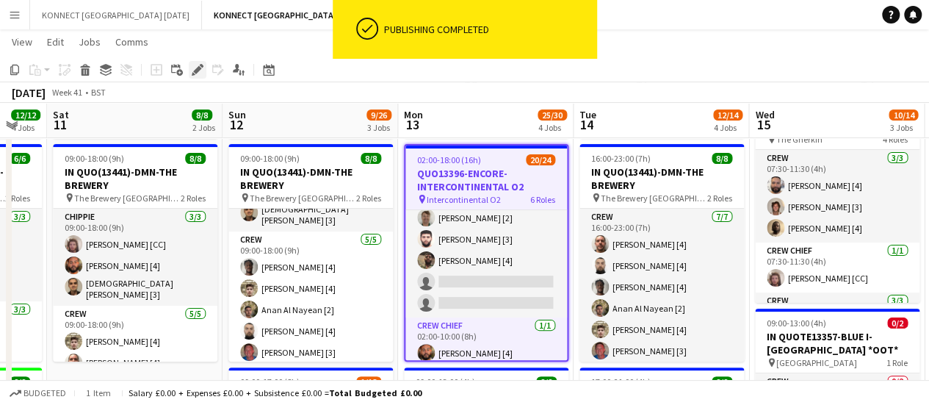
click at [195, 68] on icon "Edit" at bounding box center [198, 70] width 12 height 12
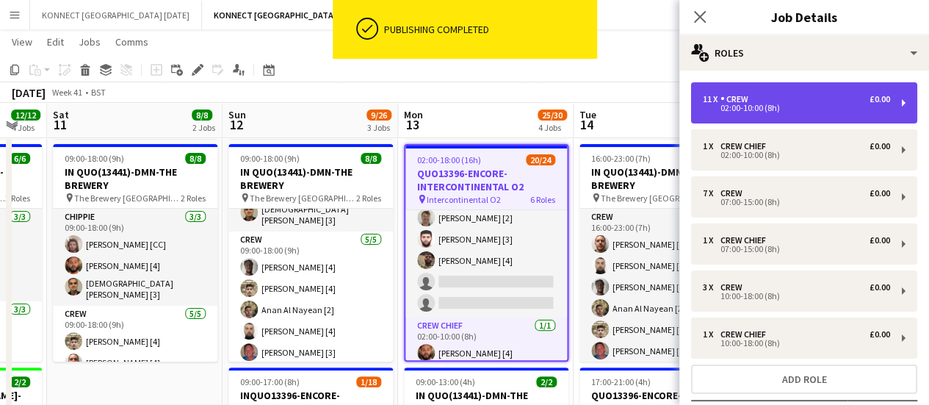
click at [764, 117] on div "11 x Crew £0.00 02:00-10:00 (8h)" at bounding box center [804, 102] width 226 height 41
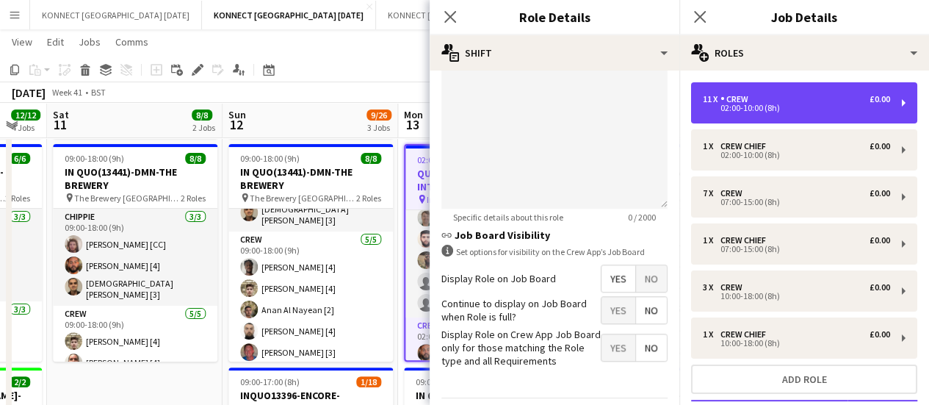
scroll to position [0, 0]
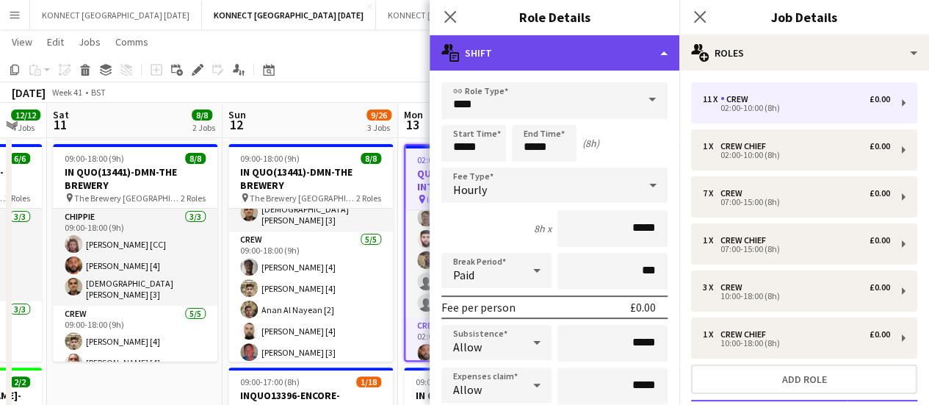
click at [528, 49] on div "multiple-actions-text Shift" at bounding box center [555, 52] width 250 height 35
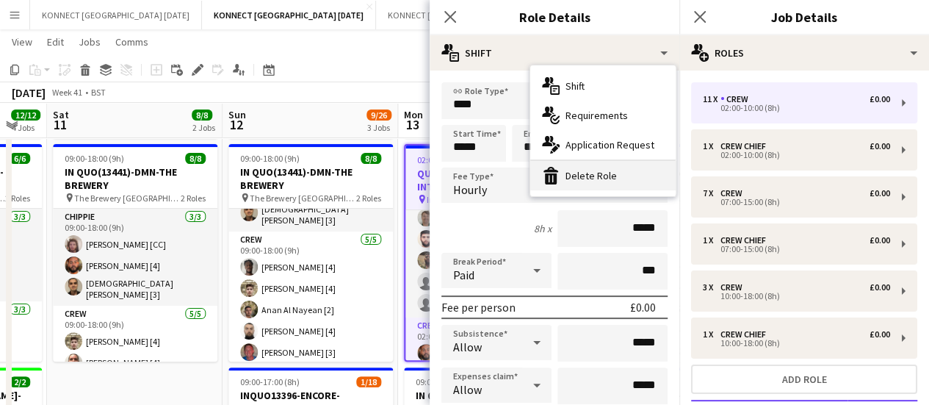
click at [586, 181] on div "bin-2 Delete Role" at bounding box center [602, 175] width 145 height 29
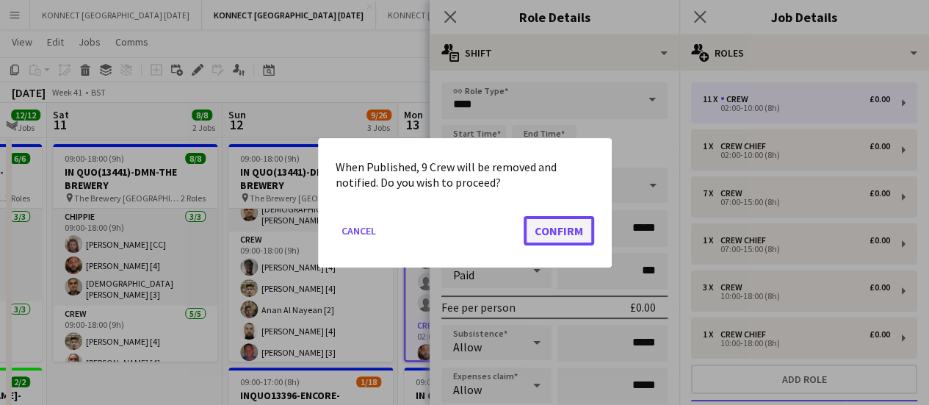
click at [569, 234] on button "Confirm" at bounding box center [559, 229] width 71 height 29
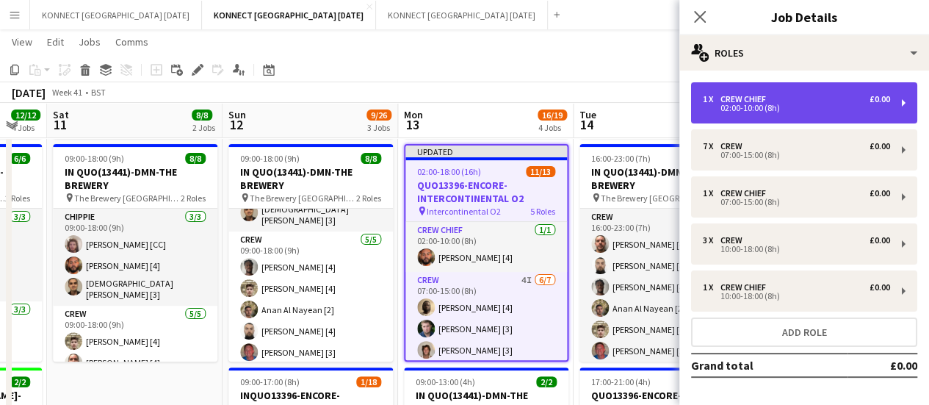
click at [754, 104] on div "02:00-10:00 (8h)" at bounding box center [796, 107] width 187 height 7
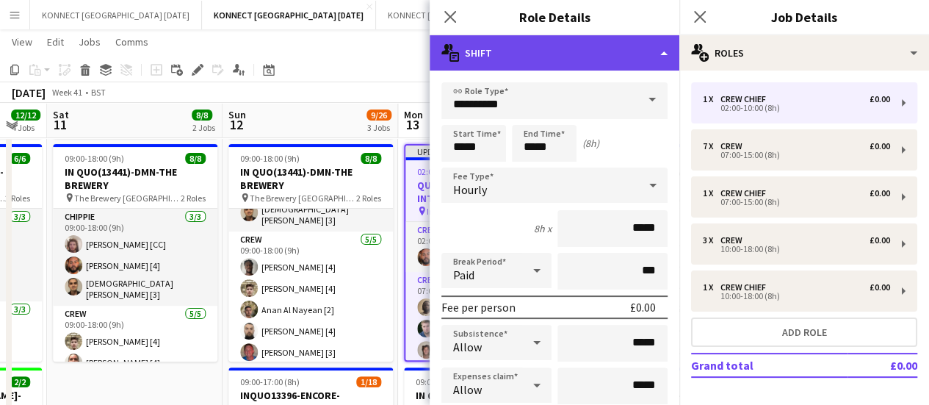
click at [619, 61] on div "multiple-actions-text Shift" at bounding box center [555, 52] width 250 height 35
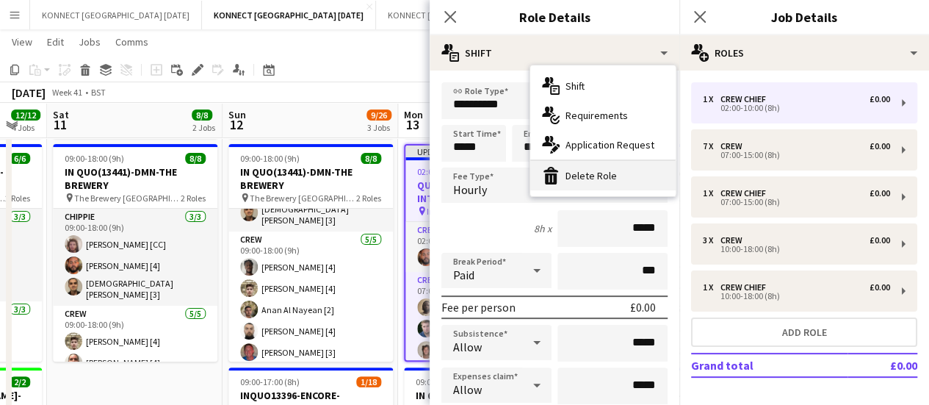
click at [613, 171] on div "bin-2 Delete Role" at bounding box center [602, 175] width 145 height 29
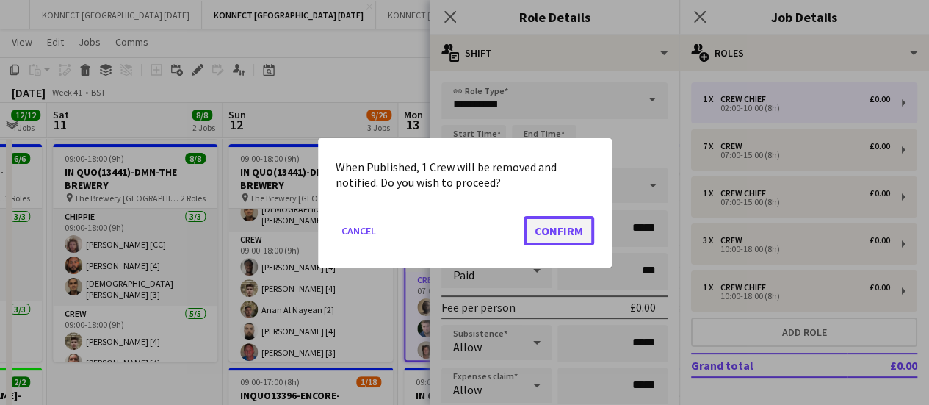
click at [583, 217] on button "Confirm" at bounding box center [559, 229] width 71 height 29
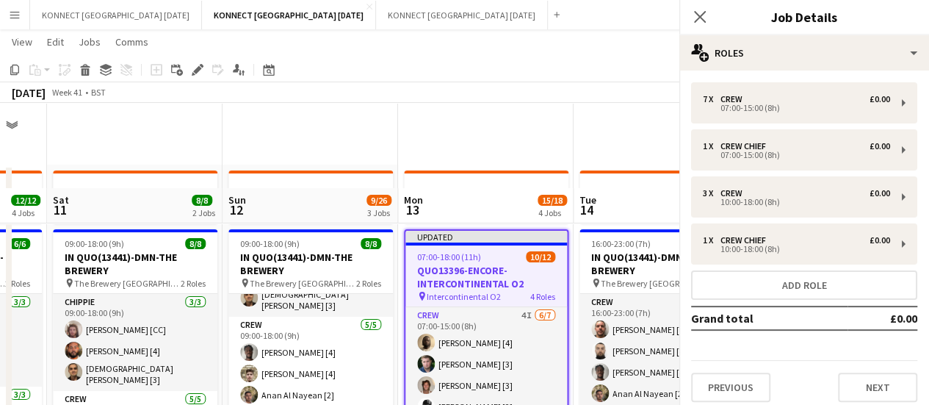
scroll to position [85, 0]
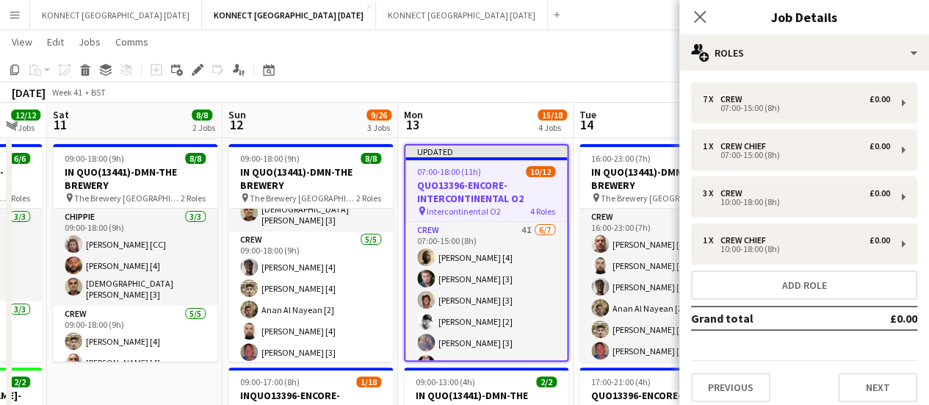
click at [553, 68] on app-toolbar "Copy Paste Paste Ctrl+V Paste with crew Ctrl+Shift+V Paste linked Job [GEOGRAPH…" at bounding box center [464, 69] width 929 height 25
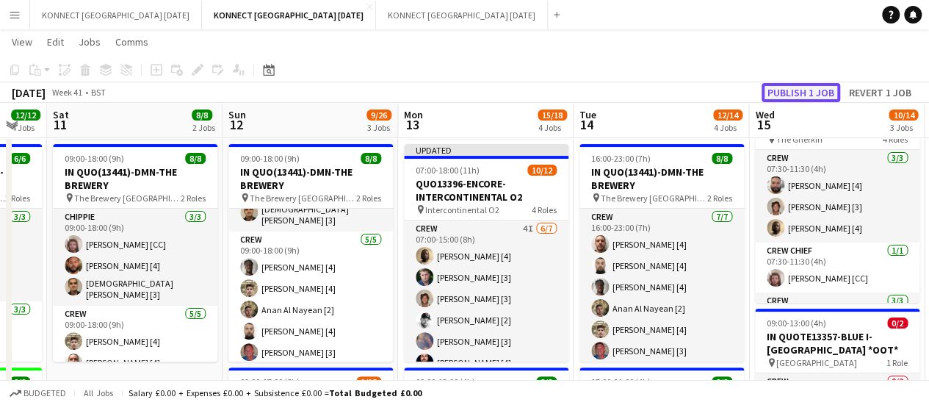
click at [791, 85] on button "Publish 1 job" at bounding box center [801, 92] width 79 height 19
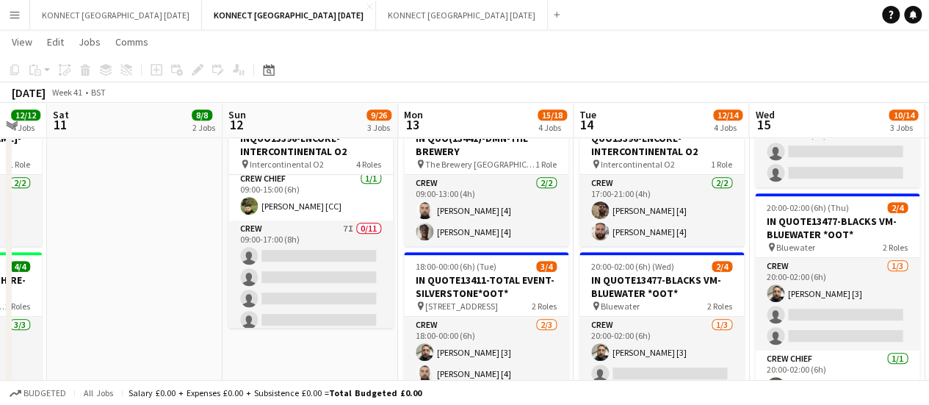
scroll to position [191, 0]
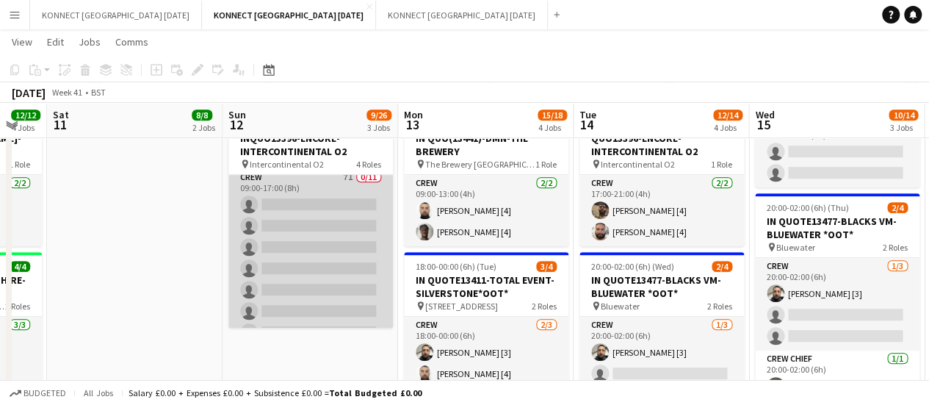
click at [347, 242] on app-card-role "Crew 7I 0/11 09:00-17:00 (8h) single-neutral-actions single-neutral-actions sin…" at bounding box center [310, 300] width 165 height 263
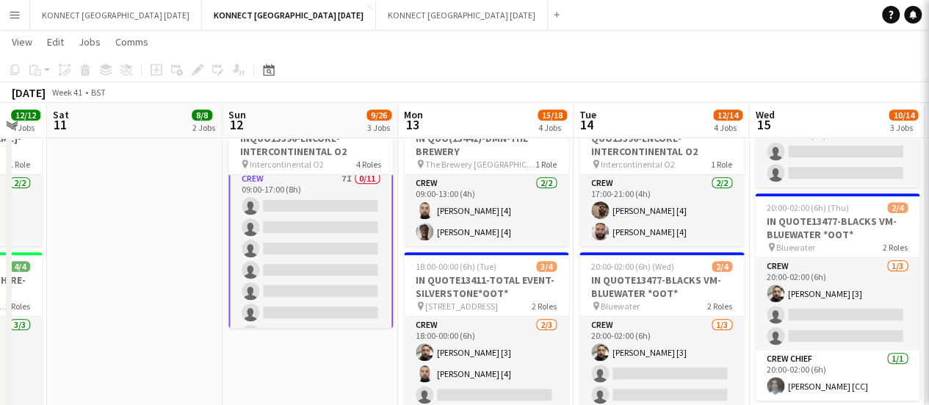
scroll to position [192, 0]
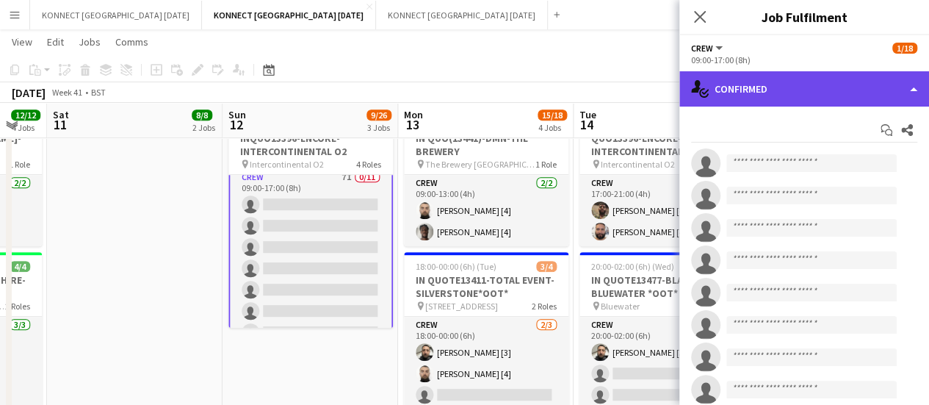
click at [750, 98] on div "single-neutral-actions-check-2 Confirmed" at bounding box center [805, 88] width 250 height 35
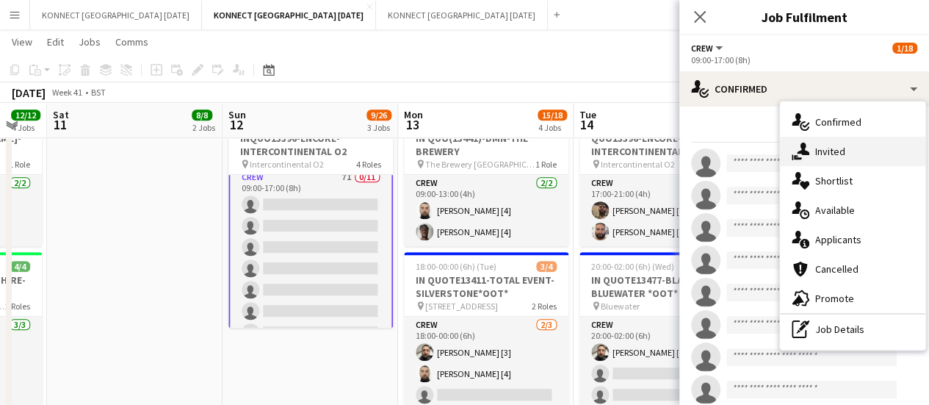
click at [816, 149] on span "Invited" at bounding box center [831, 151] width 30 height 13
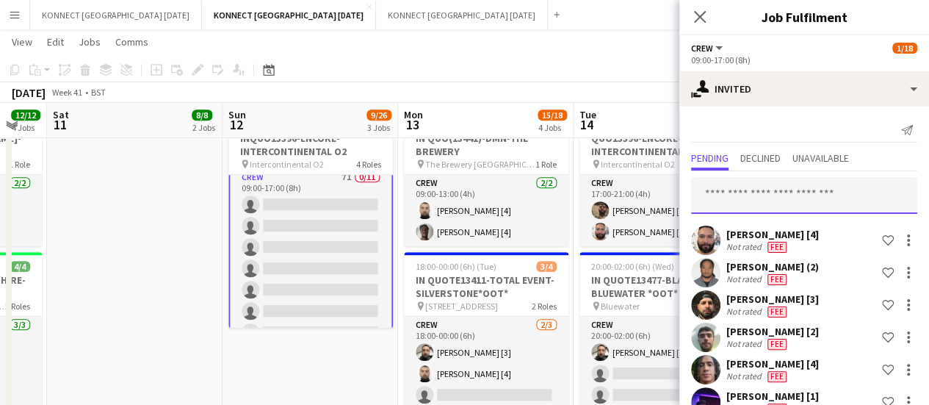
click at [730, 195] on input "text" at bounding box center [804, 195] width 226 height 37
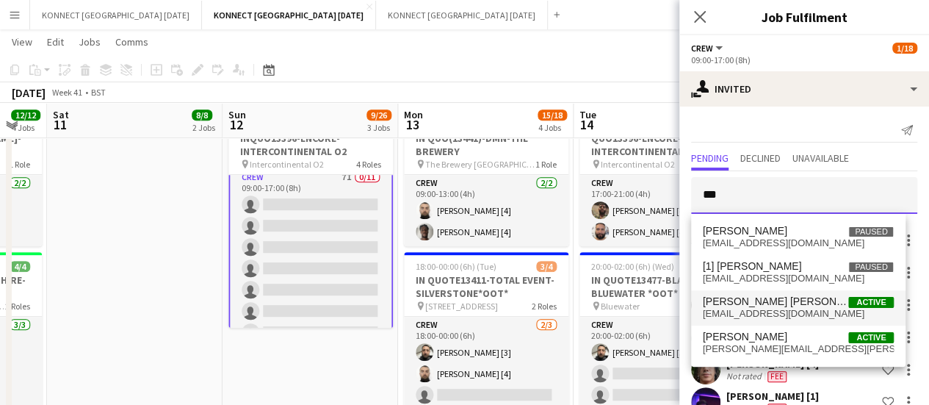
type input "***"
click at [786, 306] on span "[PERSON_NAME] [PERSON_NAME] [1] Active" at bounding box center [799, 301] width 192 height 12
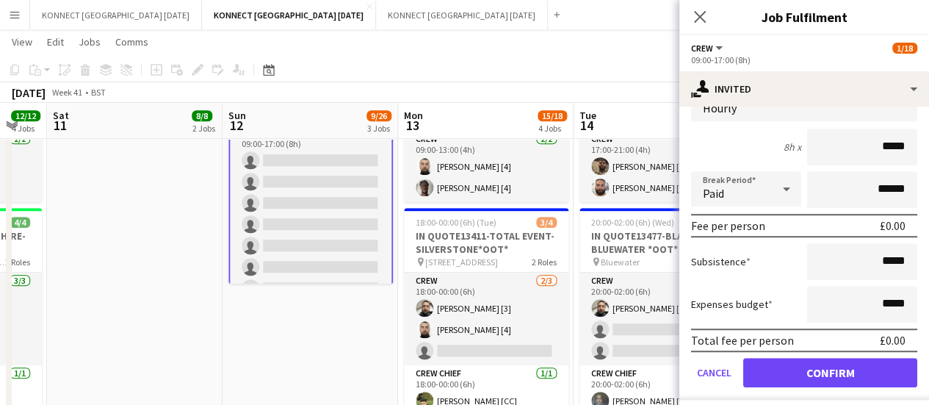
scroll to position [388, 0]
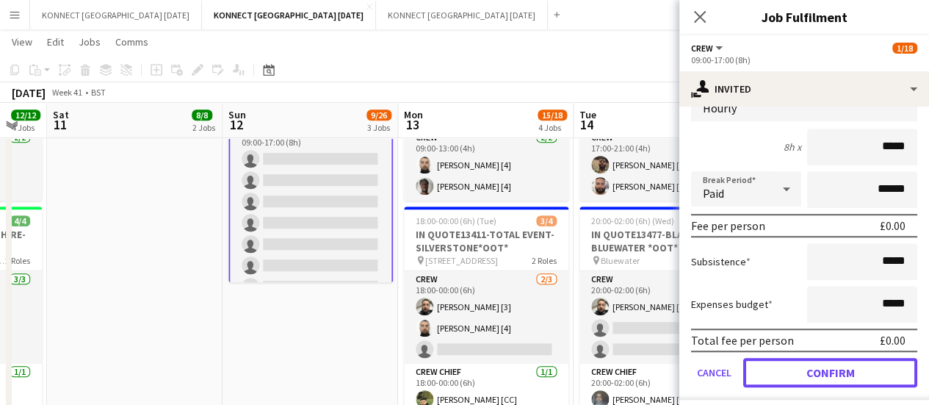
click at [788, 358] on button "Confirm" at bounding box center [831, 372] width 174 height 29
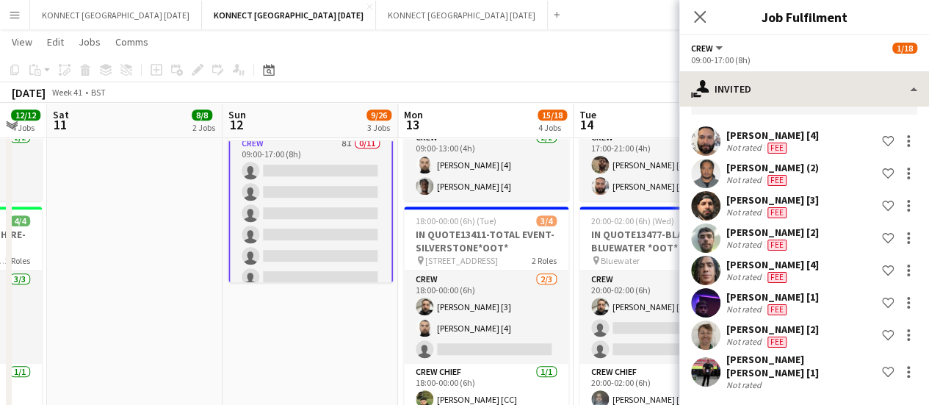
scroll to position [90, 0]
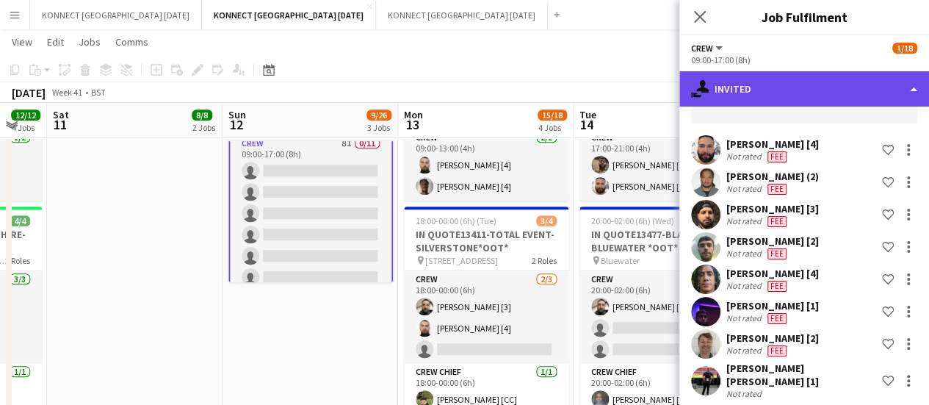
click at [774, 87] on div "single-neutral-actions-share-1 Invited" at bounding box center [805, 88] width 250 height 35
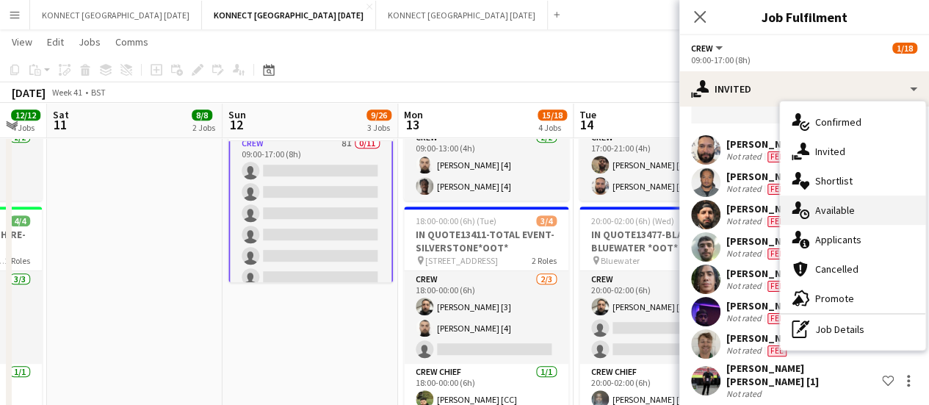
click at [846, 212] on span "Available" at bounding box center [836, 210] width 40 height 13
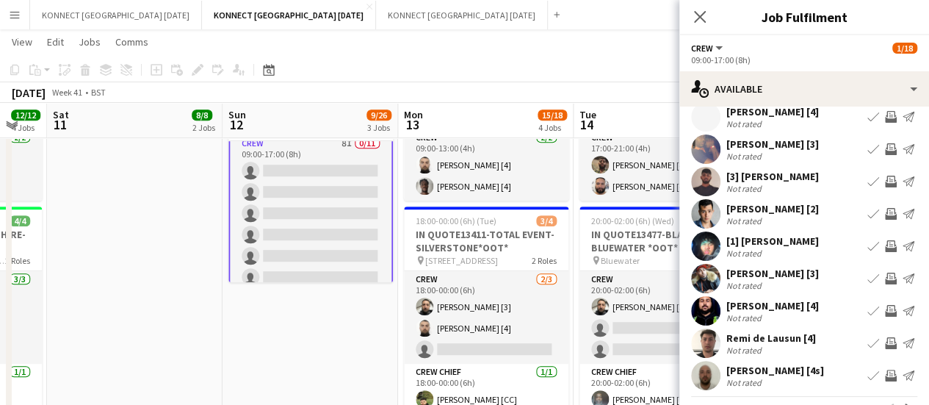
scroll to position [81, 0]
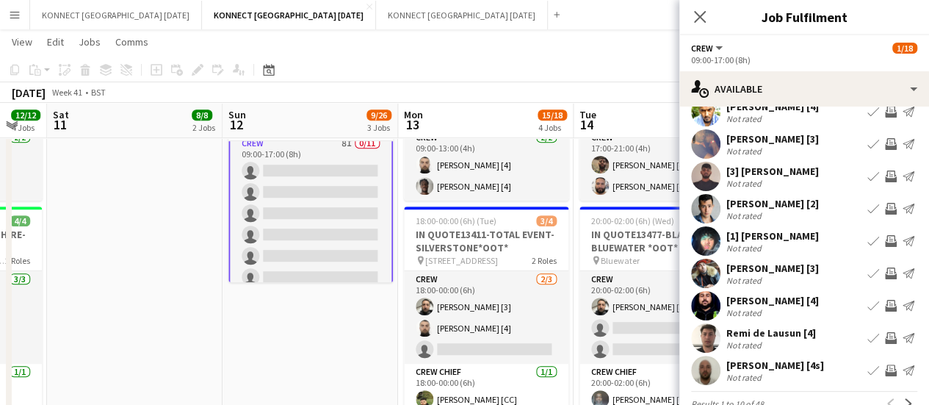
click at [885, 279] on app-icon "Invite crew" at bounding box center [891, 273] width 12 height 12
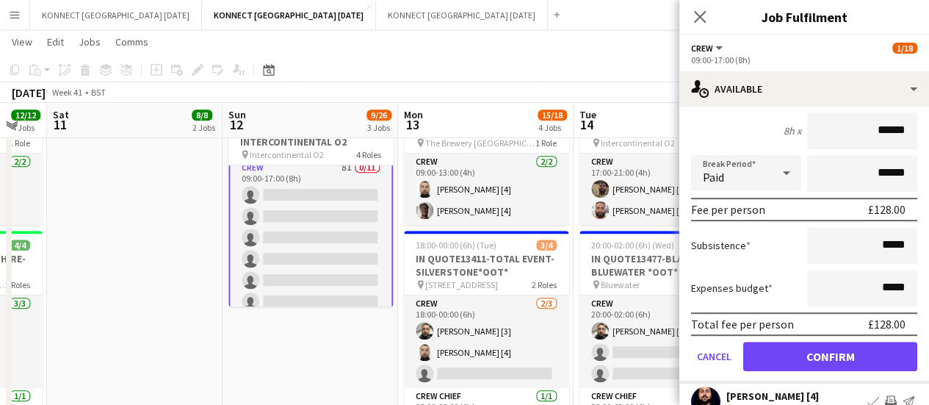
scroll to position [450, 0]
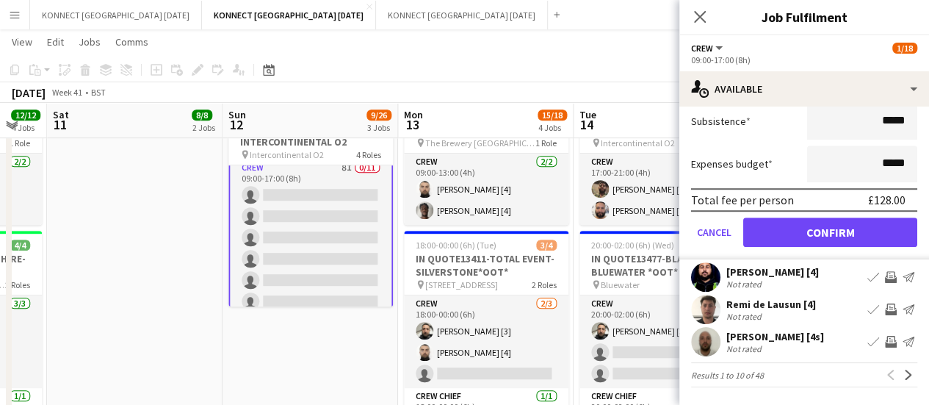
click at [885, 308] on app-icon "Invite crew" at bounding box center [891, 309] width 12 height 12
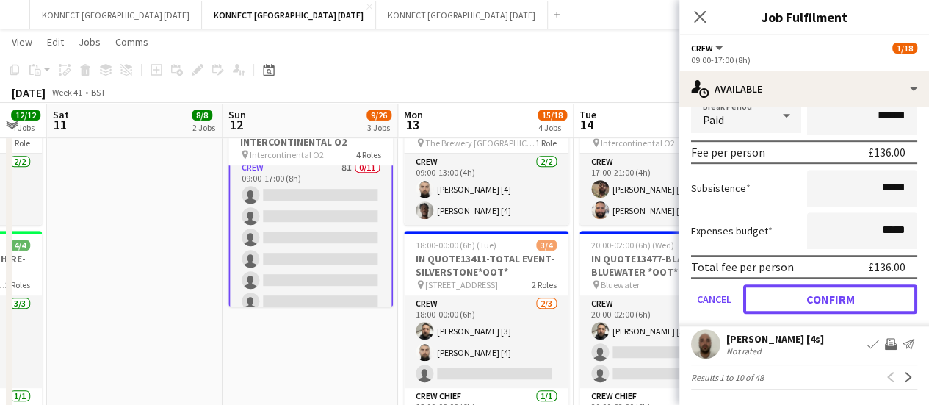
click at [821, 306] on button "Confirm" at bounding box center [831, 298] width 174 height 29
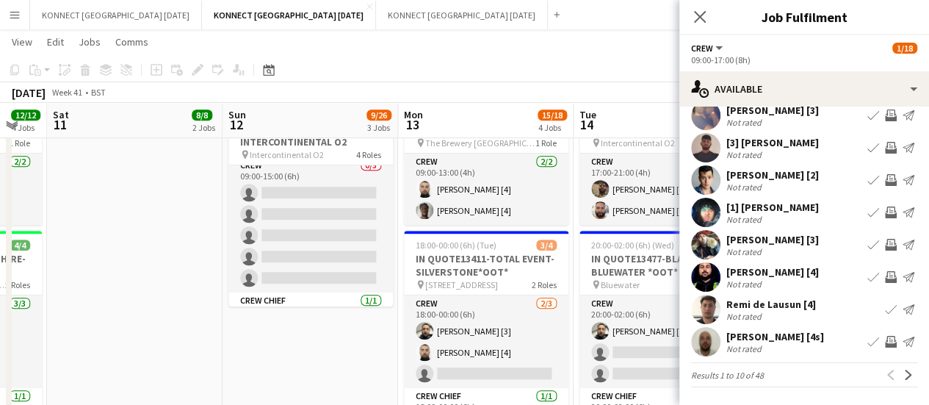
scroll to position [7, 0]
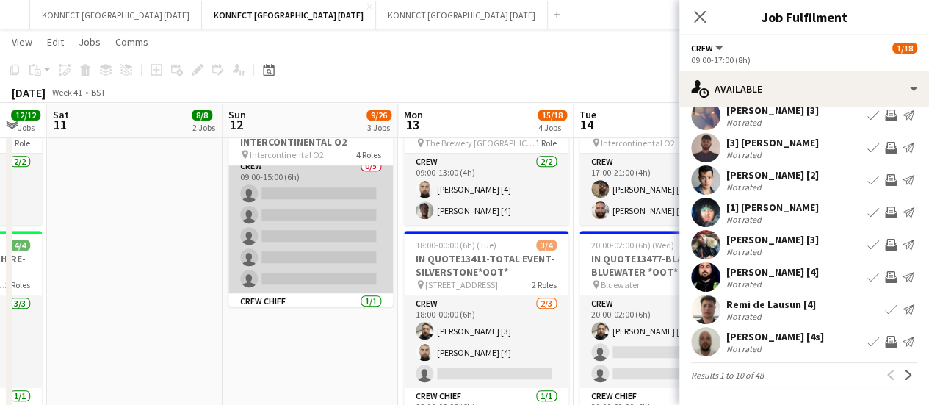
drag, startPoint x: 323, startPoint y: 244, endPoint x: 278, endPoint y: 228, distance: 47.4
click at [278, 228] on app-card-role "Crew 0/5 09:00-15:00 (6h) single-neutral-actions single-neutral-actions single-…" at bounding box center [310, 225] width 165 height 135
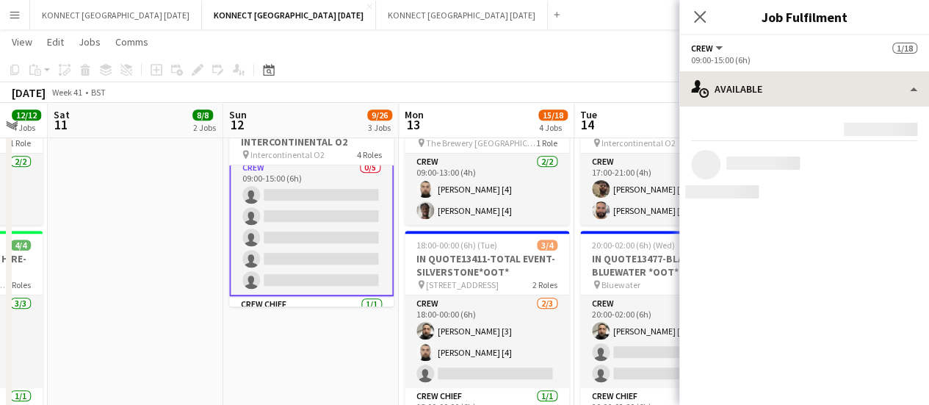
scroll to position [9, 0]
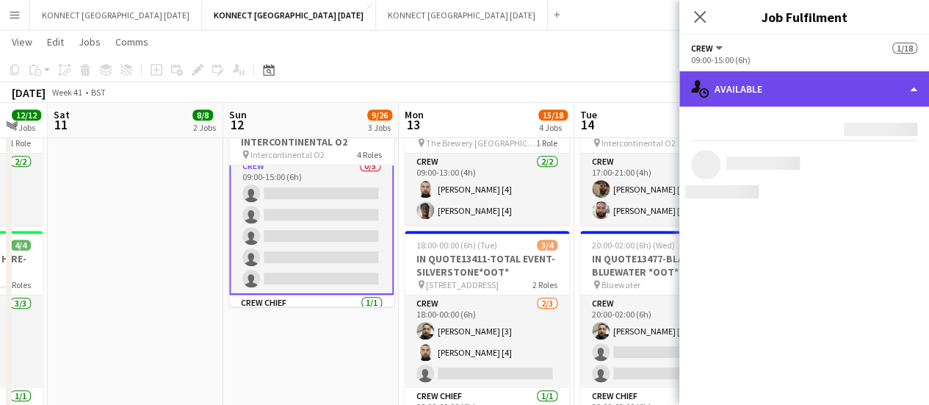
click at [777, 92] on div "single-neutral-actions-upload Available" at bounding box center [805, 88] width 250 height 35
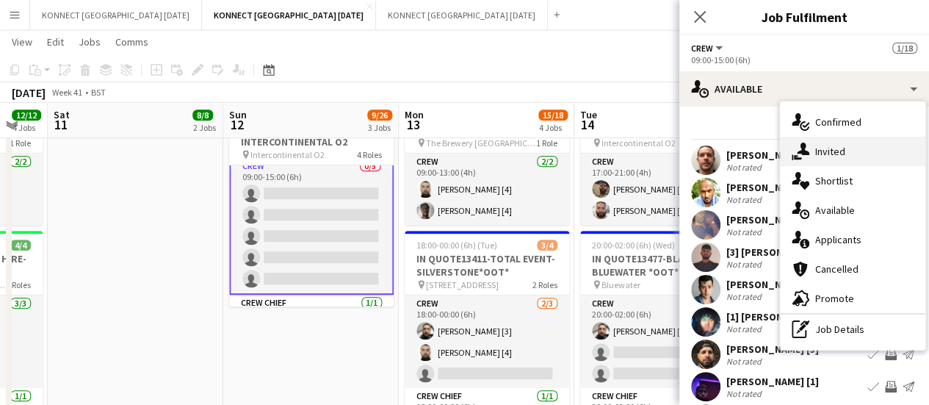
click at [828, 148] on span "Invited" at bounding box center [831, 151] width 30 height 13
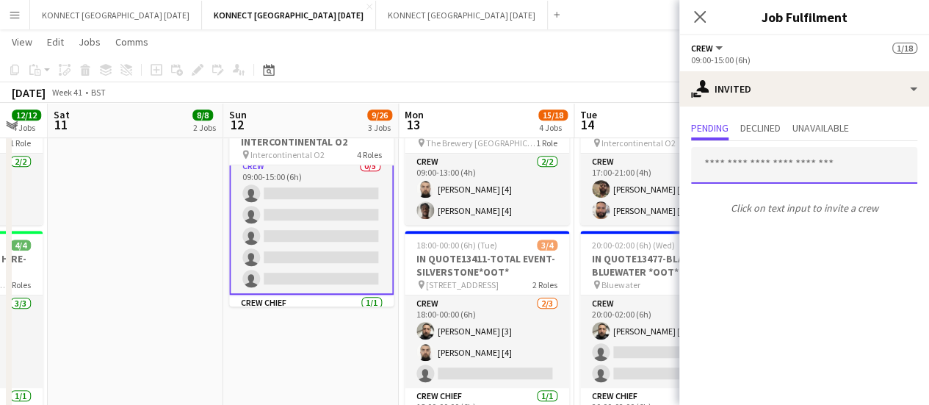
click at [727, 162] on input "text" at bounding box center [804, 165] width 226 height 37
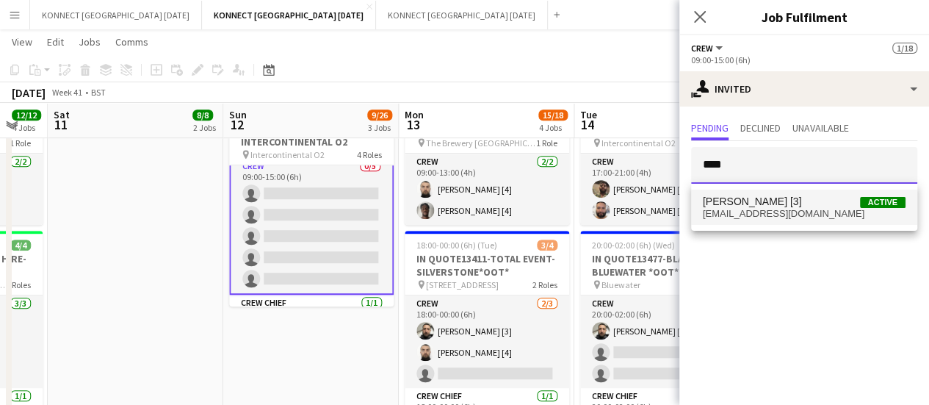
type input "****"
click at [744, 206] on span "[PERSON_NAME] [3]" at bounding box center [752, 201] width 99 height 12
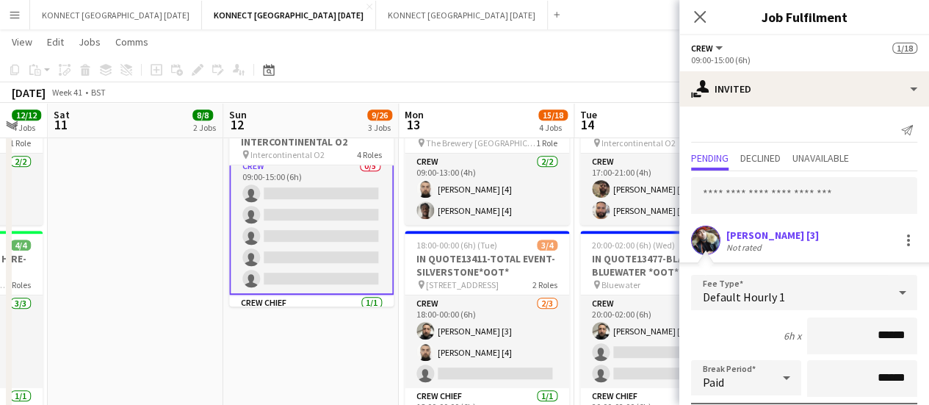
scroll to position [197, 0]
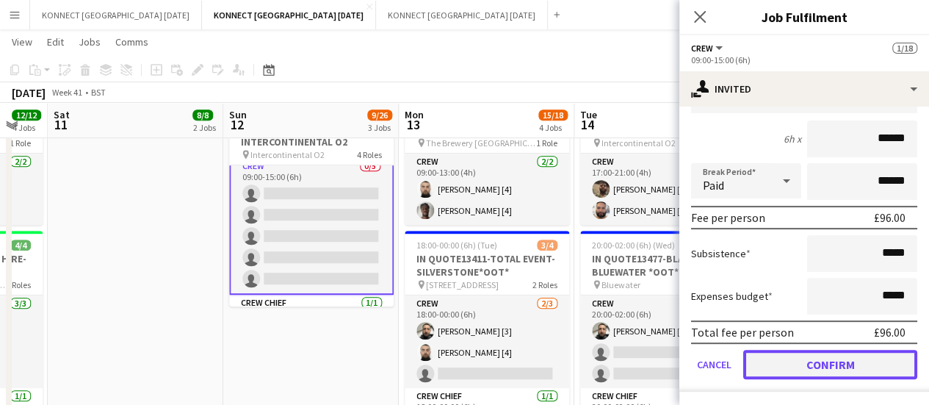
click at [800, 364] on button "Confirm" at bounding box center [831, 364] width 174 height 29
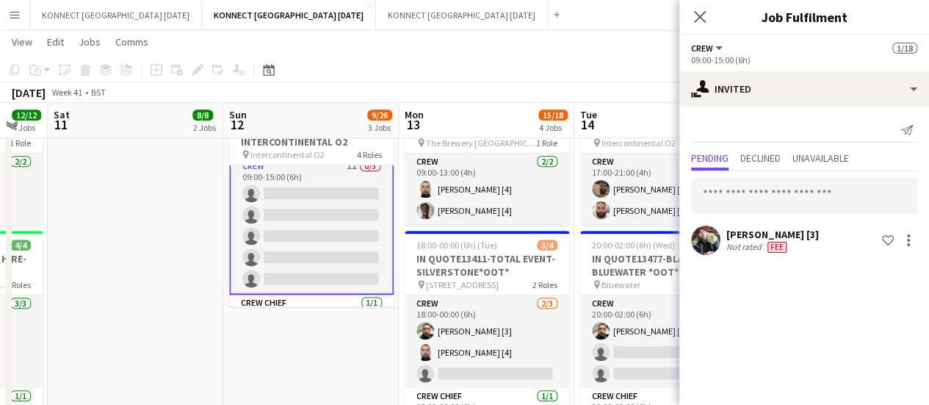
scroll to position [0, 0]
click at [766, 193] on input "text" at bounding box center [804, 195] width 226 height 37
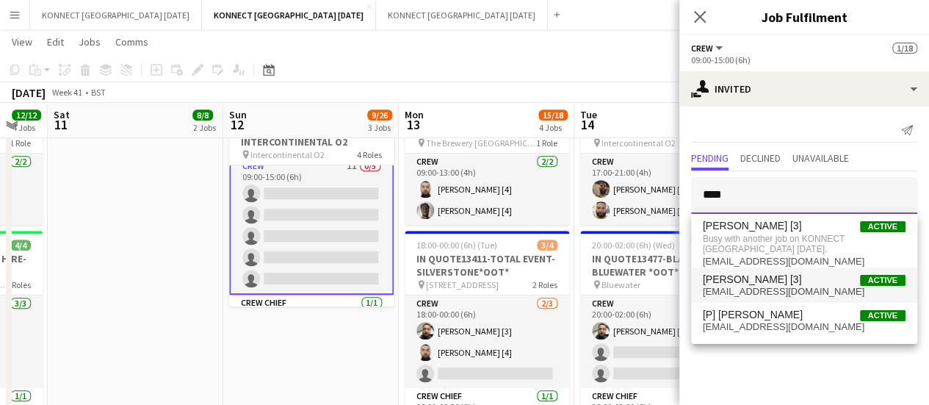
type input "****"
click at [757, 292] on span "[EMAIL_ADDRESS][DOMAIN_NAME]" at bounding box center [804, 292] width 203 height 12
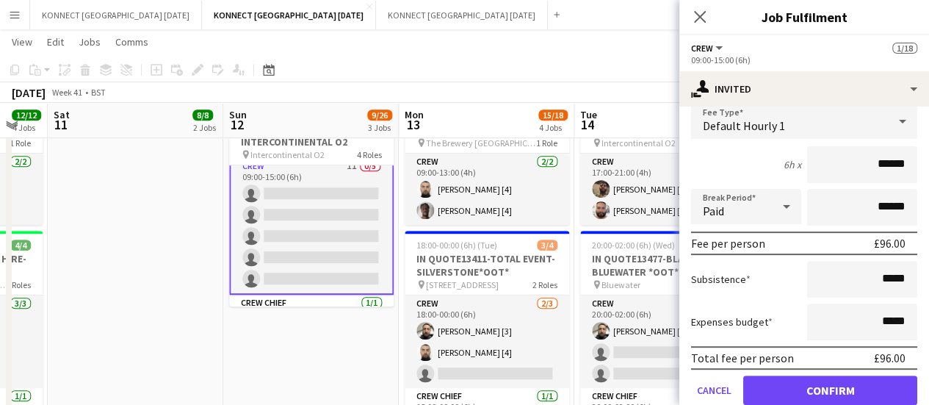
scroll to position [229, 0]
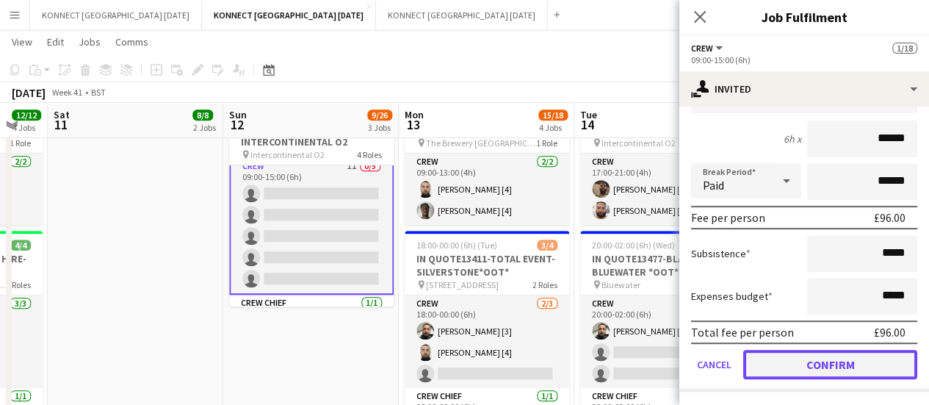
click at [791, 363] on button "Confirm" at bounding box center [831, 364] width 174 height 29
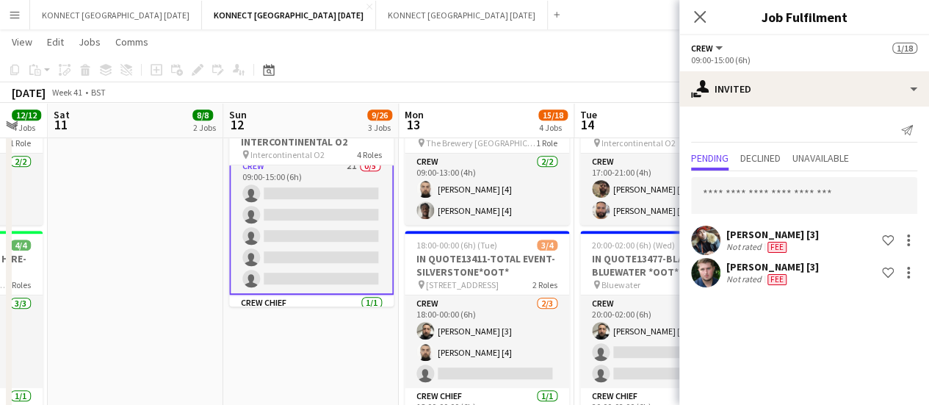
scroll to position [0, 0]
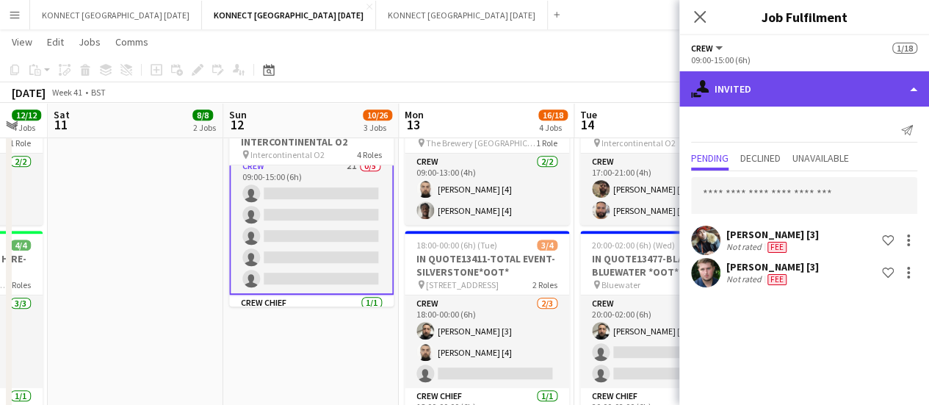
click at [801, 101] on div "single-neutral-actions-share-1 Invited" at bounding box center [805, 88] width 250 height 35
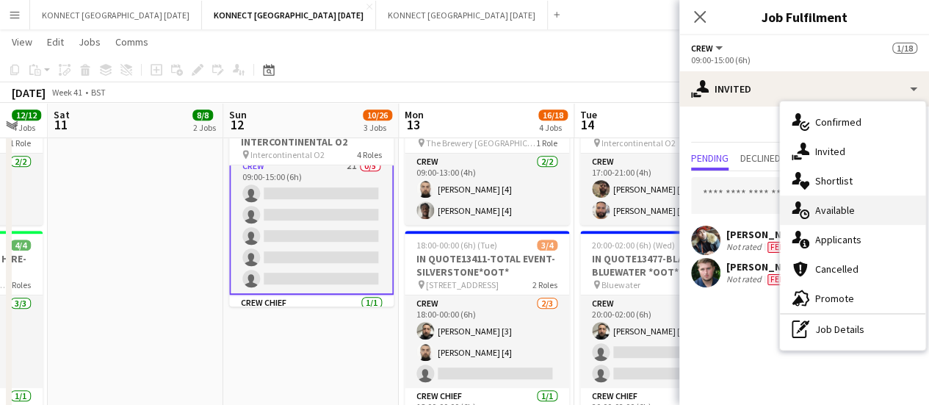
click at [848, 212] on span "Available" at bounding box center [836, 210] width 40 height 13
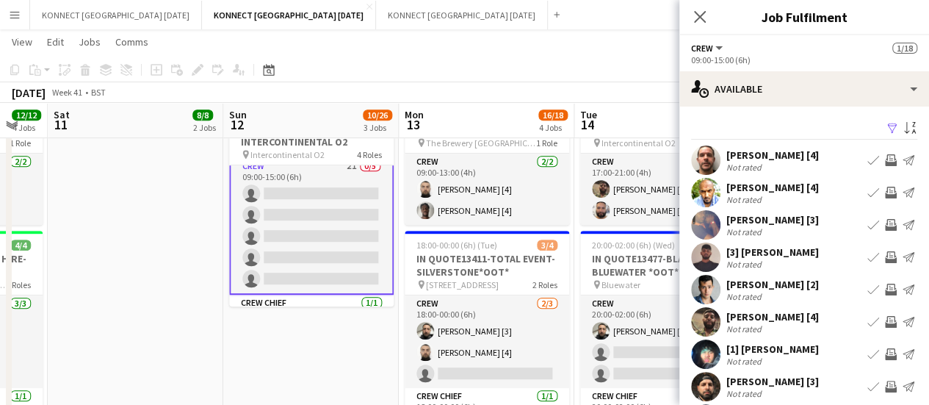
drag, startPoint x: 848, startPoint y: 212, endPoint x: 885, endPoint y: 155, distance: 67.5
click at [885, 155] on app-icon "Invite crew" at bounding box center [891, 160] width 12 height 12
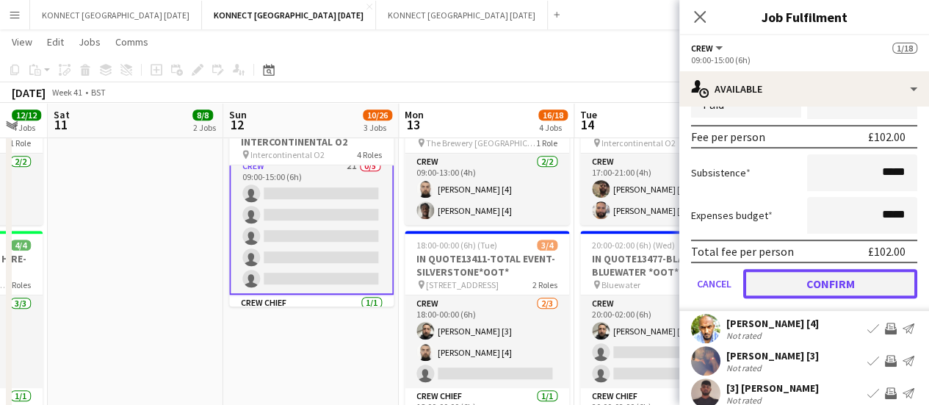
click at [810, 284] on button "Confirm" at bounding box center [831, 283] width 174 height 29
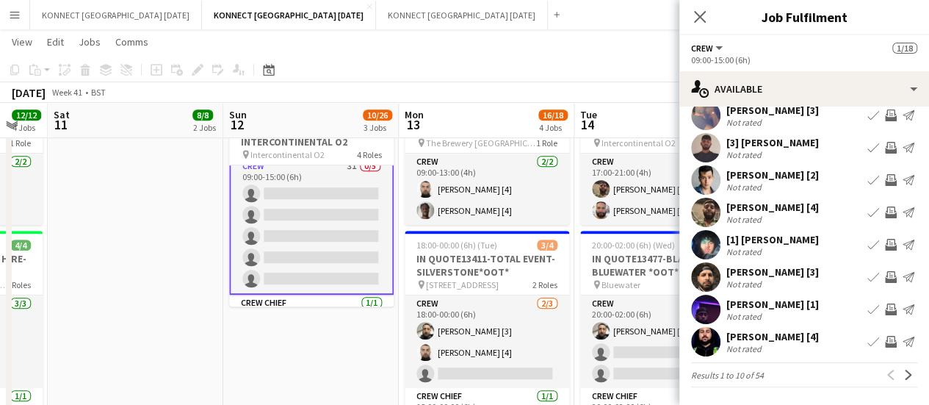
scroll to position [116, 0]
click at [900, 383] on button "Next" at bounding box center [909, 375] width 18 height 18
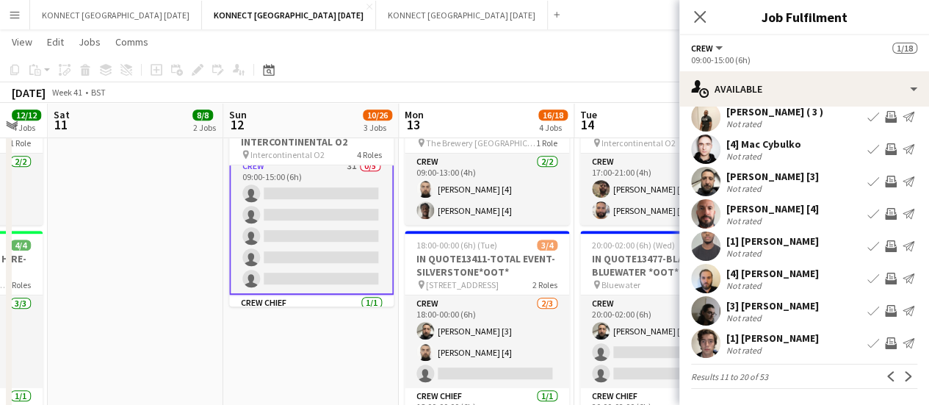
scroll to position [109, 0]
click at [904, 376] on app-icon "Next" at bounding box center [909, 375] width 10 height 10
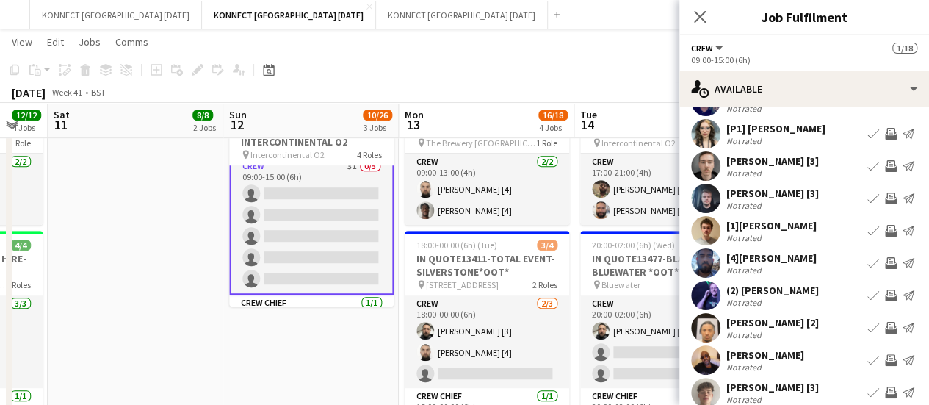
scroll to position [56, 0]
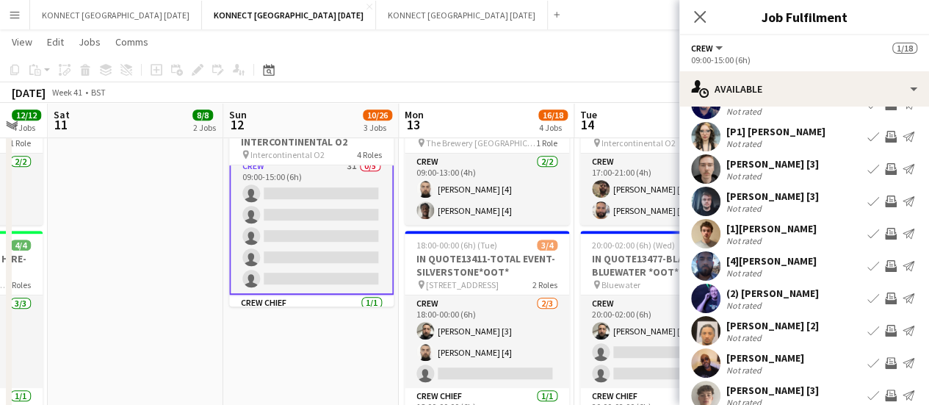
click at [885, 169] on app-icon "Invite crew" at bounding box center [891, 169] width 12 height 12
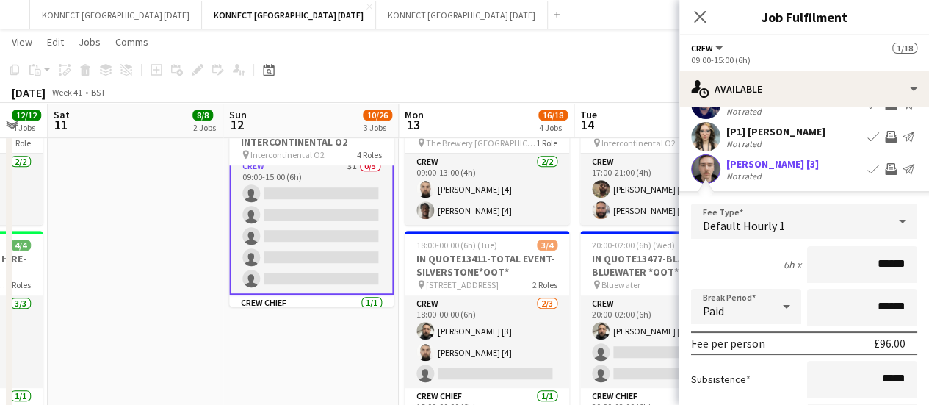
scroll to position [259, 0]
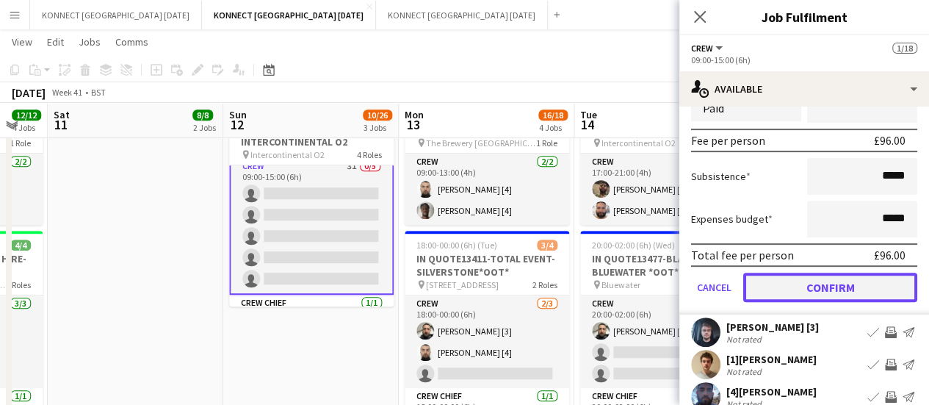
click at [780, 287] on button "Confirm" at bounding box center [831, 287] width 174 height 29
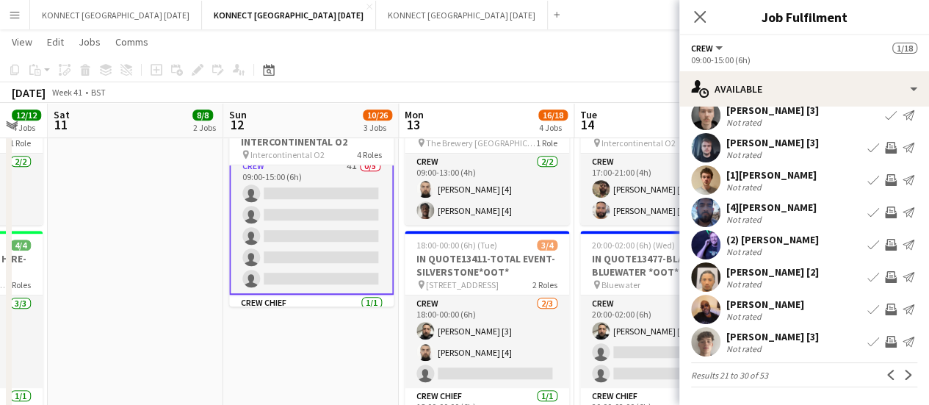
scroll to position [109, 0]
click at [904, 370] on app-icon "Next" at bounding box center [909, 375] width 10 height 10
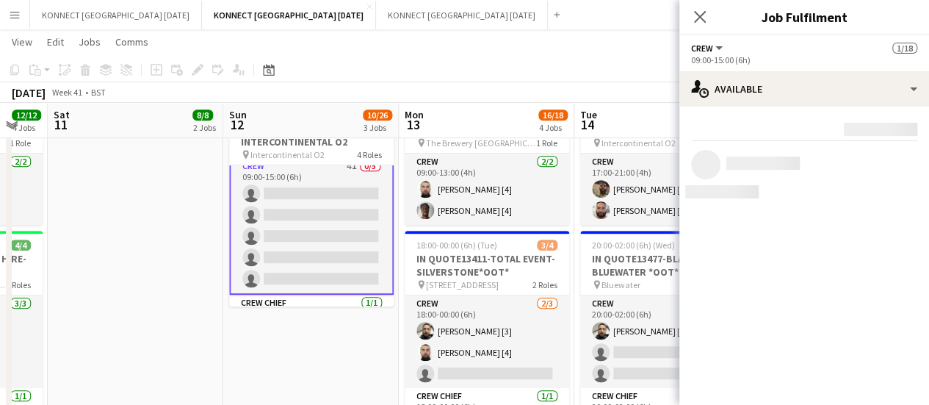
scroll to position [0, 0]
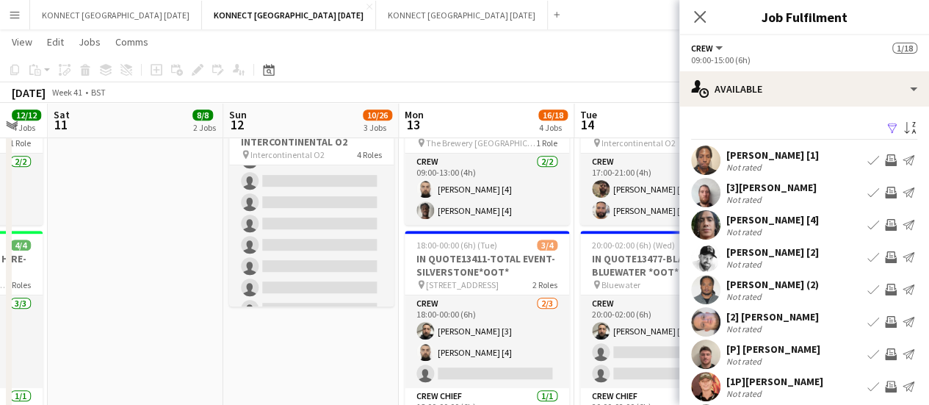
click at [300, 214] on app-card-role "Crew 8I [DATE] 09:00-17:00 (8h) [PERSON_NAME] [4] single-neutral-actions single…" at bounding box center [311, 234] width 165 height 263
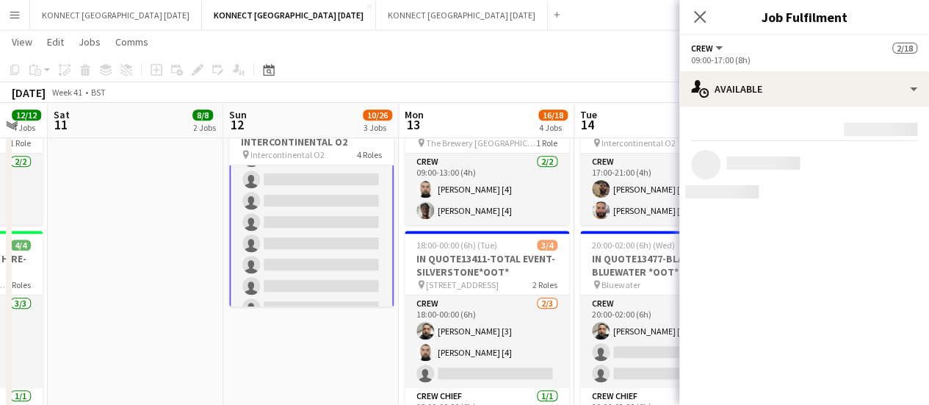
scroll to position [249, 0]
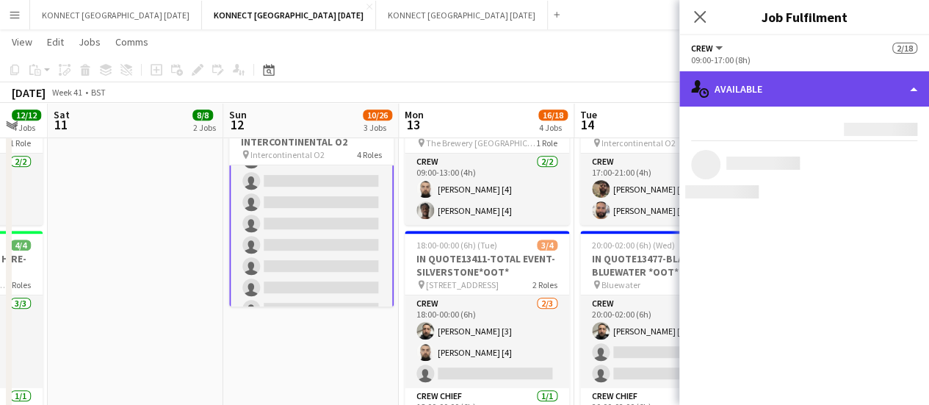
click at [823, 95] on div "single-neutral-actions-upload Available" at bounding box center [805, 88] width 250 height 35
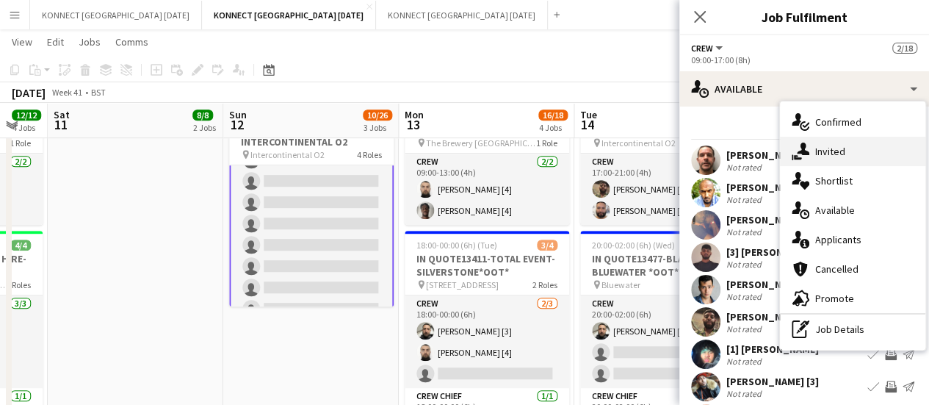
click at [857, 148] on div "single-neutral-actions-share-1 Invited" at bounding box center [852, 151] width 145 height 29
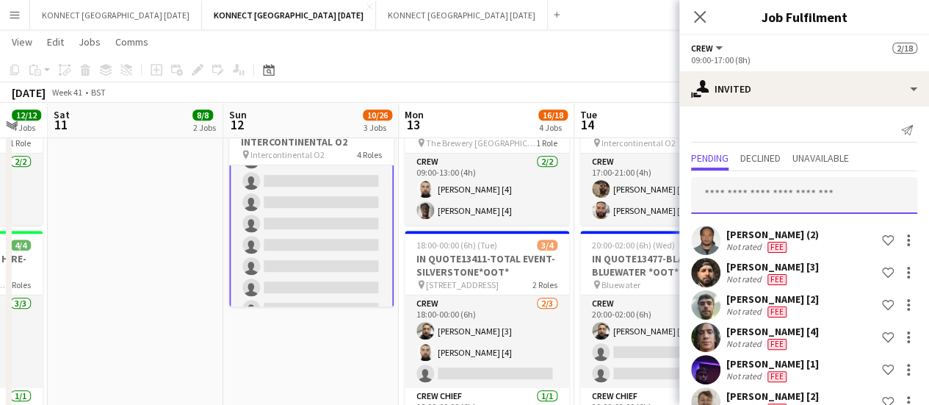
click at [764, 192] on input "text" at bounding box center [804, 195] width 226 height 37
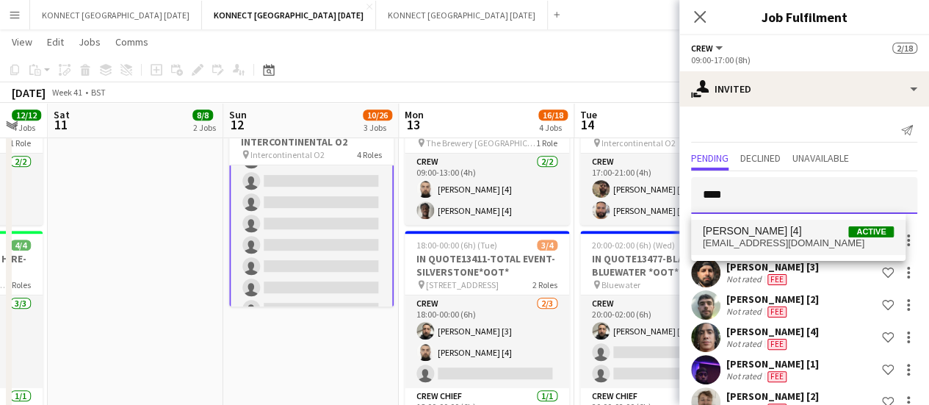
type input "****"
click at [764, 227] on span "[PERSON_NAME] [4]" at bounding box center [752, 231] width 99 height 12
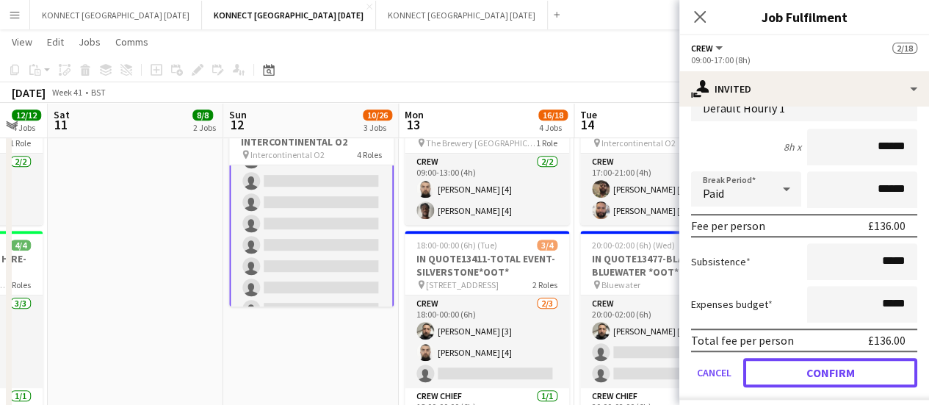
click at [810, 373] on button "Confirm" at bounding box center [831, 372] width 174 height 29
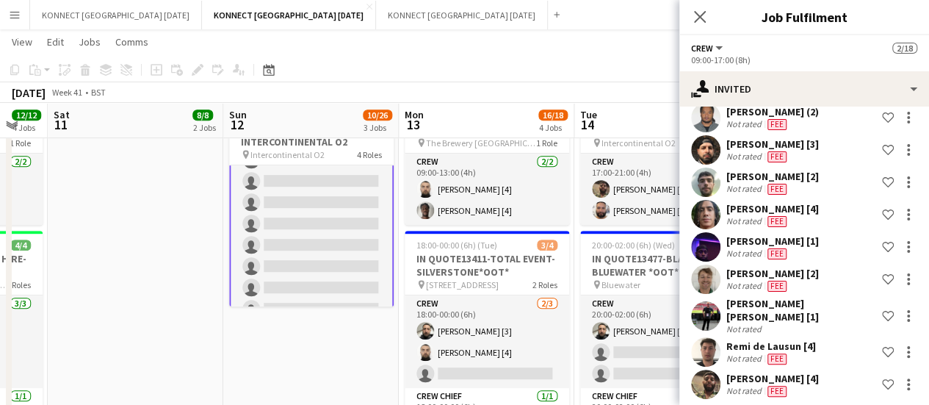
scroll to position [359, 0]
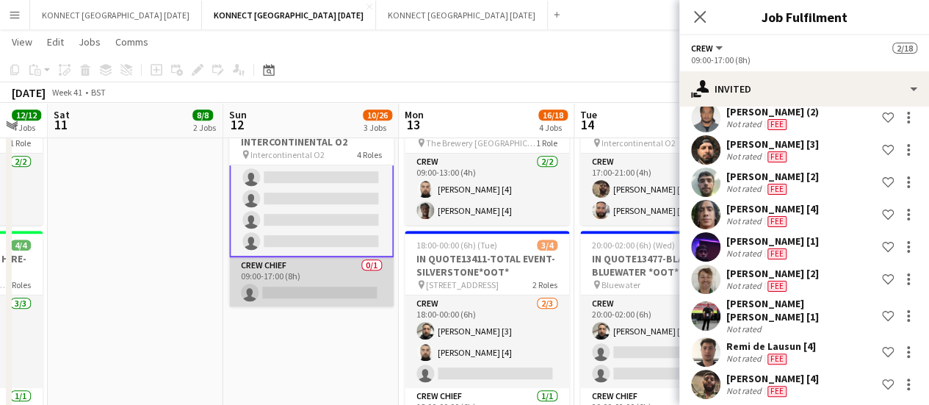
click at [329, 273] on app-card-role "Crew Chief 0/1 09:00-17:00 (8h) single-neutral-actions" at bounding box center [311, 282] width 165 height 50
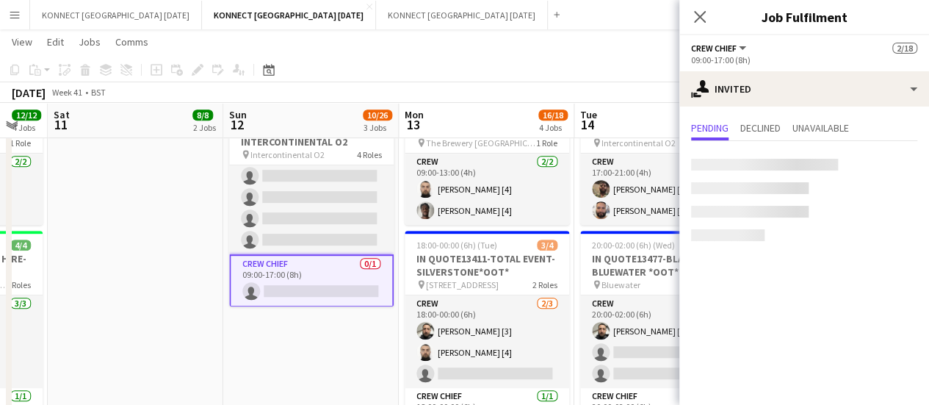
scroll to position [358, 0]
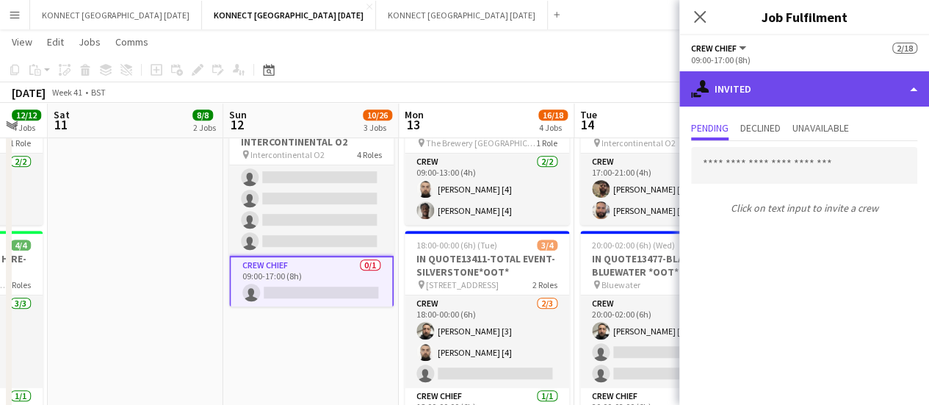
click at [788, 90] on div "single-neutral-actions-share-1 Invited" at bounding box center [805, 88] width 250 height 35
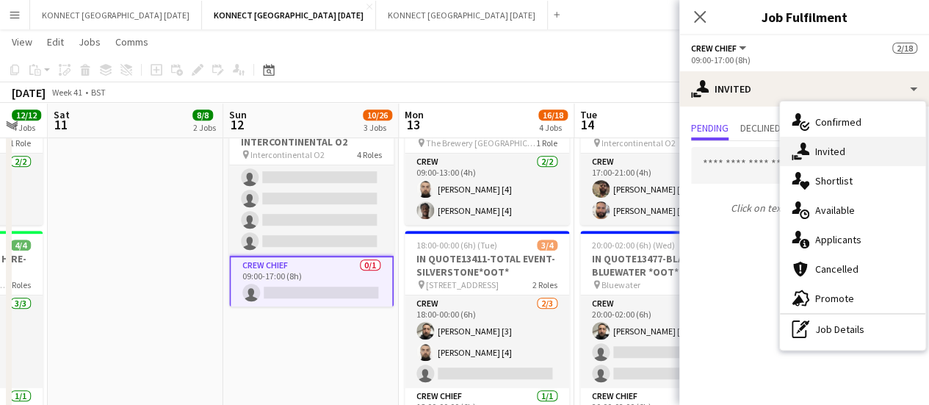
click at [832, 161] on div "single-neutral-actions-share-1 Invited" at bounding box center [852, 151] width 145 height 29
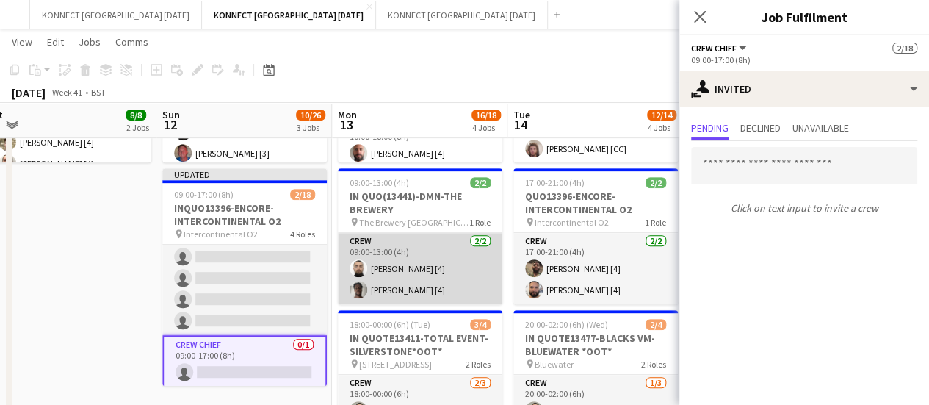
scroll to position [0, 370]
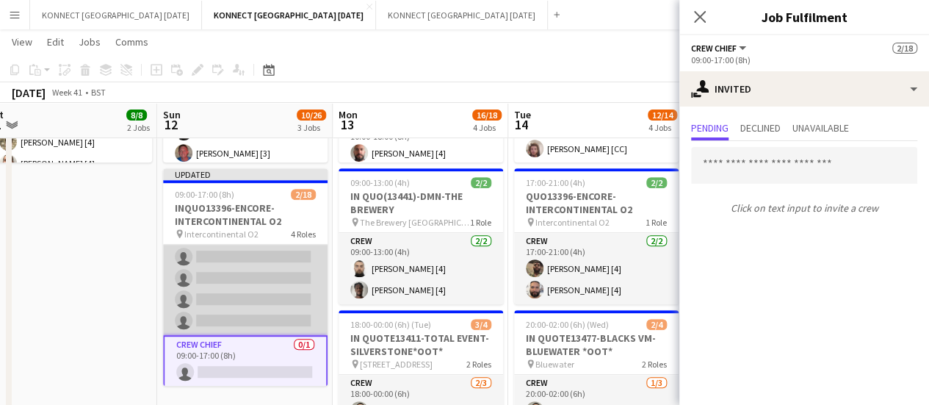
click at [247, 309] on app-card-role "Crew 8I [DATE] 09:00-17:00 (8h) [PERSON_NAME] [4] single-neutral-actions single…" at bounding box center [245, 203] width 165 height 263
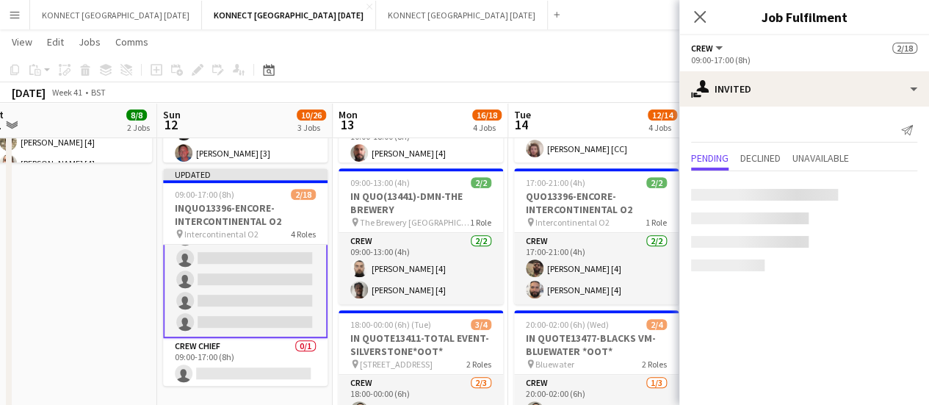
scroll to position [359, 0]
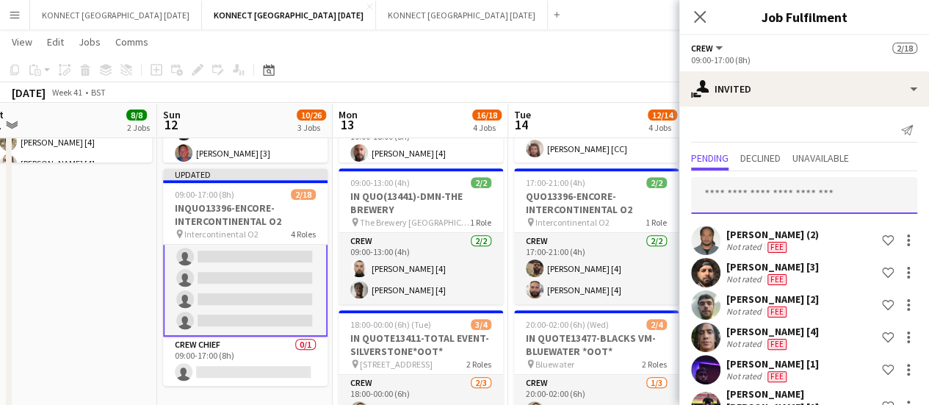
click at [746, 187] on input "text" at bounding box center [804, 195] width 226 height 37
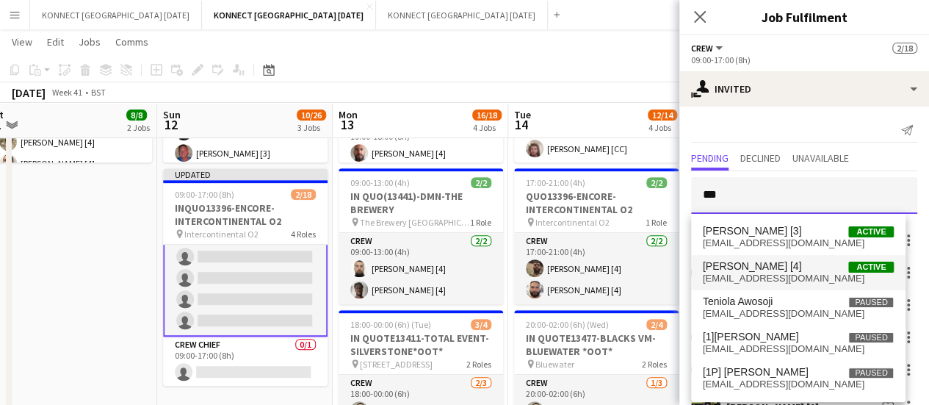
type input "***"
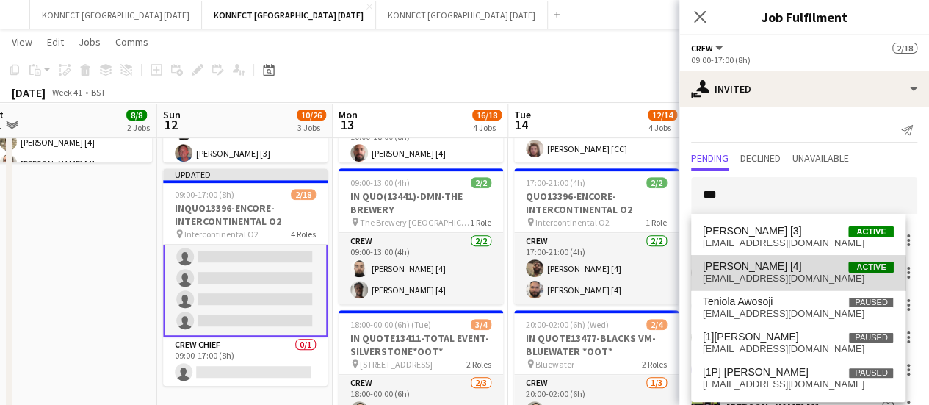
click at [730, 286] on mat-option "[PERSON_NAME] [4] Active [EMAIL_ADDRESS][DOMAIN_NAME]" at bounding box center [798, 272] width 215 height 35
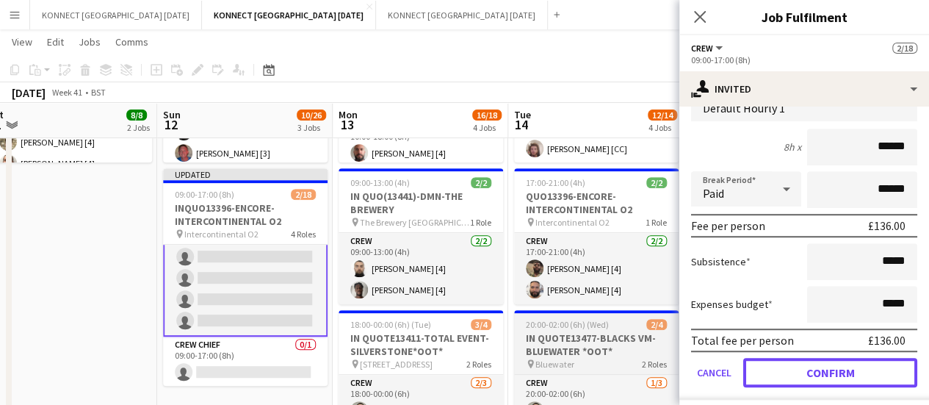
click at [766, 358] on button "Confirm" at bounding box center [831, 372] width 174 height 29
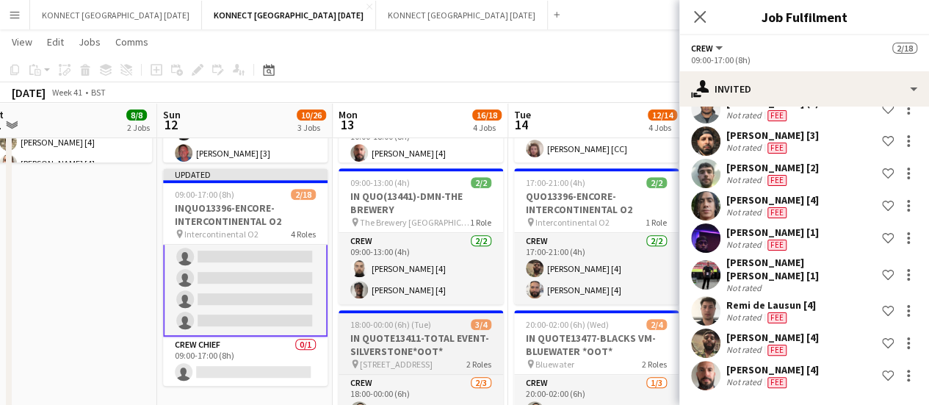
scroll to position [123, 0]
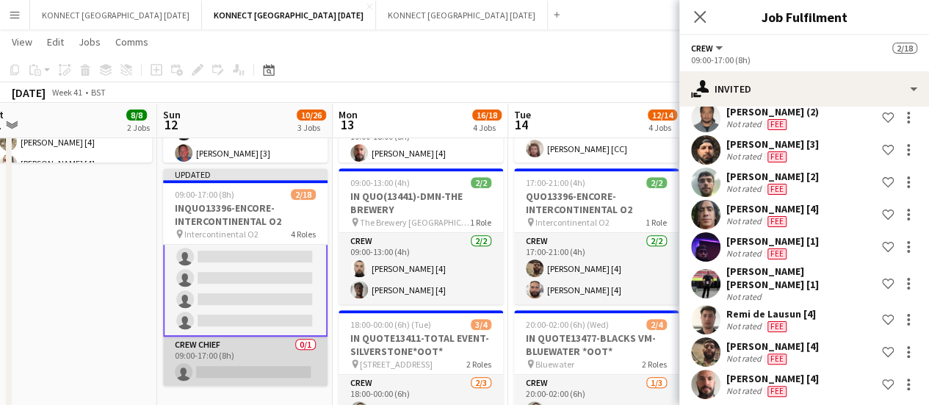
click at [216, 353] on app-card-role "Crew Chief 0/1 09:00-17:00 (8h) single-neutral-actions" at bounding box center [245, 362] width 165 height 50
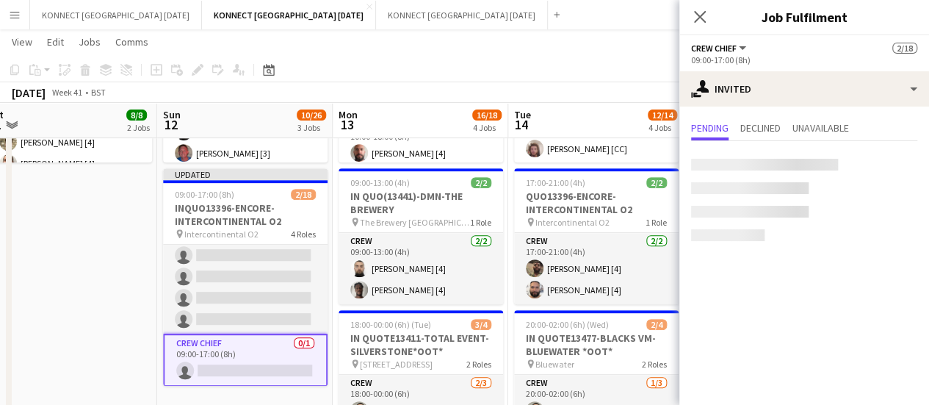
scroll to position [358, 0]
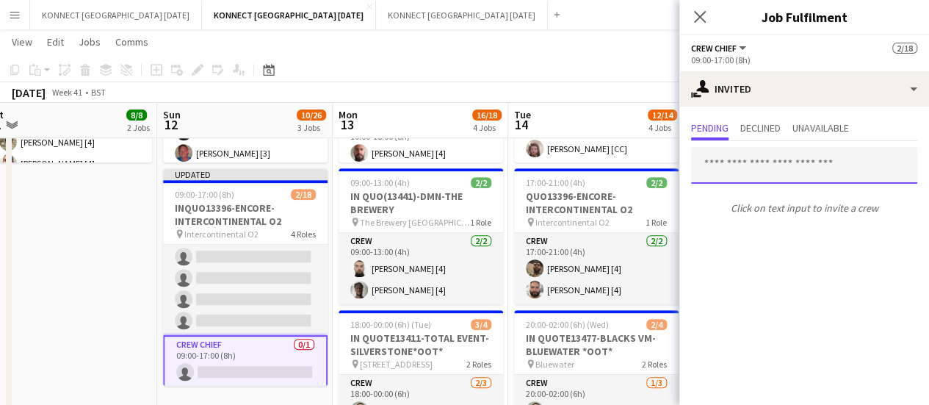
click at [749, 165] on input "text" at bounding box center [804, 165] width 226 height 37
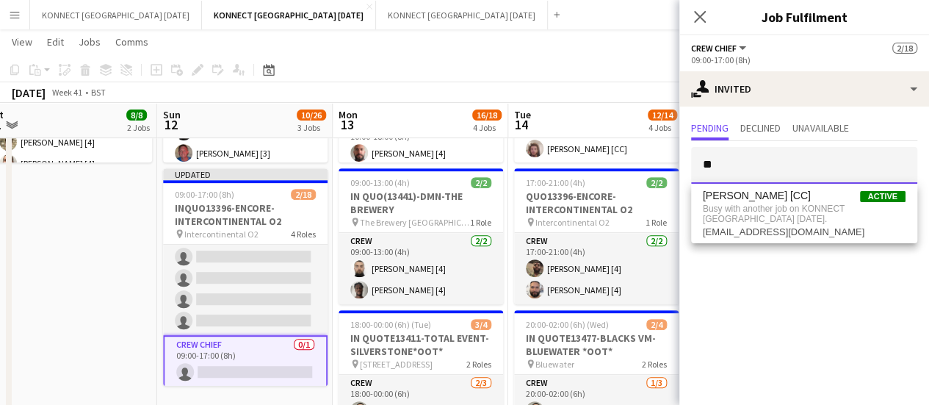
type input "*"
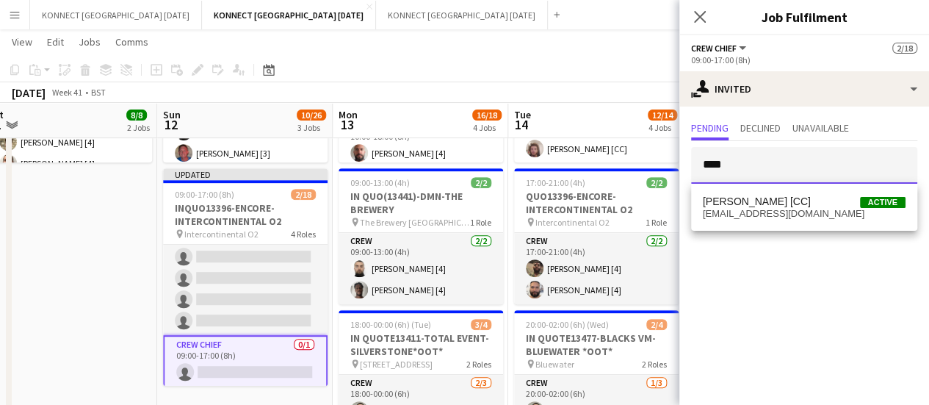
type input "****"
click at [761, 227] on div "[PERSON_NAME] [CC] Active [EMAIL_ADDRESS][DOMAIN_NAME]" at bounding box center [804, 207] width 226 height 47
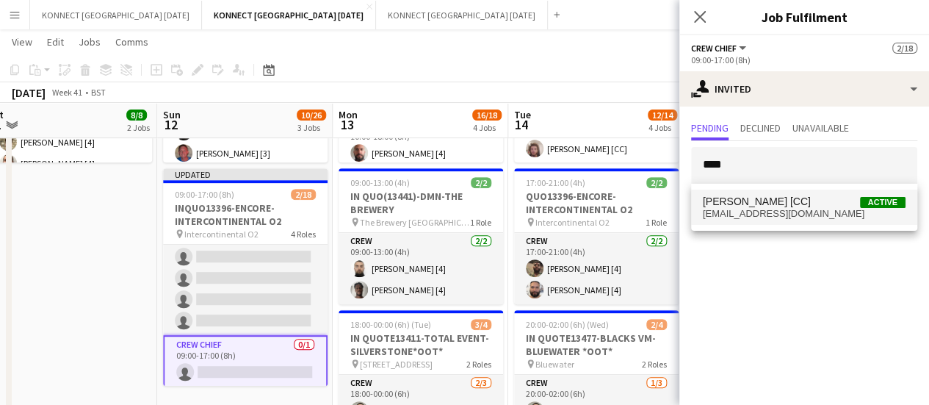
click at [763, 214] on span "[EMAIL_ADDRESS][DOMAIN_NAME]" at bounding box center [804, 214] width 203 height 12
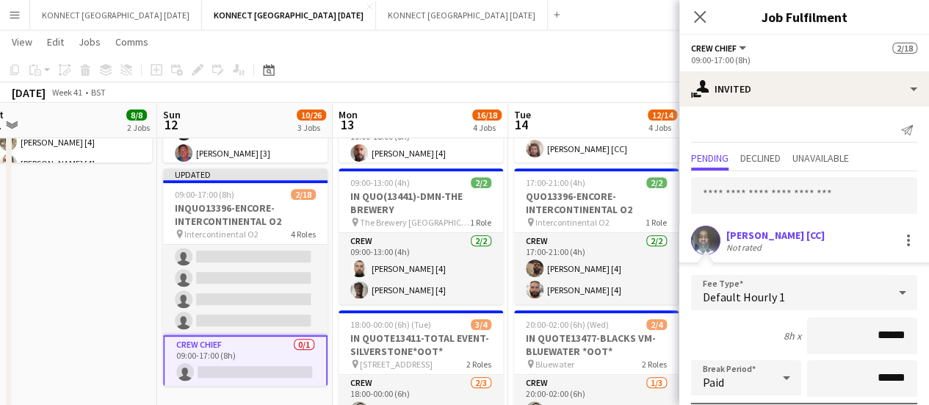
scroll to position [197, 0]
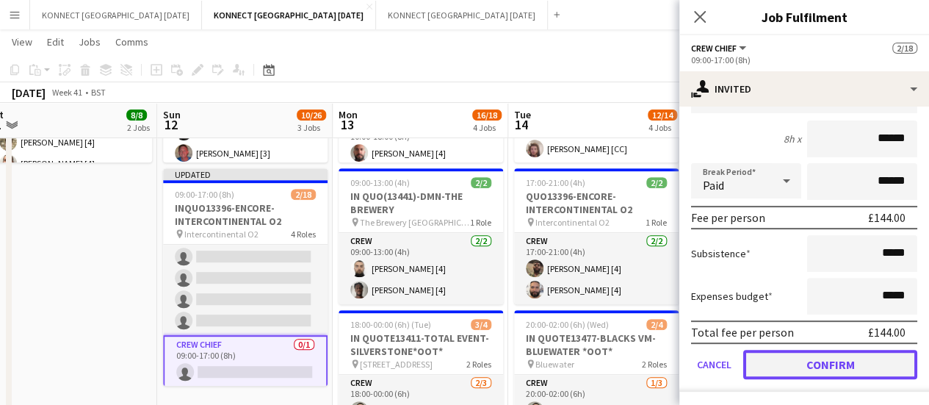
click at [794, 366] on button "Confirm" at bounding box center [831, 364] width 174 height 29
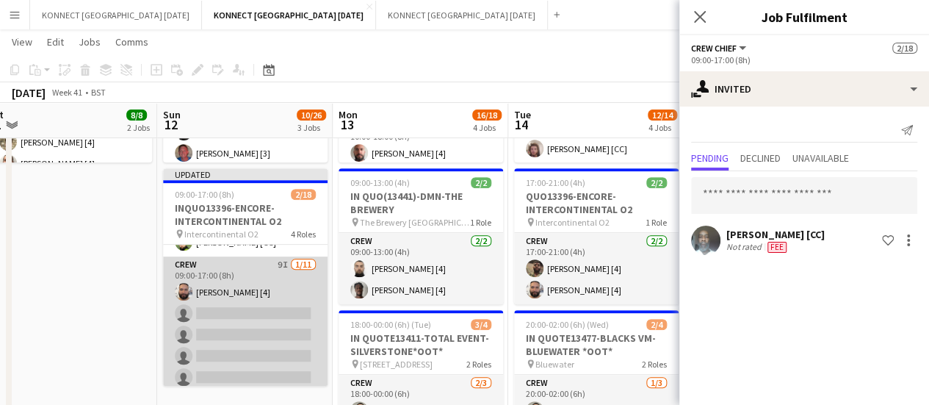
scroll to position [173, 0]
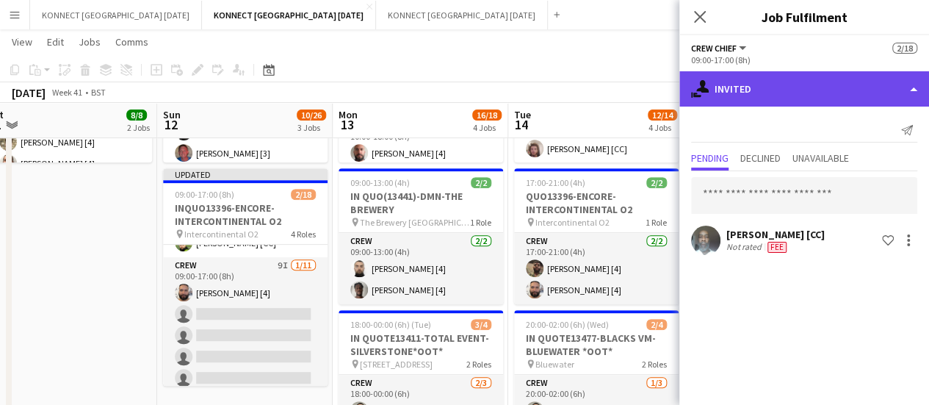
click at [746, 96] on div "single-neutral-actions-share-1 Invited" at bounding box center [805, 88] width 250 height 35
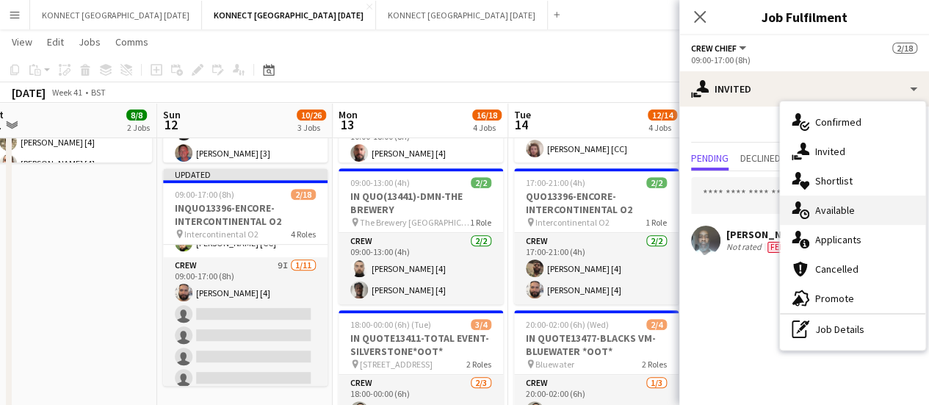
click at [842, 206] on span "Available" at bounding box center [836, 210] width 40 height 13
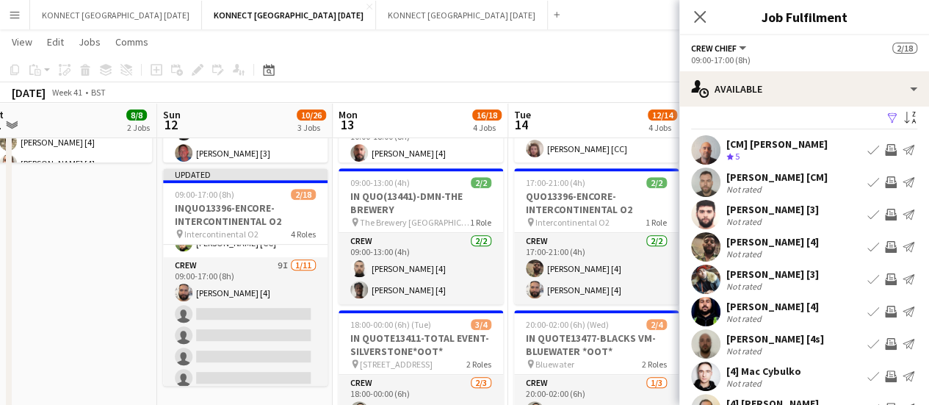
scroll to position [9, 0]
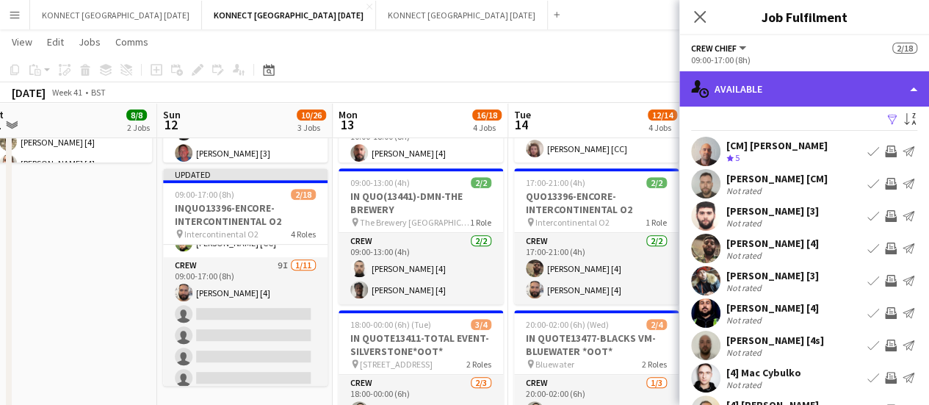
click at [770, 90] on div "single-neutral-actions-upload Available" at bounding box center [805, 88] width 250 height 35
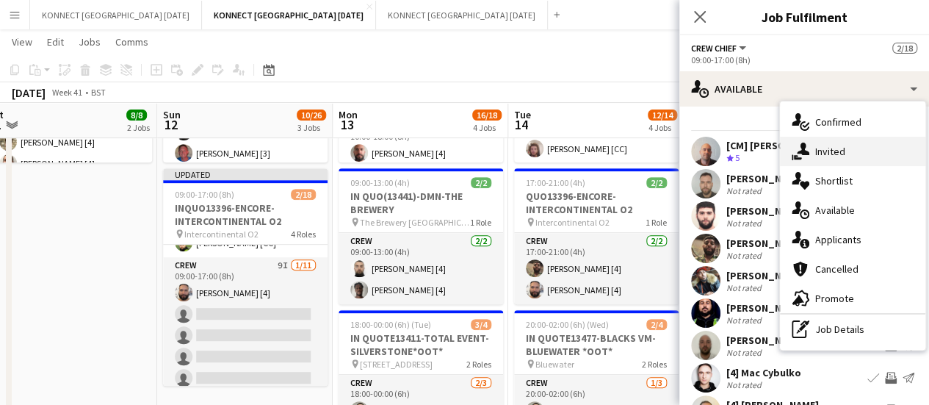
click at [824, 145] on span "Invited" at bounding box center [831, 151] width 30 height 13
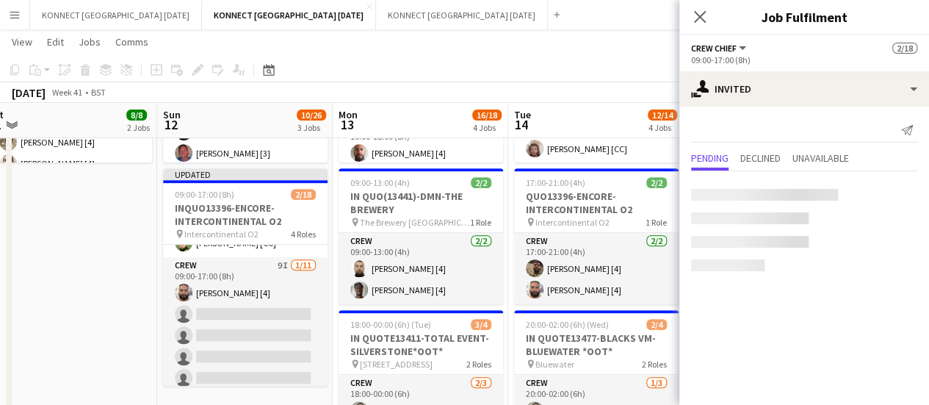
scroll to position [0, 0]
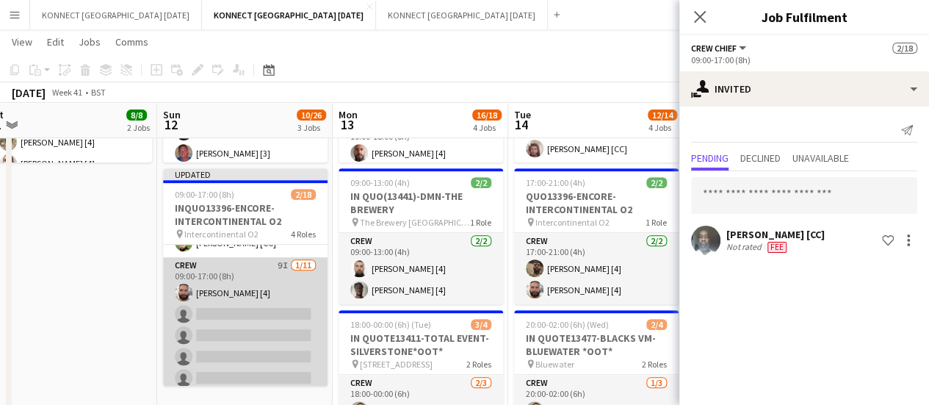
click at [264, 306] on app-card-role "Crew 9I [DATE] 09:00-17:00 (8h) [PERSON_NAME] [4] single-neutral-actions single…" at bounding box center [245, 388] width 165 height 263
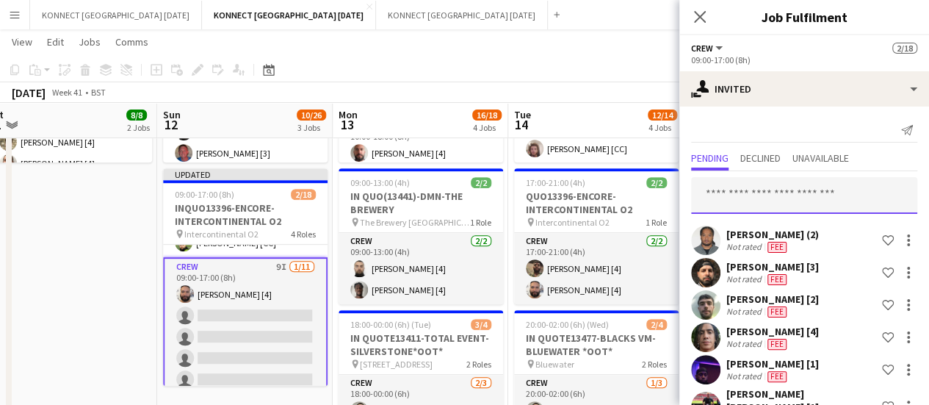
click at [736, 180] on input "text" at bounding box center [804, 195] width 226 height 37
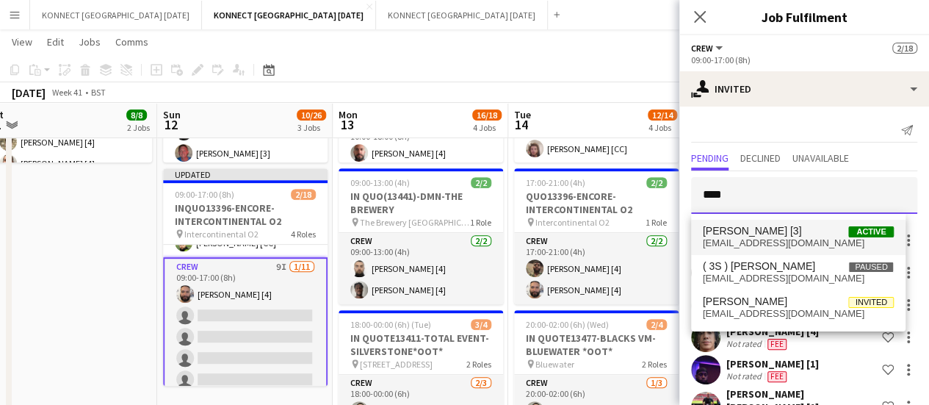
type input "****"
click at [754, 246] on span "[EMAIL_ADDRESS][DOMAIN_NAME]" at bounding box center [799, 243] width 192 height 12
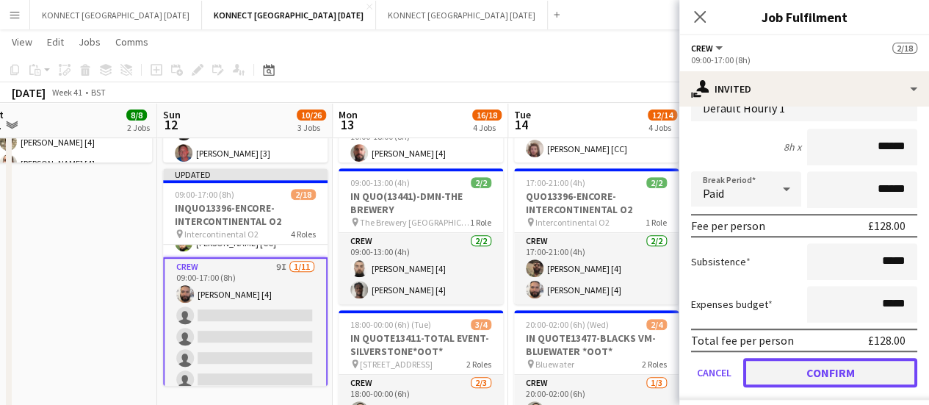
click at [806, 367] on button "Confirm" at bounding box center [831, 372] width 174 height 29
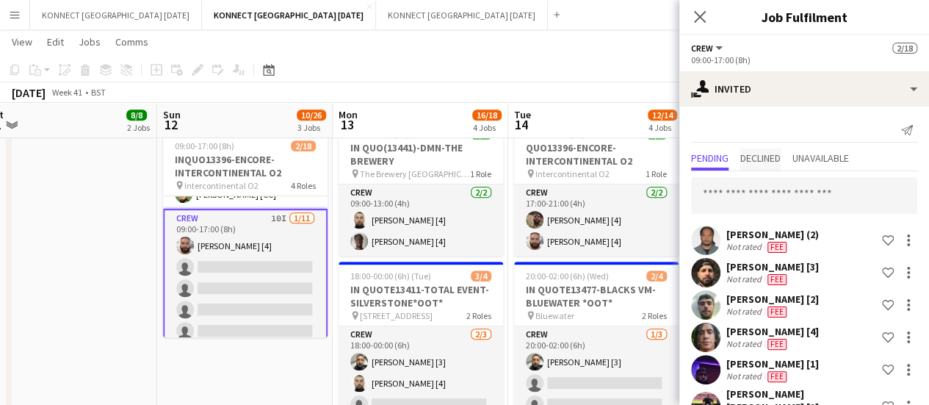
click at [768, 161] on span "Declined" at bounding box center [761, 158] width 40 height 10
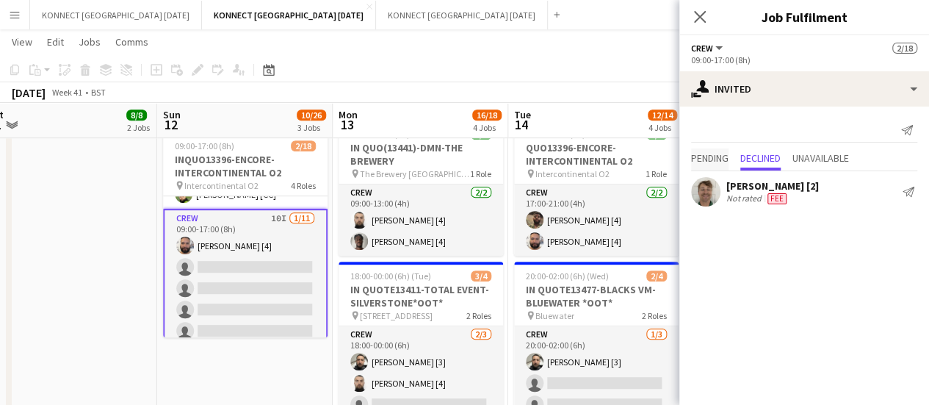
click at [716, 155] on span "Pending" at bounding box center [709, 158] width 37 height 10
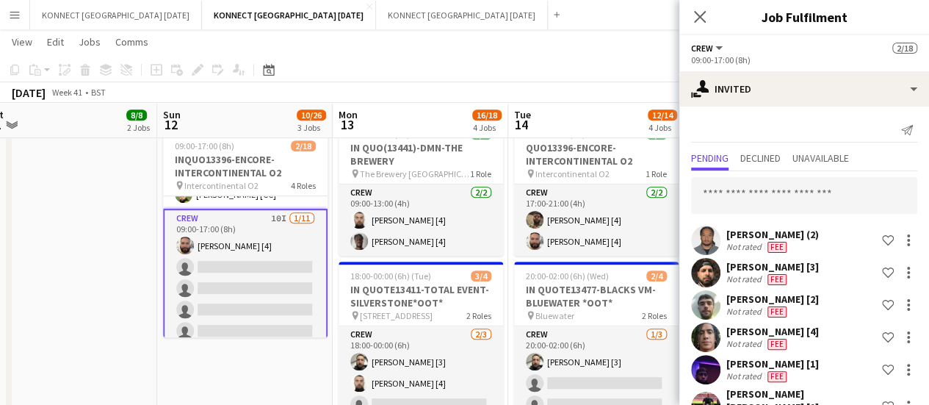
click at [566, 67] on app-toolbar "Copy Paste Paste Ctrl+V Paste with crew Ctrl+Shift+V Paste linked Job [GEOGRAPH…" at bounding box center [464, 69] width 929 height 25
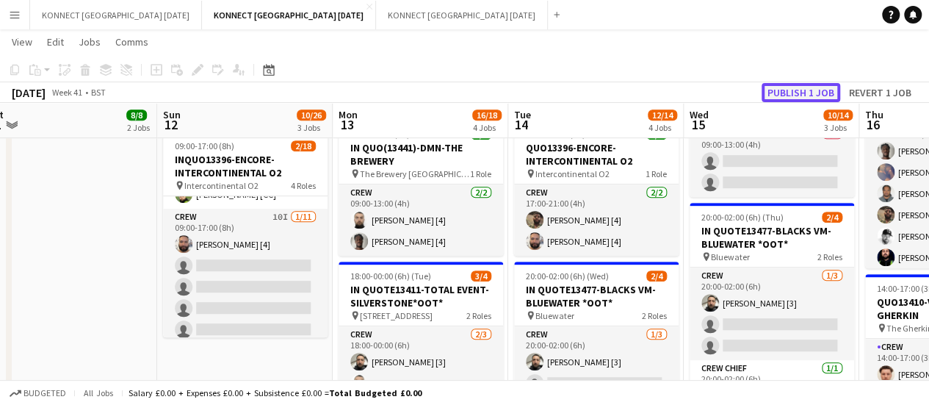
click at [791, 90] on button "Publish 1 job" at bounding box center [801, 92] width 79 height 19
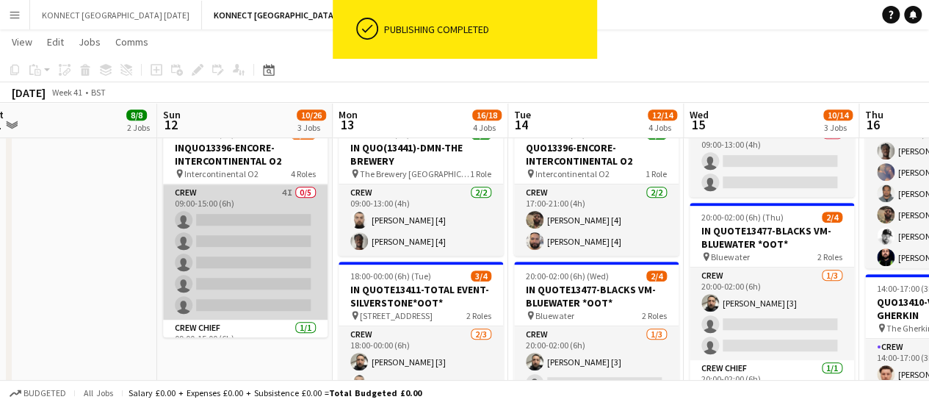
click at [271, 293] on app-card-role "Crew 4I 0/5 09:00-15:00 (6h) single-neutral-actions single-neutral-actions sing…" at bounding box center [245, 251] width 165 height 135
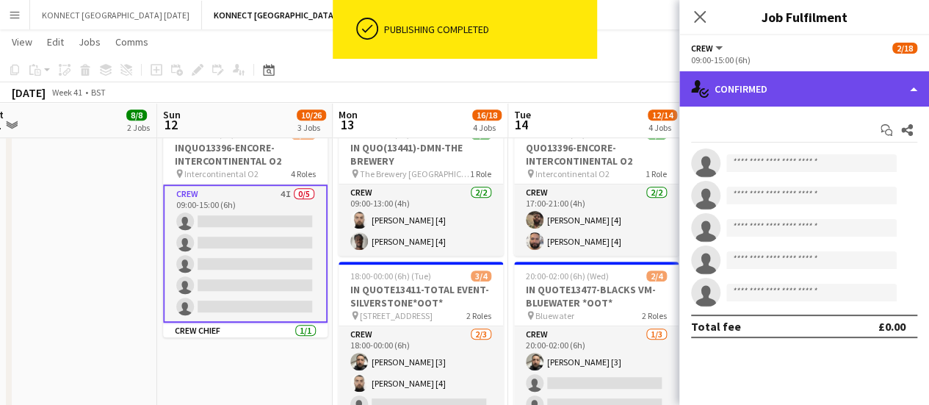
click at [818, 89] on div "single-neutral-actions-check-2 Confirmed" at bounding box center [805, 88] width 250 height 35
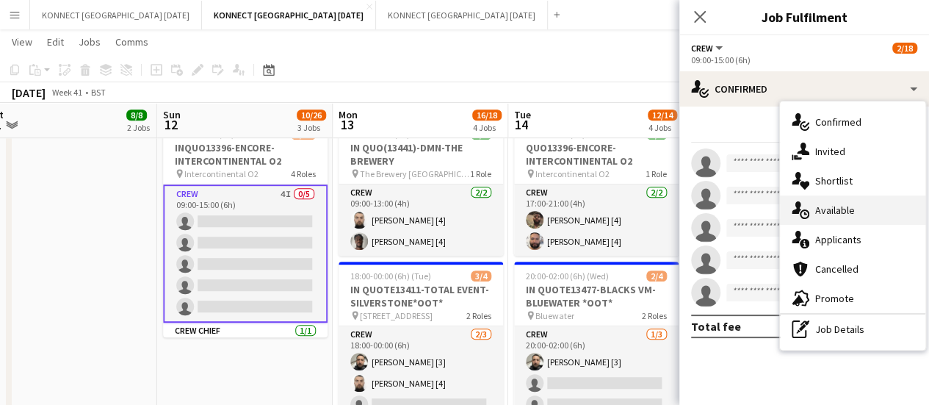
click at [879, 215] on div "single-neutral-actions-upload Available" at bounding box center [852, 209] width 145 height 29
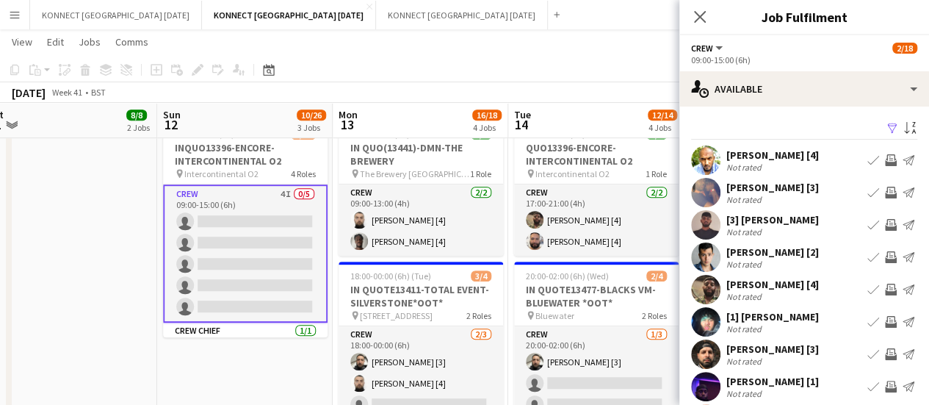
scroll to position [116, 0]
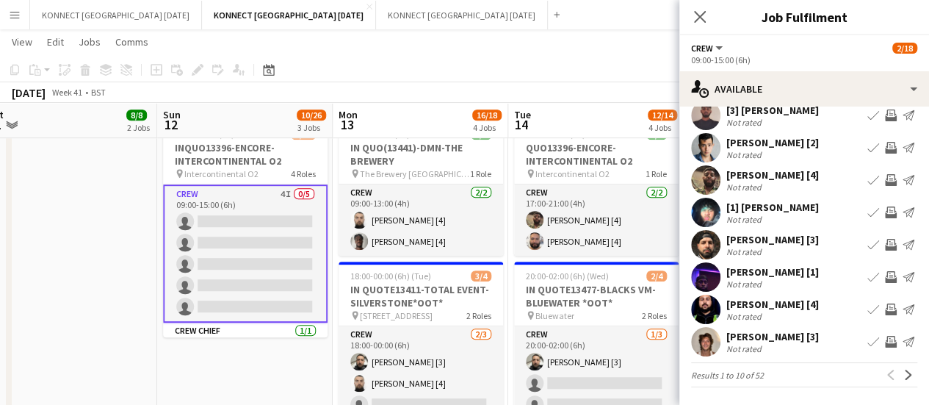
click at [885, 342] on app-icon "Invite crew" at bounding box center [891, 342] width 12 height 12
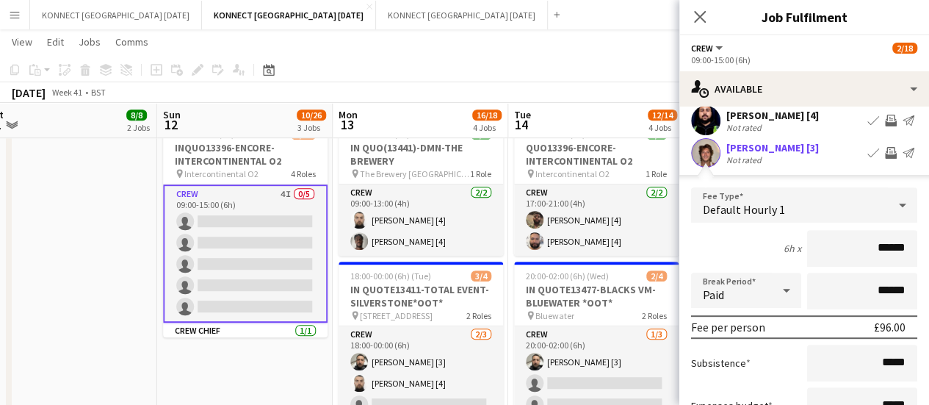
scroll to position [450, 0]
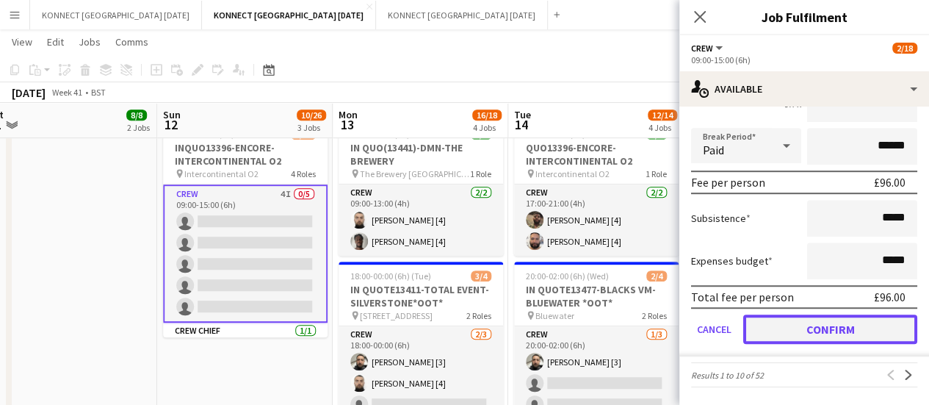
click at [766, 334] on button "Confirm" at bounding box center [831, 328] width 174 height 29
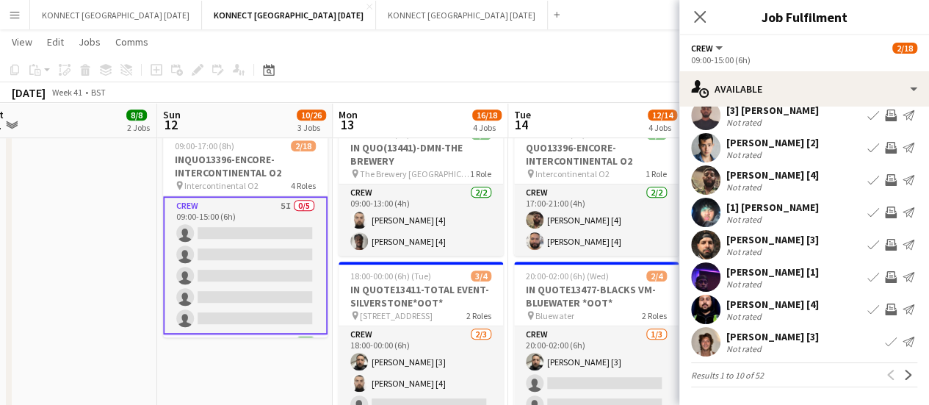
scroll to position [117, 0]
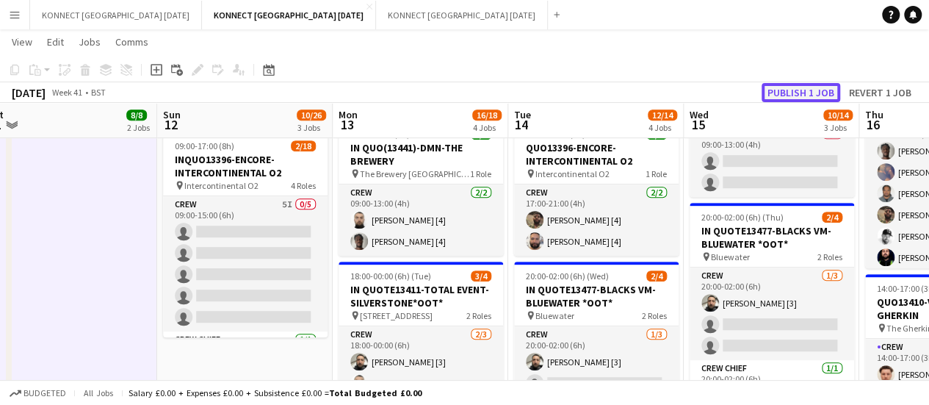
click at [785, 83] on button "Publish 1 job" at bounding box center [801, 92] width 79 height 19
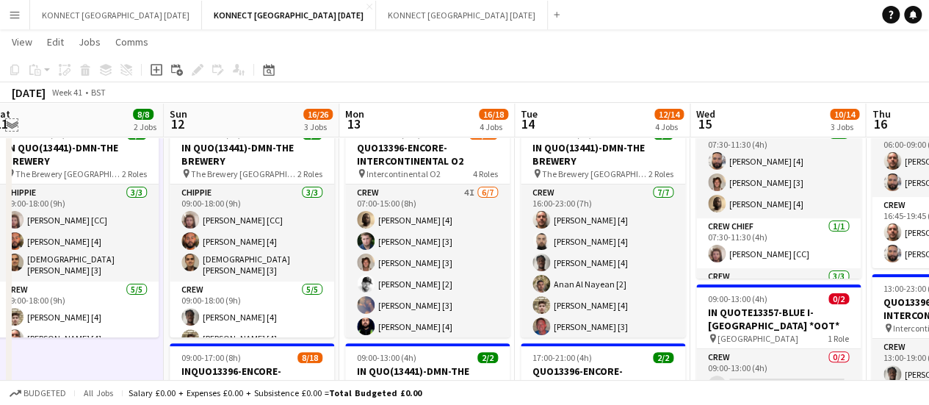
scroll to position [109, 0]
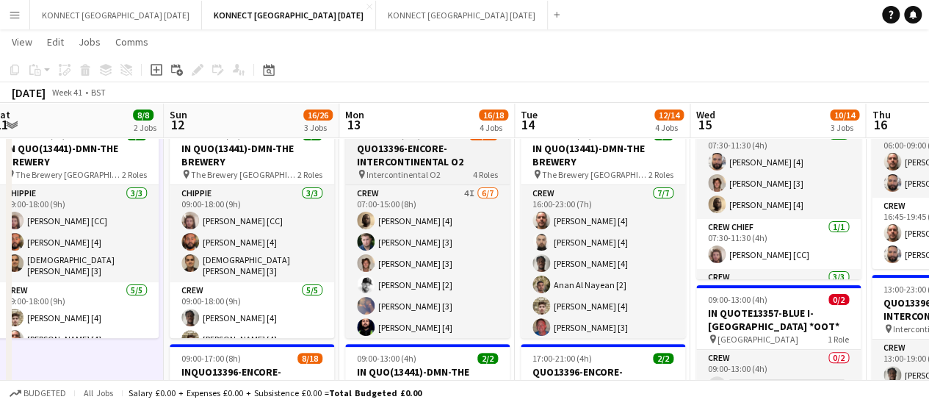
click at [387, 155] on h3 "QUO13396-ENCORE-INTERCONTINENTAL O2" at bounding box center [427, 155] width 165 height 26
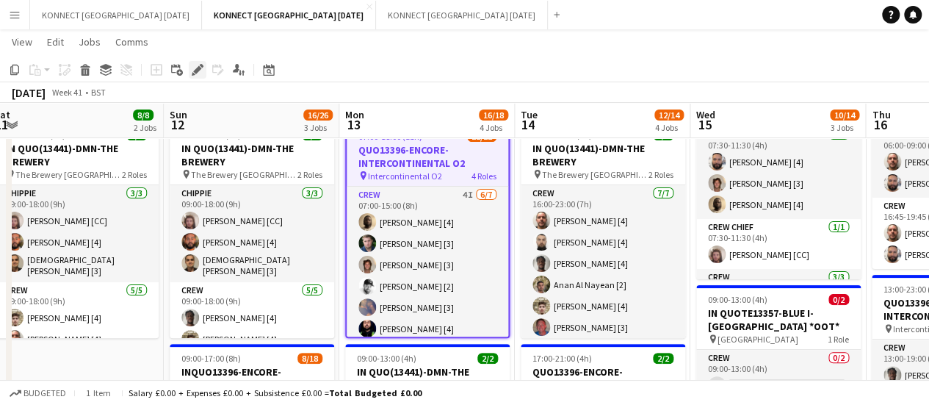
click at [200, 69] on icon at bounding box center [197, 70] width 8 height 8
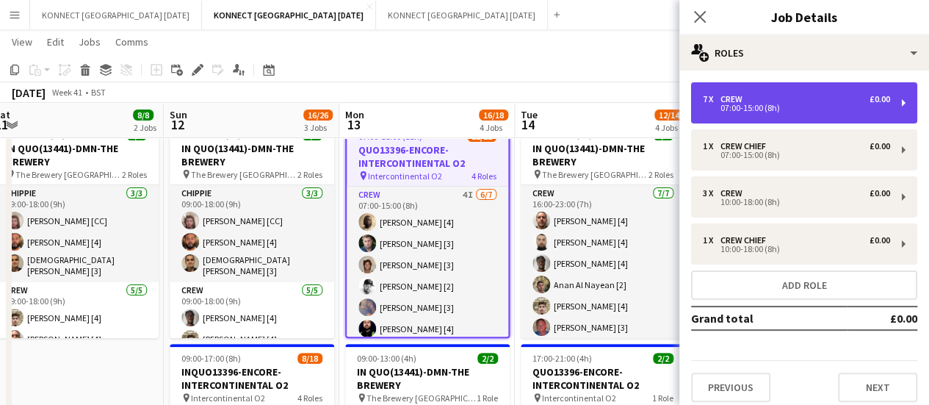
click at [761, 105] on div "07:00-15:00 (8h)" at bounding box center [796, 107] width 187 height 7
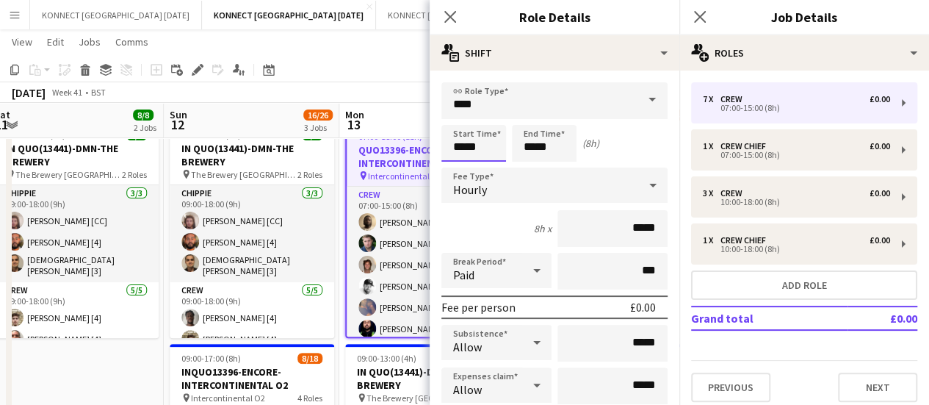
click at [492, 146] on input "*****" at bounding box center [474, 143] width 65 height 37
type input "*****"
click at [547, 143] on input "*****" at bounding box center [544, 143] width 65 height 37
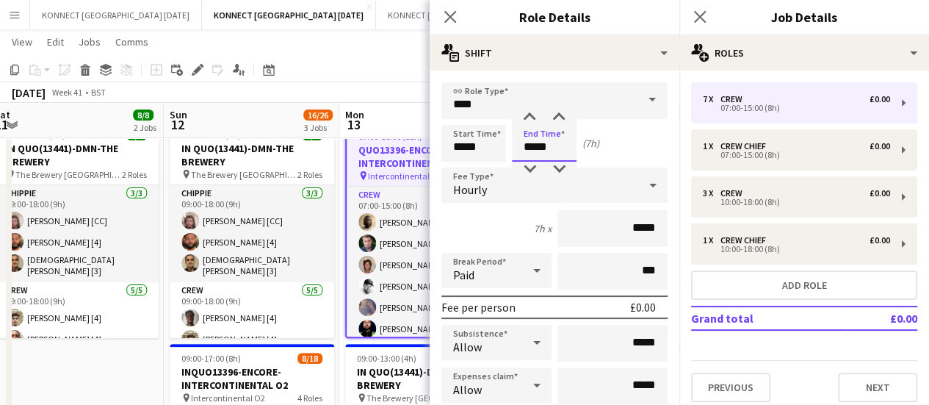
click at [547, 143] on input "*****" at bounding box center [544, 143] width 65 height 37
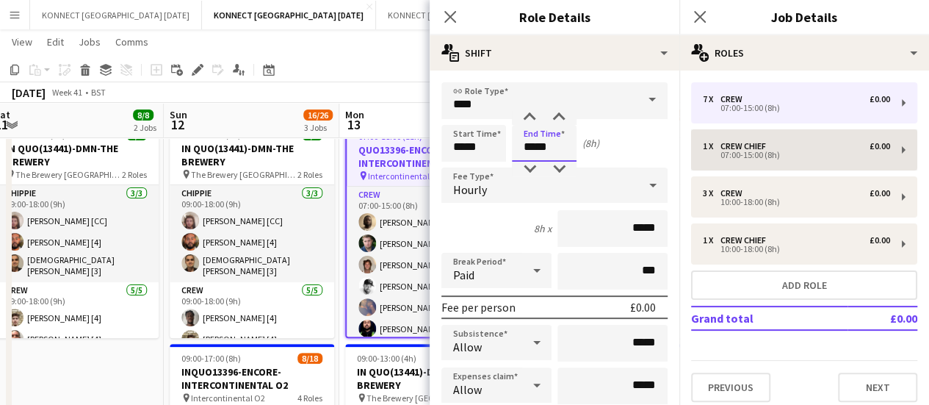
type input "*****"
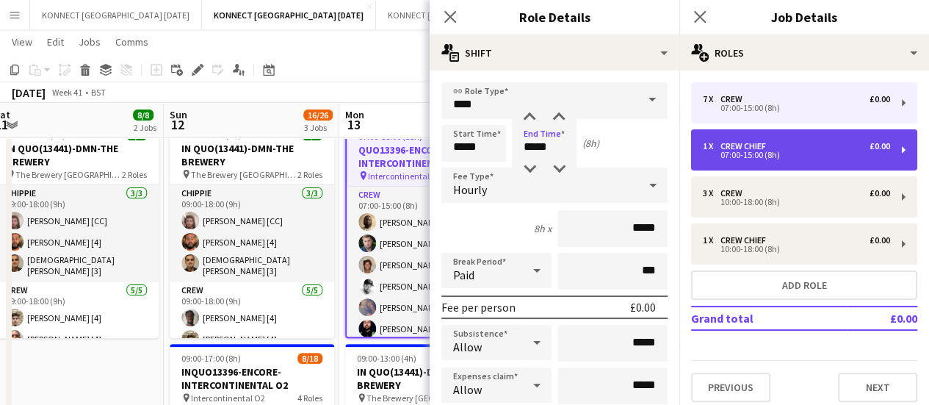
click at [759, 156] on div "07:00-15:00 (8h)" at bounding box center [796, 154] width 187 height 7
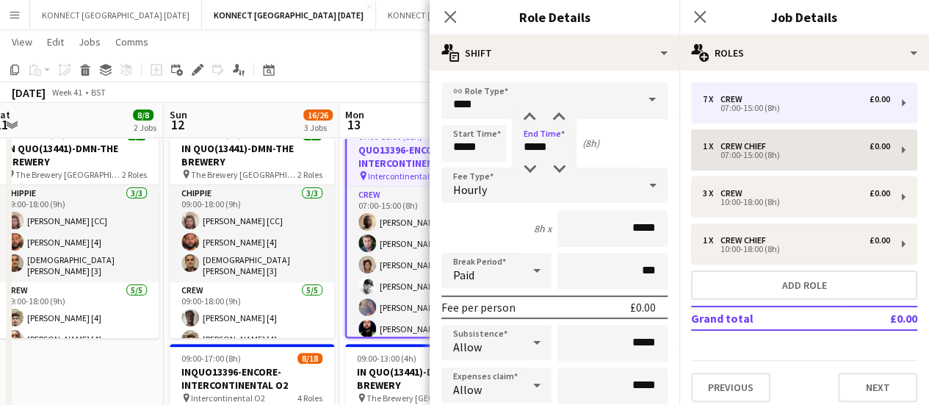
type input "**********"
type input "*****"
type input "*"
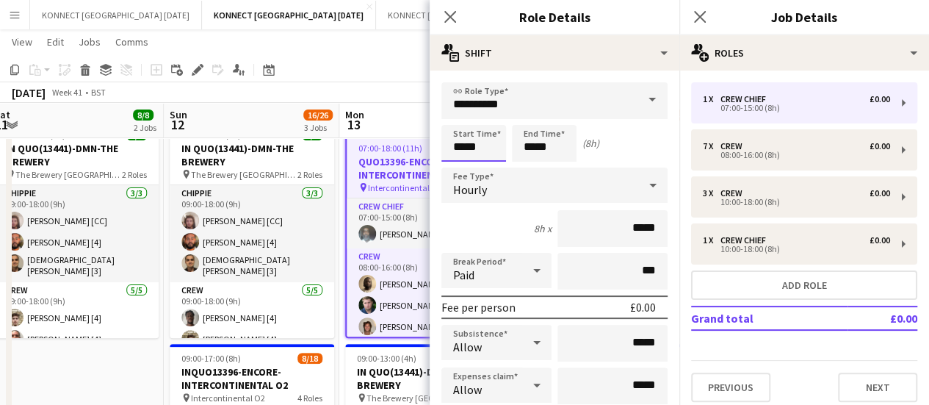
click at [482, 146] on input "*****" at bounding box center [474, 143] width 65 height 37
type input "*****"
click at [533, 149] on input "*****" at bounding box center [544, 143] width 65 height 37
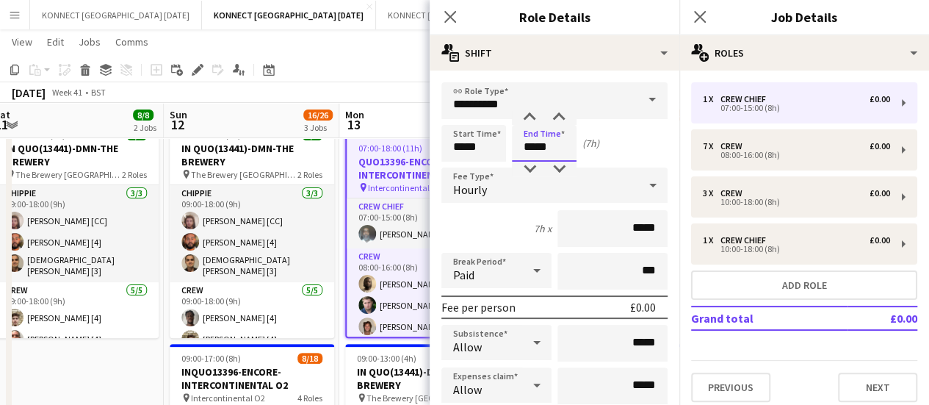
click at [533, 149] on input "*****" at bounding box center [544, 143] width 65 height 37
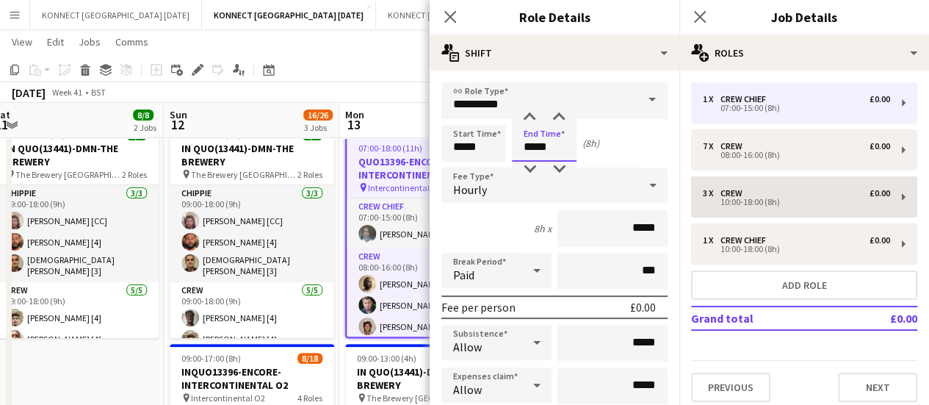
type input "*****"
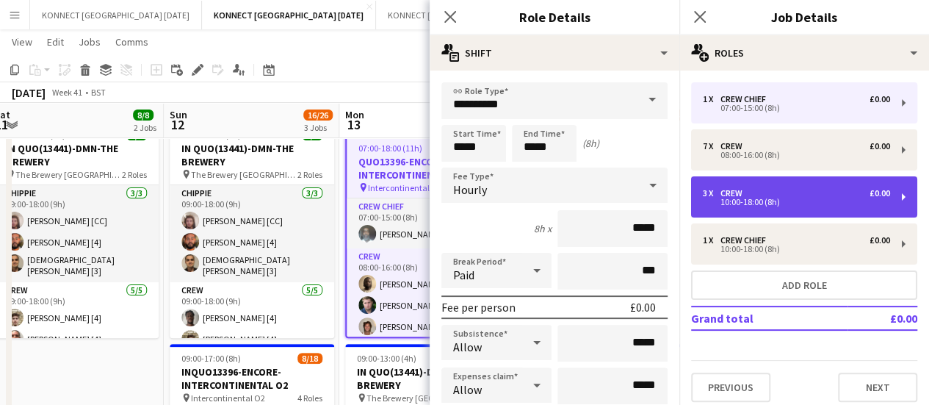
click at [745, 206] on div "10:00-18:00 (8h)" at bounding box center [796, 201] width 187 height 7
type input "****"
type input "*****"
type input "*"
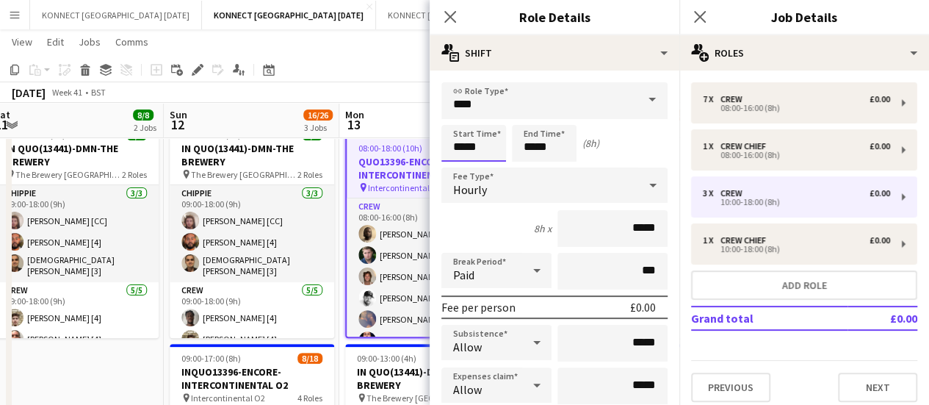
click at [469, 136] on input "*****" at bounding box center [474, 143] width 65 height 37
type input "*****"
click at [558, 146] on input "*****" at bounding box center [544, 143] width 65 height 37
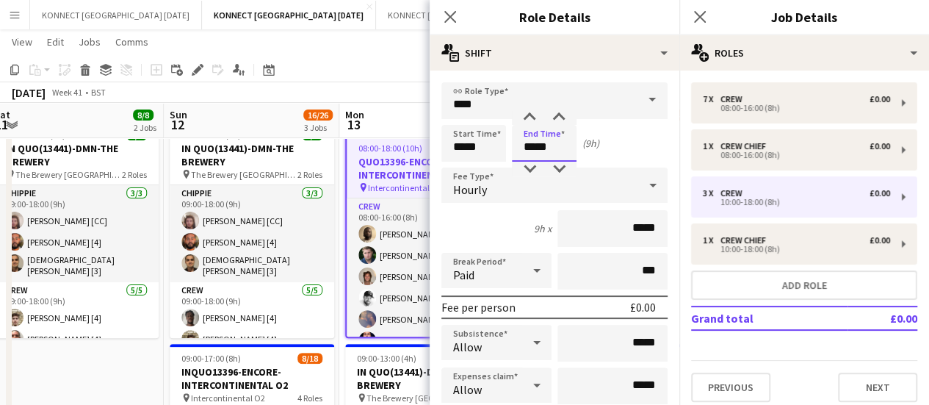
click at [558, 146] on input "*****" at bounding box center [544, 143] width 65 height 37
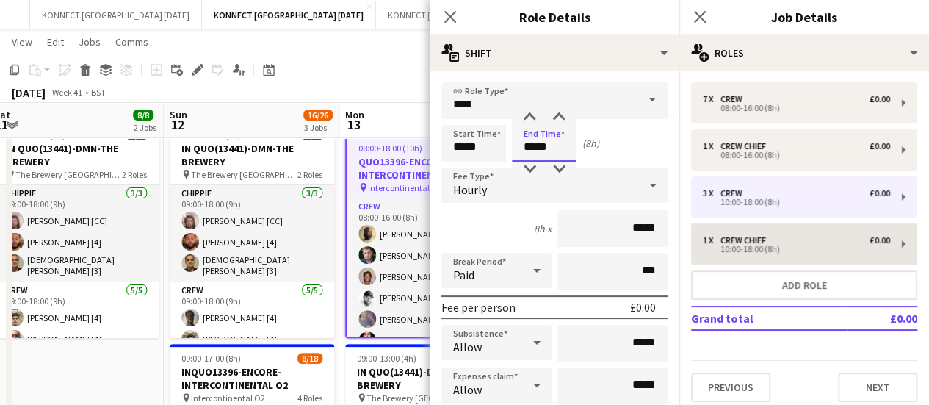
type input "*****"
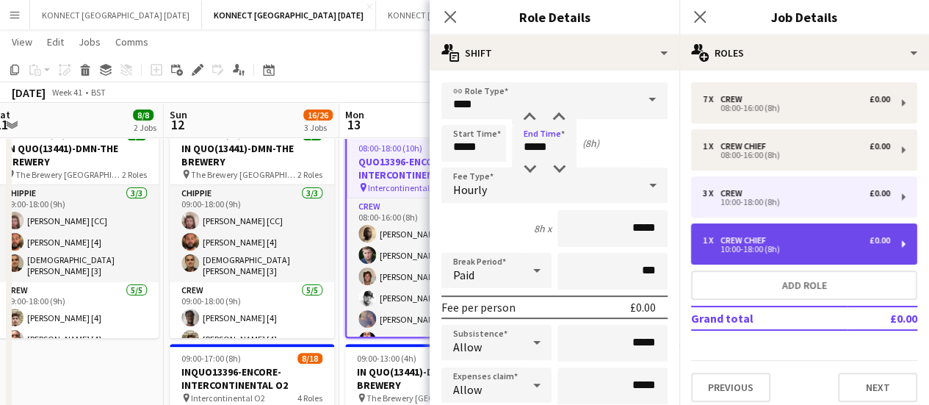
click at [804, 240] on div "1 x Crew Chief £0.00" at bounding box center [796, 240] width 187 height 10
type input "**********"
type input "*****"
type input "*"
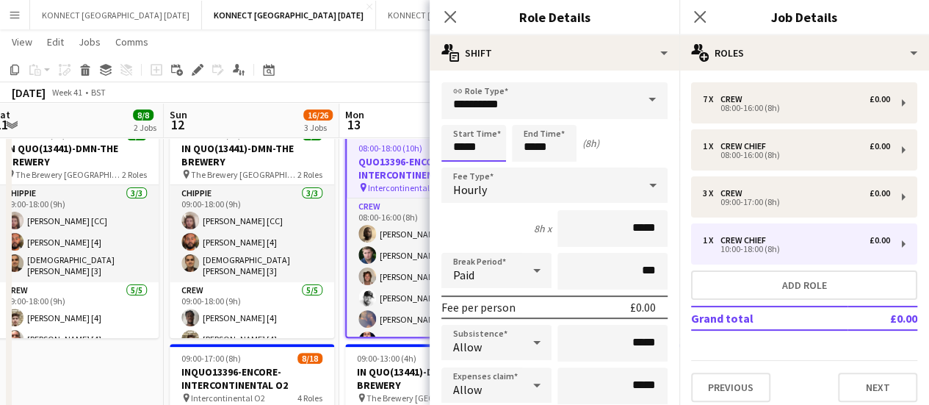
click at [470, 147] on input "*****" at bounding box center [474, 143] width 65 height 37
type input "*****"
click at [552, 146] on input "*****" at bounding box center [544, 143] width 65 height 37
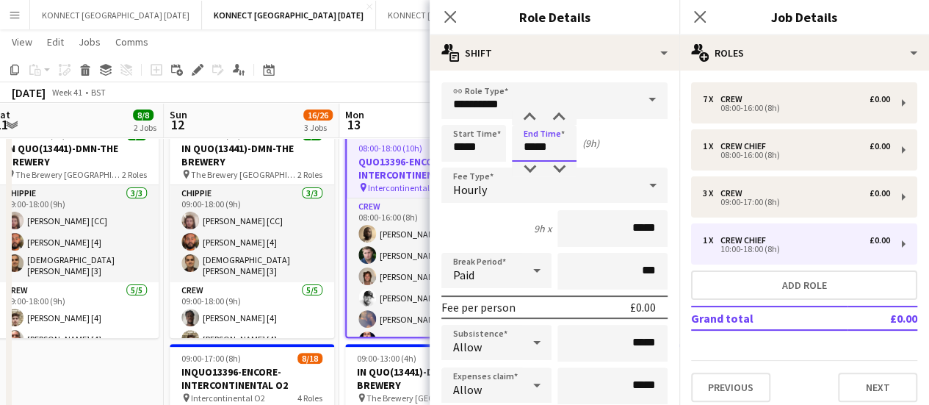
click at [552, 146] on input "*****" at bounding box center [544, 143] width 65 height 37
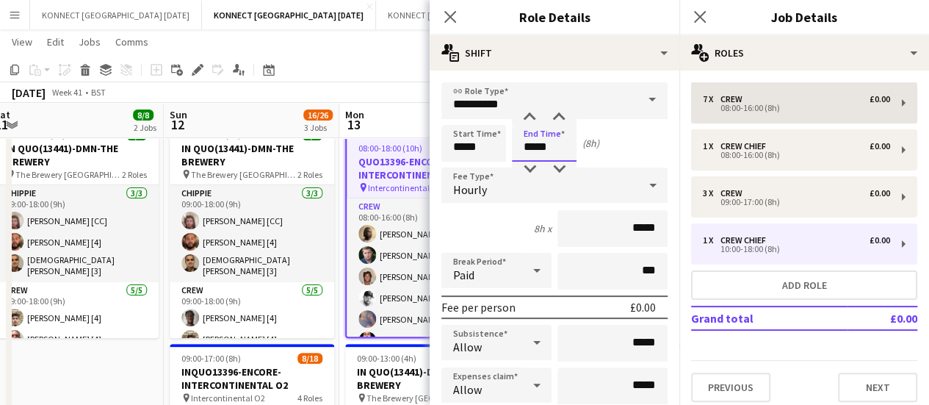
type input "*****"
click at [381, 48] on app-page-menu "View Day view expanded Day view collapsed Month view Date picker Jump to [DATE]…" at bounding box center [464, 43] width 929 height 28
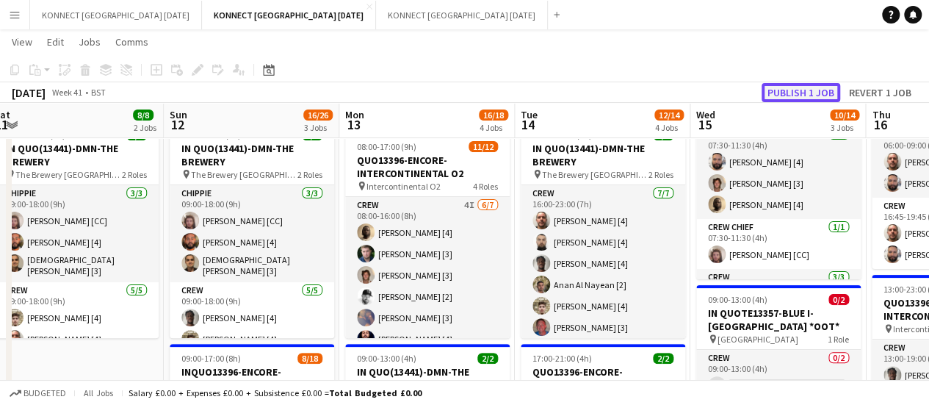
click at [788, 87] on button "Publish 1 job" at bounding box center [801, 92] width 79 height 19
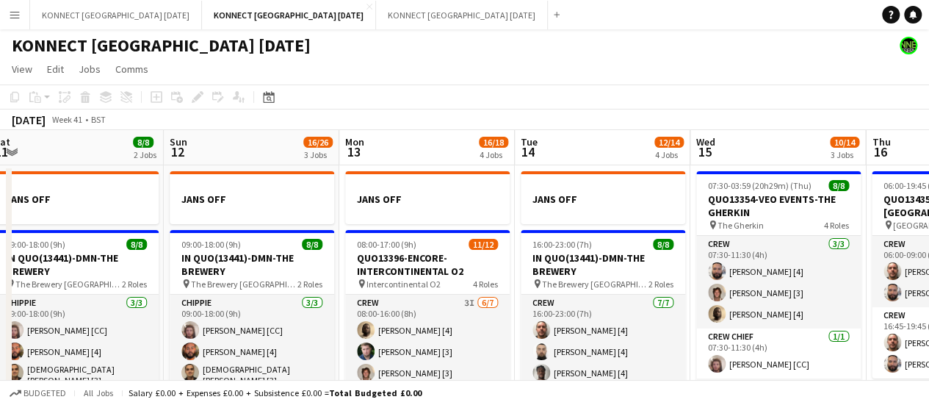
scroll to position [0, 0]
